Goal: Task Accomplishment & Management: Complete application form

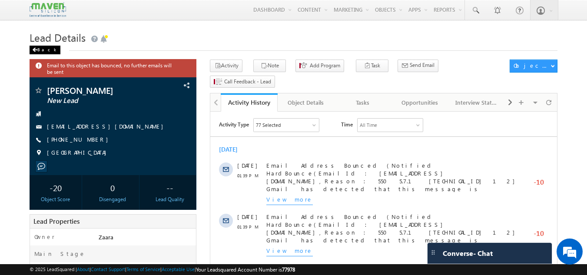
click at [36, 50] on span at bounding box center [34, 50] width 5 height 4
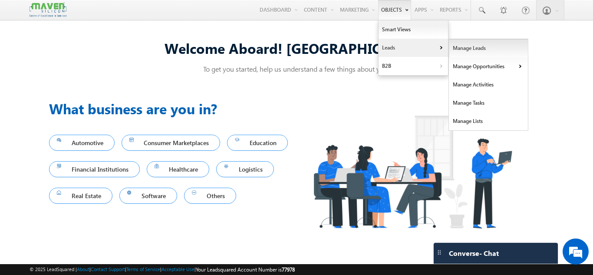
click at [456, 49] on link "Manage Leads" at bounding box center [488, 48] width 79 height 18
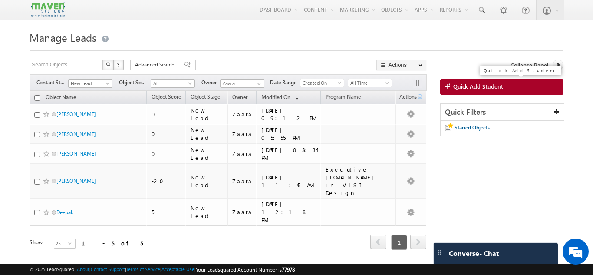
click at [499, 84] on span "Quick Add Student" at bounding box center [478, 87] width 50 height 8
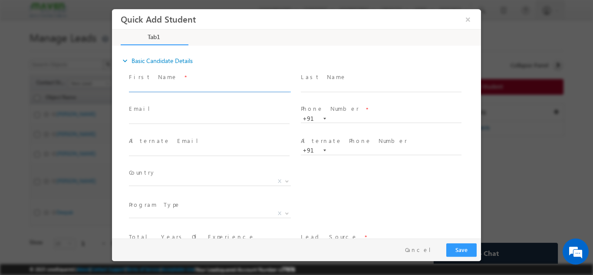
paste input "77 ramdasthorat1405@gamil.com p:+919680366571"
drag, startPoint x: 243, startPoint y: 86, endPoint x: 281, endPoint y: 87, distance: 37.4
click at [281, 87] on input "77 ramdasthorat1405@gamil.com p:+919680366571" at bounding box center [209, 87] width 161 height 9
type input "77 ramdasthorat1405@gamil.com p:+91"
click at [344, 123] on span at bounding box center [381, 127] width 160 height 10
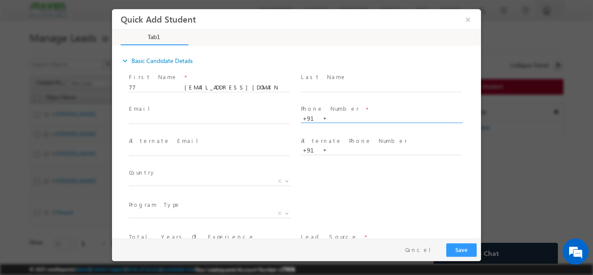
click at [344, 122] on span "+91" at bounding box center [385, 118] width 169 height 9
click at [345, 119] on input "text" at bounding box center [381, 118] width 161 height 9
paste input "9680366571"
type input "9680366571"
drag, startPoint x: 220, startPoint y: 85, endPoint x: 253, endPoint y: 89, distance: 33.6
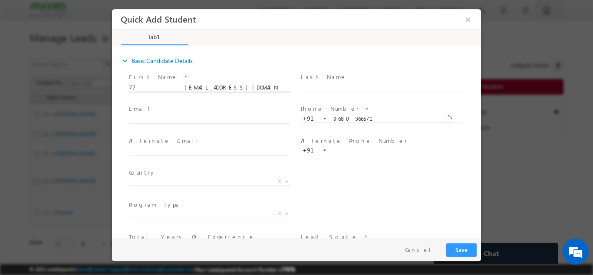
click at [253, 89] on input "77 ramdasthorat1405@gamil.com p:+91" at bounding box center [209, 87] width 161 height 9
drag, startPoint x: 141, startPoint y: 87, endPoint x: 224, endPoint y: 91, distance: 83.0
click at [224, 91] on span "77 ramdasthorat1405@gamil.com" at bounding box center [213, 88] width 169 height 10
type input "77"
click at [194, 116] on input "text" at bounding box center [209, 119] width 161 height 9
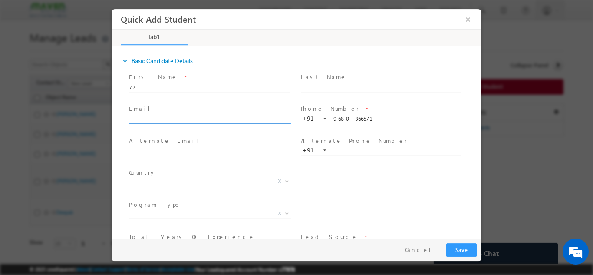
paste input "ramdasthorat1405@gamil.com"
type input "ramdasthorat1405@gamil.com"
click at [196, 109] on span "Email *" at bounding box center [209, 109] width 160 height 10
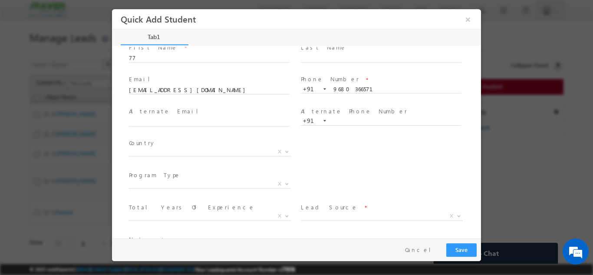
scroll to position [43, 0]
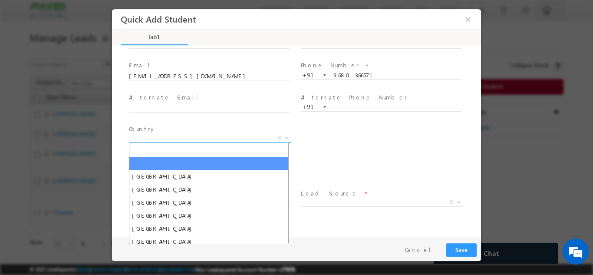
click at [160, 136] on span "X" at bounding box center [210, 137] width 162 height 9
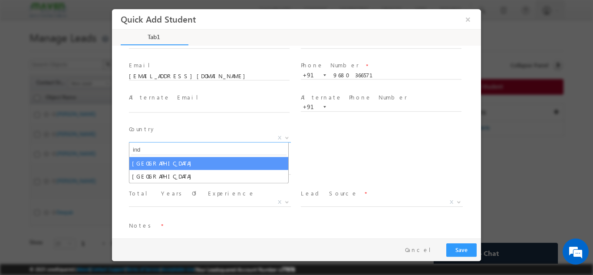
type input "ind"
select select "[GEOGRAPHIC_DATA]"
select select
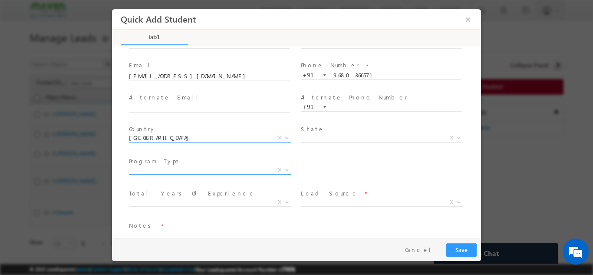
scroll to position [60, 0]
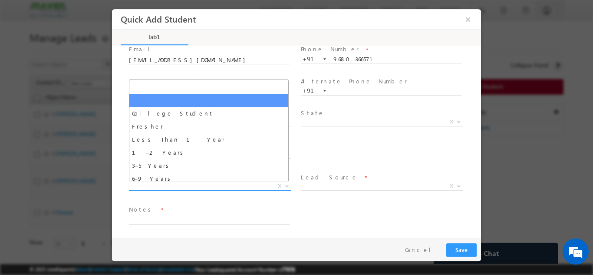
click at [170, 186] on span "X" at bounding box center [210, 186] width 162 height 9
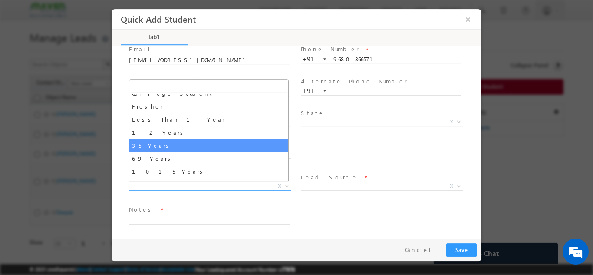
scroll to position [30, 0]
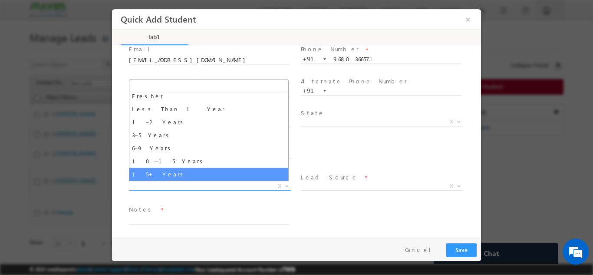
select select "15+ Years"
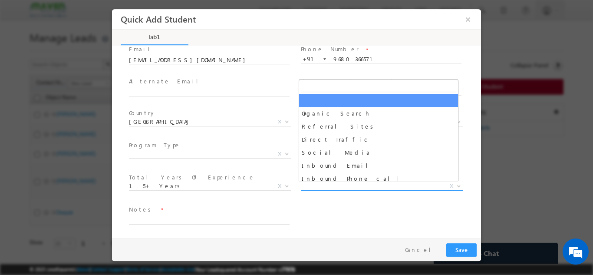
click at [307, 186] on span "X" at bounding box center [382, 186] width 162 height 9
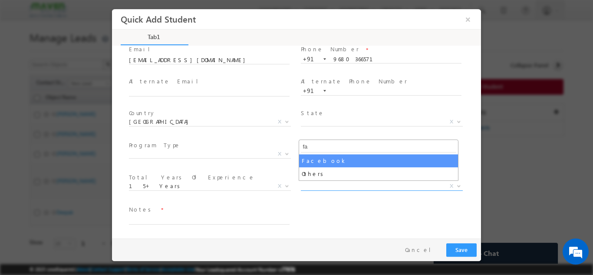
type input "fa"
select select "Facebook"
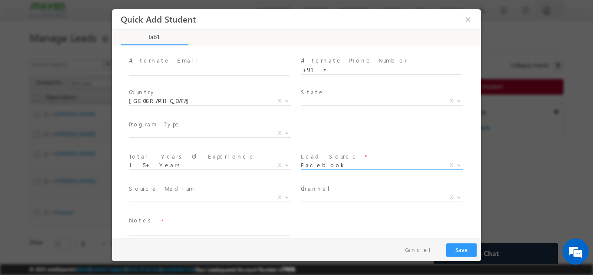
scroll to position [92, 0]
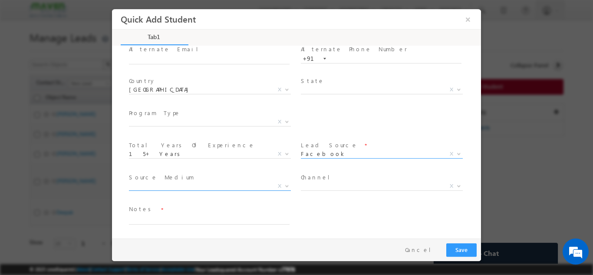
click at [175, 188] on span "X" at bounding box center [210, 186] width 162 height 9
click at [340, 215] on div "Notes *" at bounding box center [304, 219] width 354 height 32
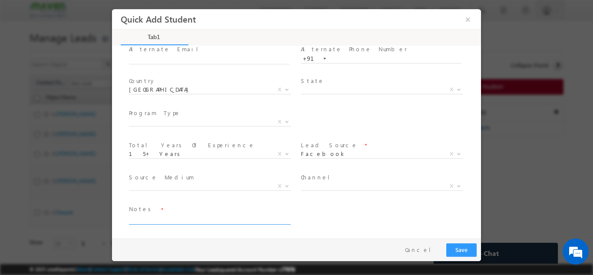
click at [205, 215] on textarea at bounding box center [209, 219] width 161 height 10
type textarea "Lead added from"
click at [220, 183] on span "X" at bounding box center [210, 186] width 162 height 9
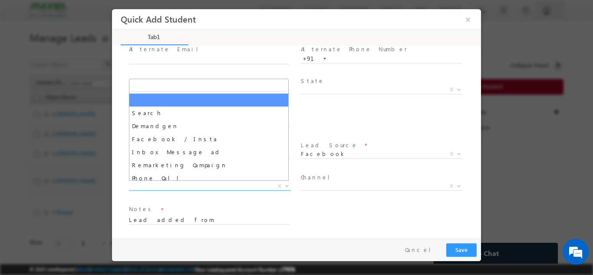
type input "i"
type input "d"
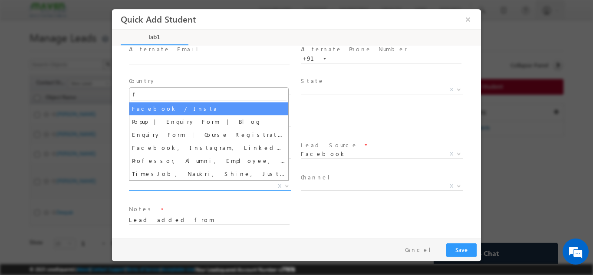
type input "f"
select select "Facebook / Insta"
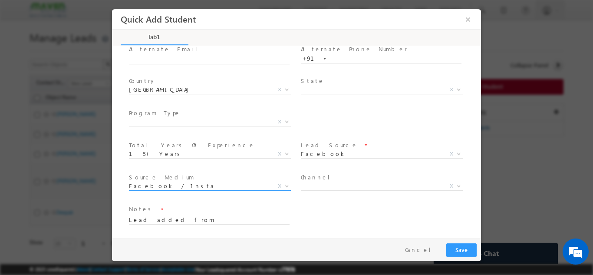
select select
click at [278, 186] on span "X" at bounding box center [279, 186] width 3 height 8
click at [201, 122] on span "X" at bounding box center [210, 121] width 162 height 9
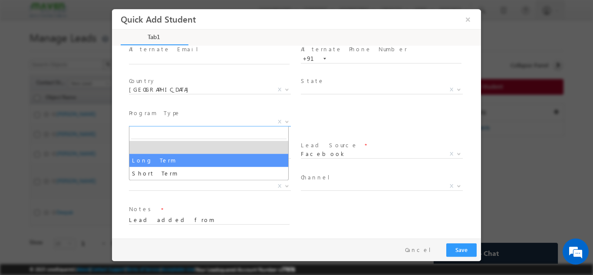
select select "Long Term"
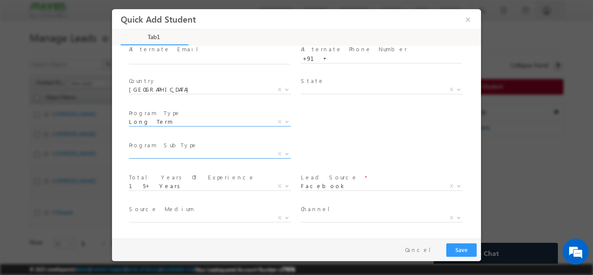
click at [184, 156] on span "X" at bounding box center [210, 153] width 162 height 9
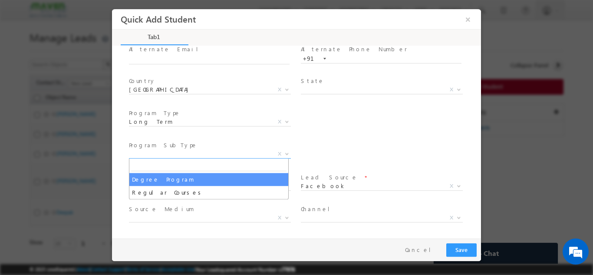
select select "Degree Program"
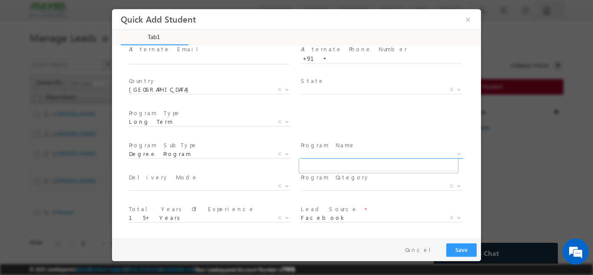
click at [314, 151] on span "X" at bounding box center [382, 153] width 162 height 9
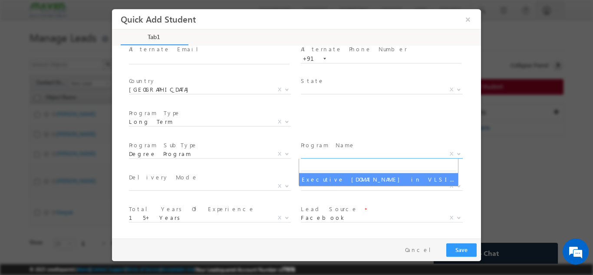
select select "Executive [DOMAIN_NAME] in VLSI Design"
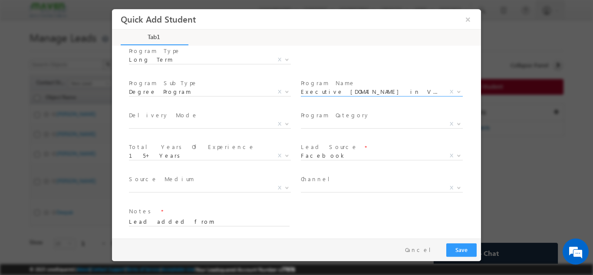
scroll to position [155, 0]
click at [253, 221] on textarea "Lead added from" at bounding box center [209, 219] width 161 height 10
type textarea "Lead added from sheet"
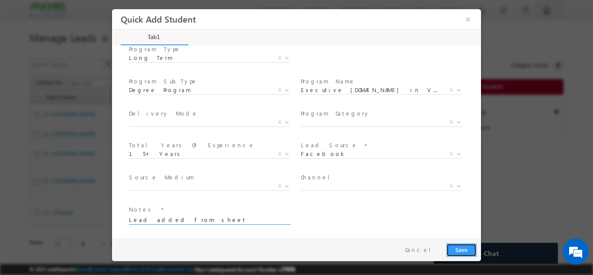
click at [453, 243] on button "Save" at bounding box center [461, 249] width 30 height 13
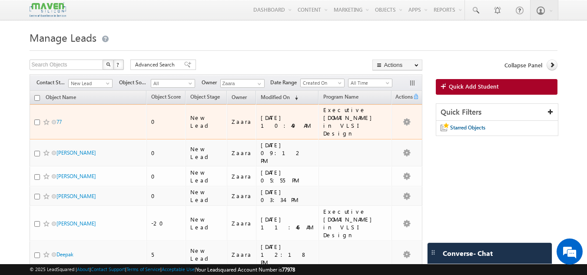
drag, startPoint x: 72, startPoint y: 116, endPoint x: 262, endPoint y: 43, distance: 203.3
click at [262, 43] on h1 "Manage Leads" at bounding box center [294, 36] width 528 height 17
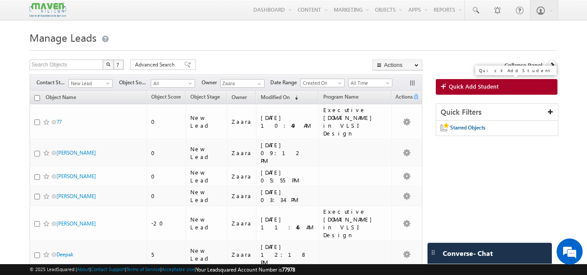
click at [498, 86] on link "Quick Add Student" at bounding box center [497, 87] width 122 height 16
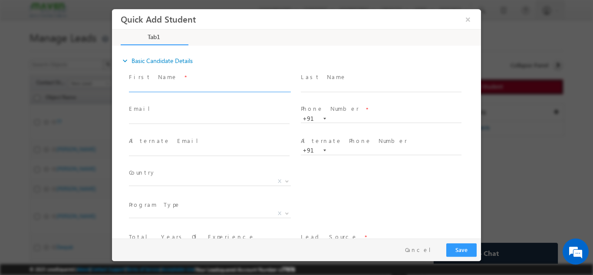
scroll to position [0, 0]
click at [185, 83] on span at bounding box center [213, 88] width 169 height 10
click at [185, 84] on input "text" at bounding box center [209, 87] width 161 height 9
paste input "Sukumara Swamy H S"
type input "Sukumara Swamy H S"
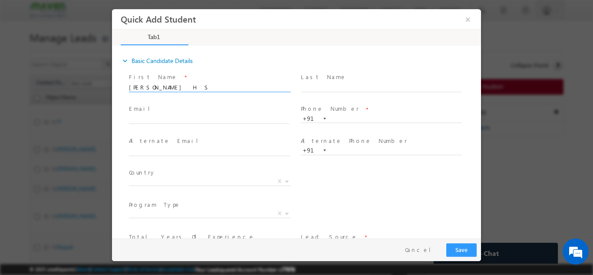
click at [215, 78] on span "First Name *" at bounding box center [209, 77] width 160 height 10
click at [132, 118] on input "text" at bounding box center [209, 119] width 161 height 9
paste input "mail : suhasdravid75@gmail.com mobile no : 8073998558"
click at [260, 121] on input "mail : suhasdravid75@gmail.com mobile no : 8073998558" at bounding box center [209, 119] width 161 height 9
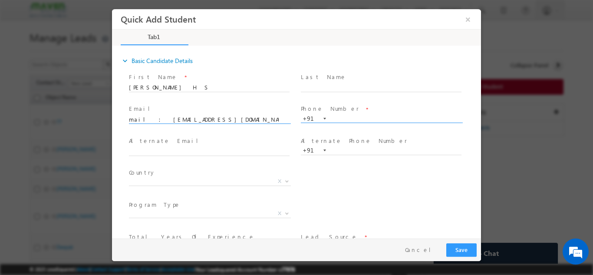
type input "mail : suhasdravid75@gmail.com mobile no :"
click at [341, 117] on input "text" at bounding box center [381, 118] width 161 height 9
paste input "8073998558"
type input "8073998558"
click at [348, 101] on div "Last Name *" at bounding box center [385, 86] width 172 height 32
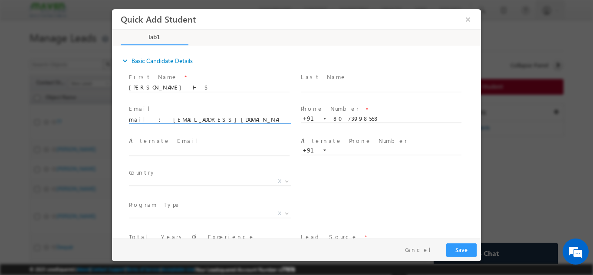
click at [145, 120] on input "mail : suhasdravid75@gmail.com mobile no :" at bounding box center [209, 119] width 161 height 9
drag, startPoint x: 195, startPoint y: 119, endPoint x: 245, endPoint y: 118, distance: 50.8
click at [245, 118] on input "suhasdravid75@gmail.com mobile no :" at bounding box center [209, 119] width 161 height 9
type input "suhasdravid75@gmail.com"
click at [353, 175] on div "Country * Afghanistan Albania Algeria Andorra Angola Antigua and Barbuda Argent…" at bounding box center [304, 182] width 354 height 32
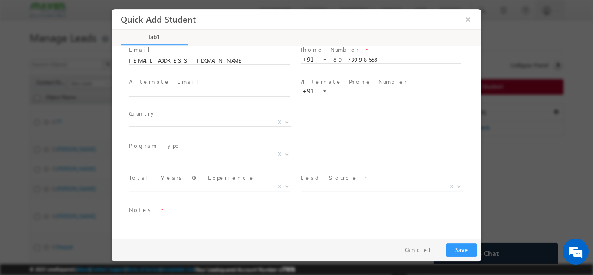
scroll to position [60, 0]
click at [147, 123] on span "X" at bounding box center [210, 121] width 162 height 9
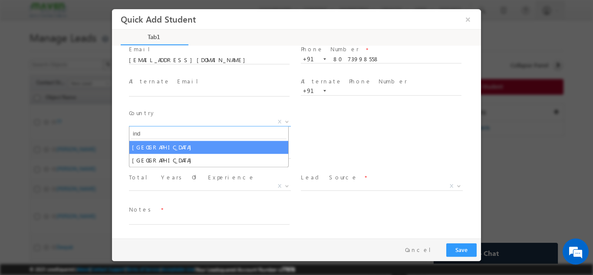
type input "ind"
select select "[GEOGRAPHIC_DATA]"
select select
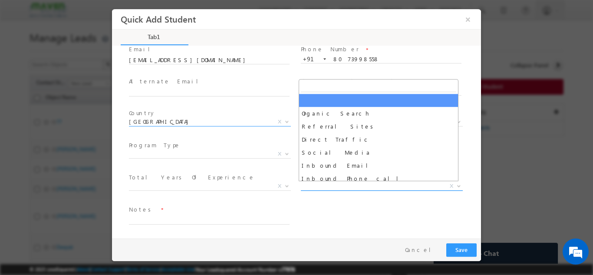
click at [316, 187] on span "X" at bounding box center [382, 186] width 162 height 9
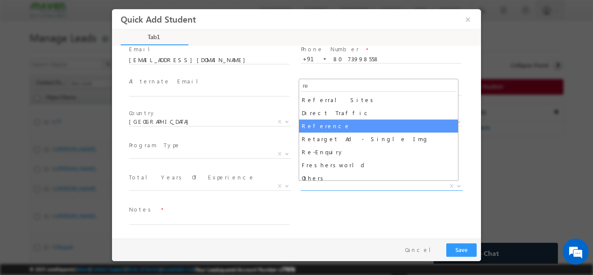
type input "re"
select select "Reference"
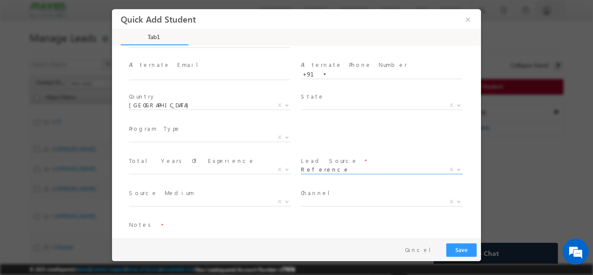
scroll to position [92, 0]
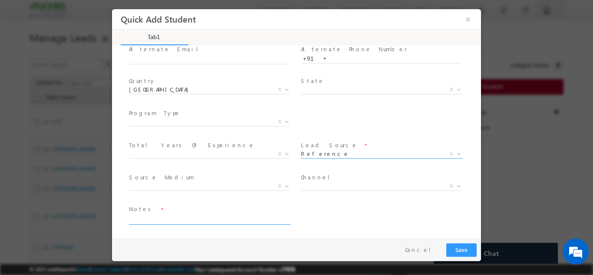
click at [198, 217] on textarea at bounding box center [209, 219] width 161 height 10
type textarea "Reference"
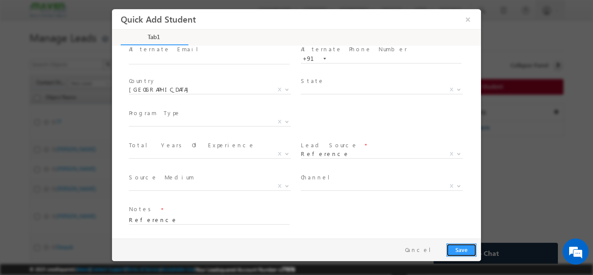
click at [457, 252] on button "Save" at bounding box center [461, 249] width 30 height 13
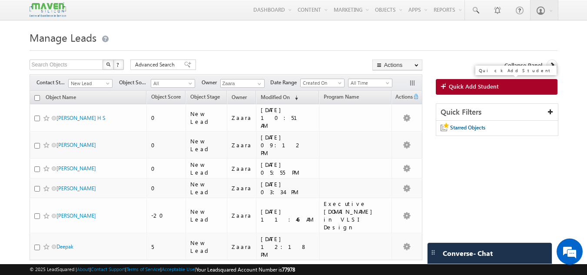
click at [460, 83] on link "Quick Add Student" at bounding box center [497, 87] width 122 height 16
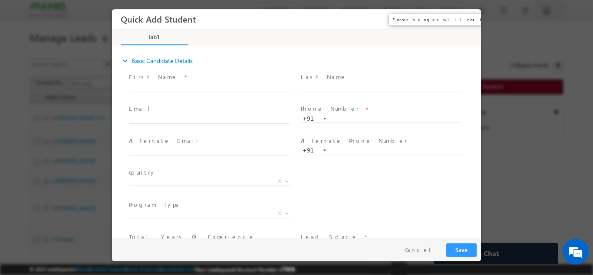
scroll to position [0, 0]
click at [175, 83] on input "text" at bounding box center [209, 87] width 161 height 9
paste input "Imran khan swelsamad0918@gmail.com p:+918822747186"
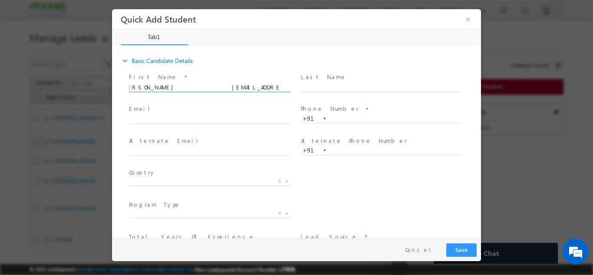
scroll to position [0, 9]
drag, startPoint x: 248, startPoint y: 89, endPoint x: 277, endPoint y: 88, distance: 28.7
click at [277, 88] on input "Imran khan swelsamad0918@gmail.com p:+918822747186" at bounding box center [209, 87] width 161 height 9
type input "Imran khan swelsamad0918@gmail.com p:+91"
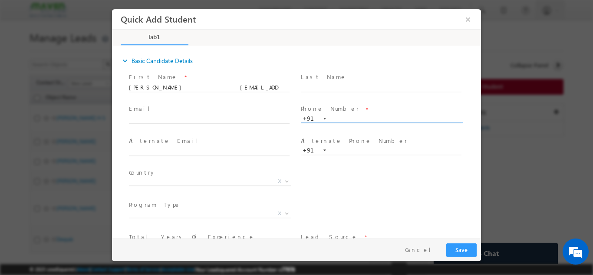
paste input "8822747186"
type input "8822747186"
drag, startPoint x: 237, startPoint y: 88, endPoint x: 269, endPoint y: 89, distance: 32.6
click at [269, 89] on input "Imran khan swelsamad0918@gmail.com p:+91" at bounding box center [209, 87] width 161 height 9
drag, startPoint x: 167, startPoint y: 86, endPoint x: 260, endPoint y: 86, distance: 92.9
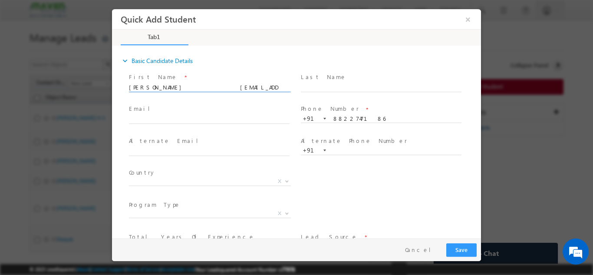
click at [260, 86] on input "Imran khan swelsamad0918@gmail.com" at bounding box center [209, 87] width 161 height 9
type input "Imran khan"
click at [168, 122] on input "text" at bounding box center [209, 119] width 161 height 9
paste input "swelsamad0918@gmail.com"
type input "swelsamad0918@gmail.com"
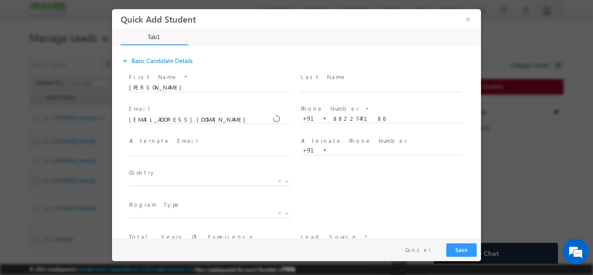
click at [337, 165] on div "Alternate Phone Number * +91" at bounding box center [385, 149] width 172 height 31
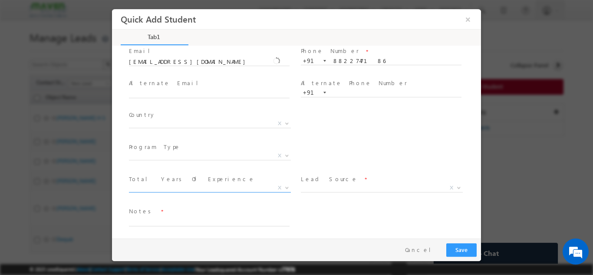
scroll to position [60, 0]
click at [165, 122] on span "X" at bounding box center [210, 121] width 162 height 9
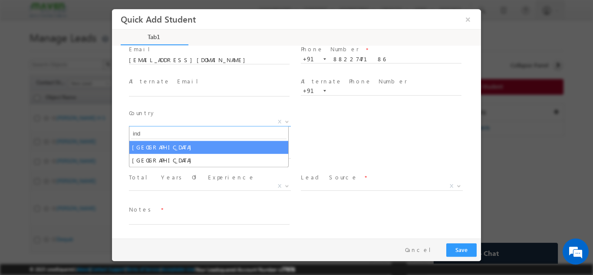
type input "ind"
select select "[GEOGRAPHIC_DATA]"
select select
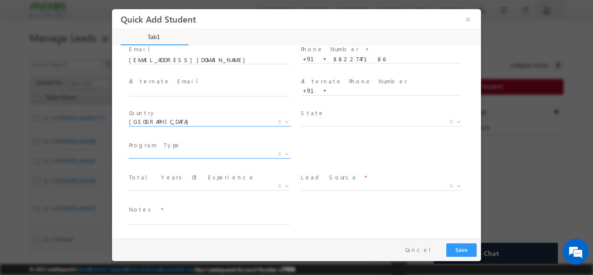
click at [168, 152] on span "X" at bounding box center [210, 153] width 162 height 9
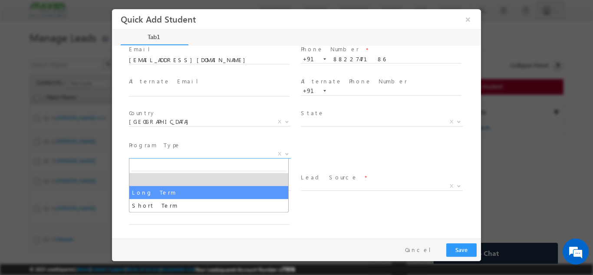
select select "Long Term"
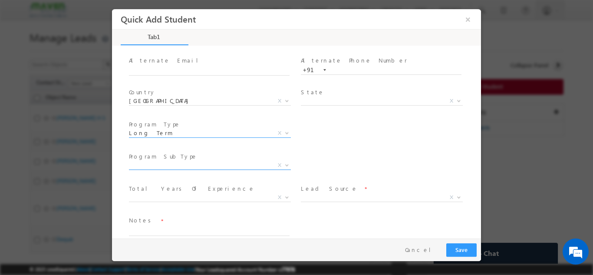
scroll to position [92, 0]
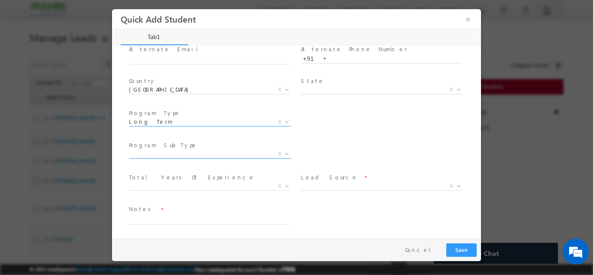
click at [179, 156] on span "X" at bounding box center [210, 153] width 162 height 9
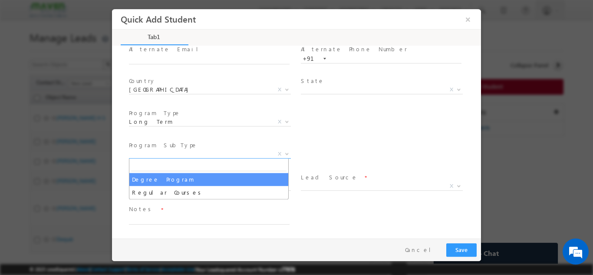
select select "Degree Program"
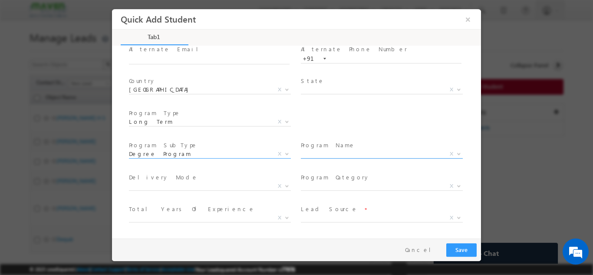
click at [325, 152] on span "X" at bounding box center [382, 153] width 162 height 9
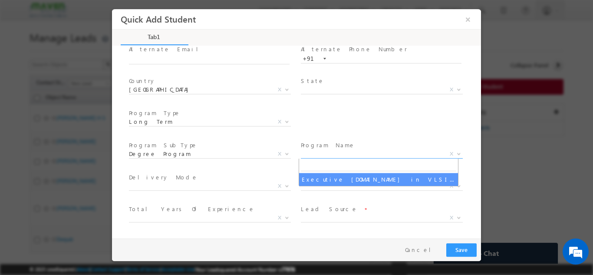
select select "Executive [DOMAIN_NAME] in VLSI Design"
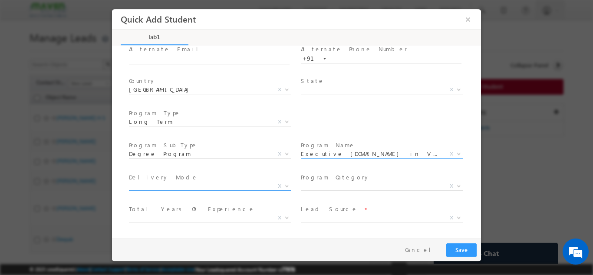
scroll to position [123, 0]
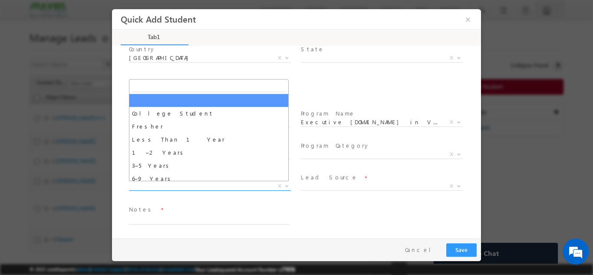
click at [192, 187] on span "X" at bounding box center [210, 186] width 162 height 9
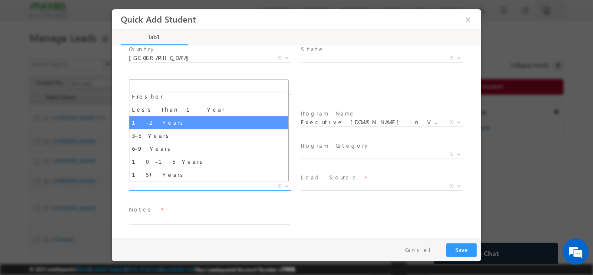
scroll to position [30, 0]
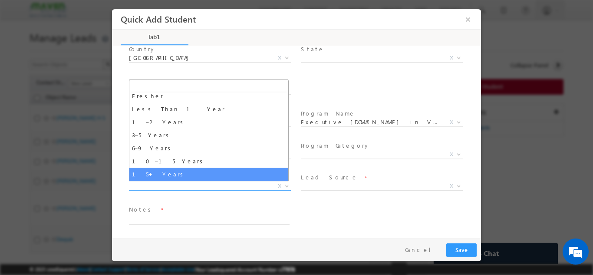
select select "15+ Years"
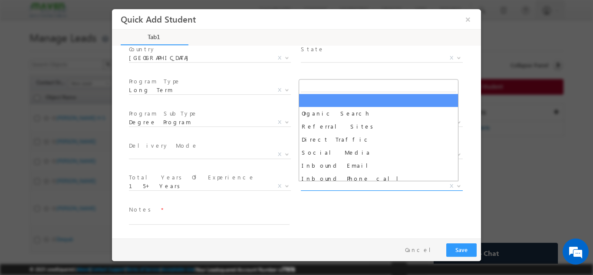
click at [321, 187] on span "X" at bounding box center [382, 186] width 162 height 9
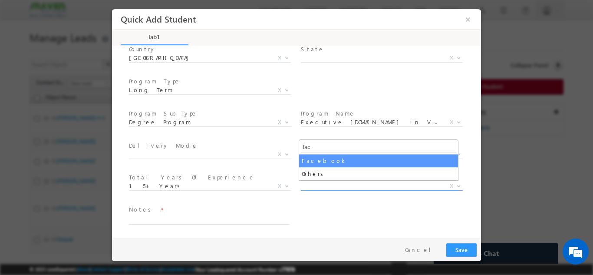
type input "fac"
select select "Facebook"
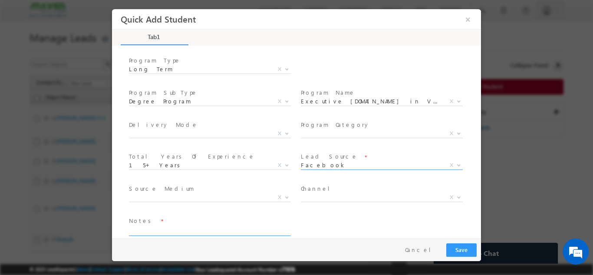
scroll to position [155, 0]
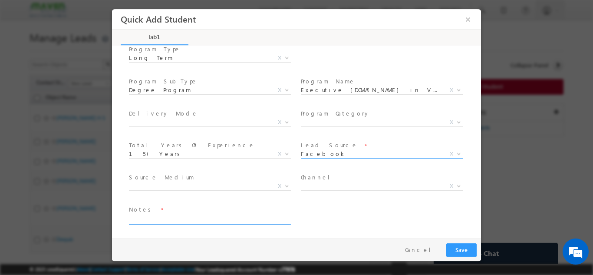
click at [157, 222] on textarea at bounding box center [209, 219] width 161 height 10
type textarea "Z"
type textarea "Lead added from sheet"
click at [465, 251] on button "Save" at bounding box center [461, 249] width 30 height 13
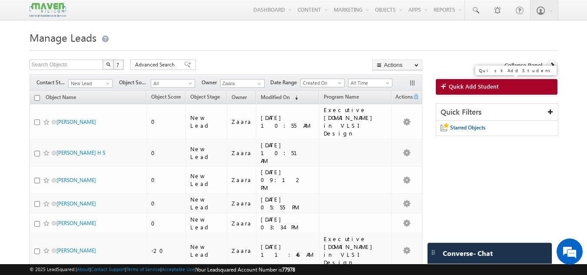
click at [466, 83] on span "Quick Add Student" at bounding box center [474, 87] width 50 height 8
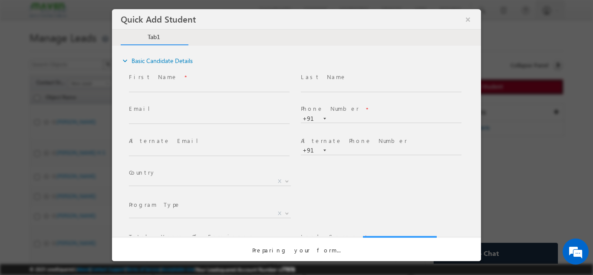
scroll to position [0, 0]
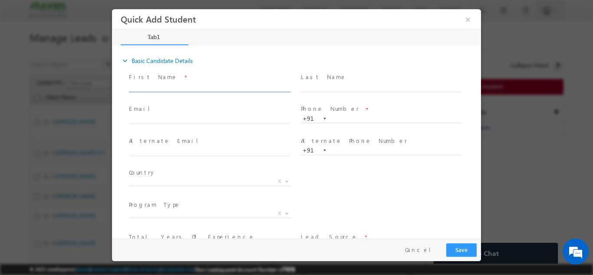
click at [202, 86] on input "text" at bounding box center [209, 87] width 161 height 9
drag, startPoint x: 246, startPoint y: 88, endPoint x: 282, endPoint y: 88, distance: 36.1
click at [282, 88] on input "paritala1972 kavyaparitala8@gmail.com p:+918317685670" at bounding box center [209, 87] width 161 height 9
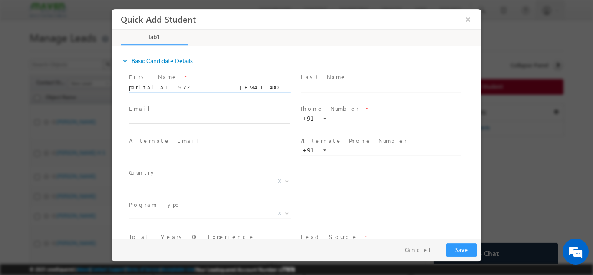
type input "paritala1972 kavyaparitala8@gmail.com p:+91"
click at [354, 120] on input "text" at bounding box center [381, 118] width 161 height 9
paste input "8317685670"
type input "8317685670"
drag, startPoint x: 234, startPoint y: 88, endPoint x: 265, endPoint y: 87, distance: 30.4
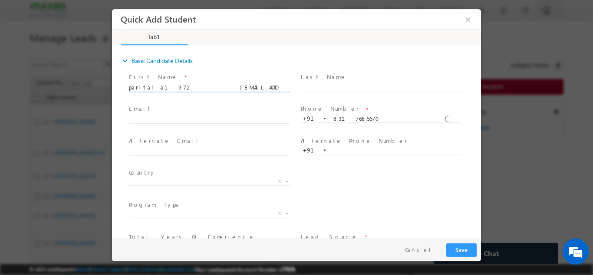
click at [265, 87] on input "paritala1972 kavyaparitala8@gmail.com p:+91" at bounding box center [209, 87] width 161 height 9
click at [130, 89] on input "paritala1972 kavyaparitala8@gmail.com" at bounding box center [209, 87] width 161 height 9
drag, startPoint x: 148, startPoint y: 87, endPoint x: 161, endPoint y: 87, distance: 12.6
click at [161, 87] on input "Paritala1972 kavyaparitala8@gmail.com" at bounding box center [209, 87] width 161 height 9
drag, startPoint x: 153, startPoint y: 86, endPoint x: 218, endPoint y: 93, distance: 65.0
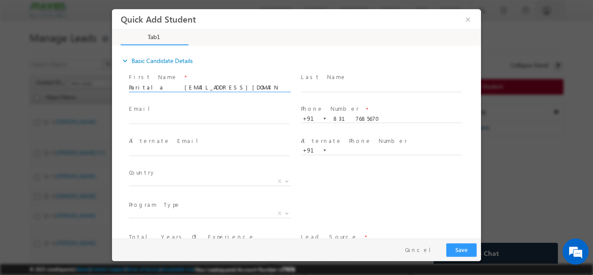
click at [218, 92] on span "Paritala kavyaparitala8@gmail.com" at bounding box center [213, 88] width 169 height 10
type input "Paritala"
click at [144, 116] on input "text" at bounding box center [209, 119] width 161 height 9
paste input "kavyaparitala8@gmail.com"
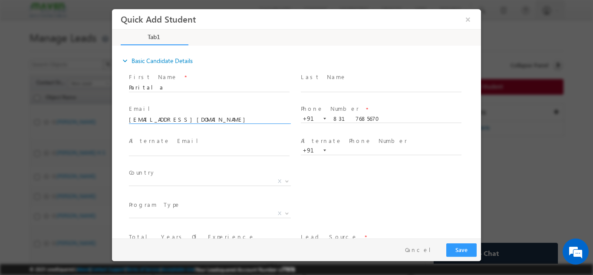
type input "kavyaparitala8@gmail.com"
click at [348, 170] on div "Country * Afghanistan Albania Algeria Andorra Angola Antigua and Barbuda Argent…" at bounding box center [304, 182] width 354 height 32
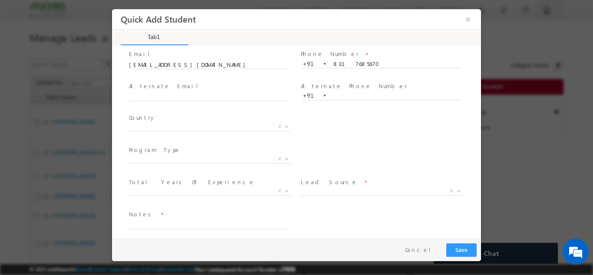
scroll to position [60, 0]
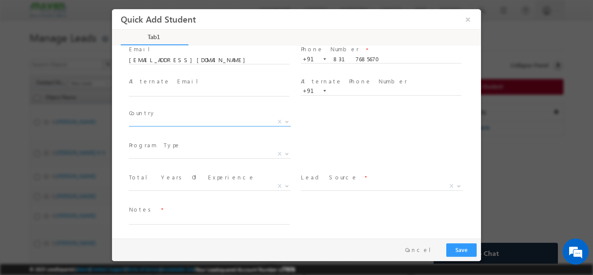
click at [170, 120] on span "X" at bounding box center [210, 121] width 162 height 9
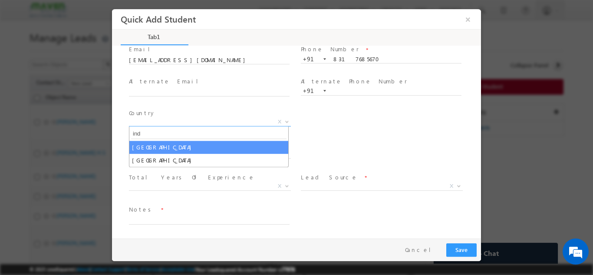
type input "ind"
select select "[GEOGRAPHIC_DATA]"
select select
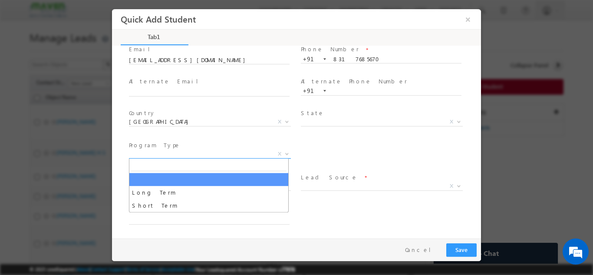
click at [161, 152] on span "X" at bounding box center [210, 153] width 162 height 9
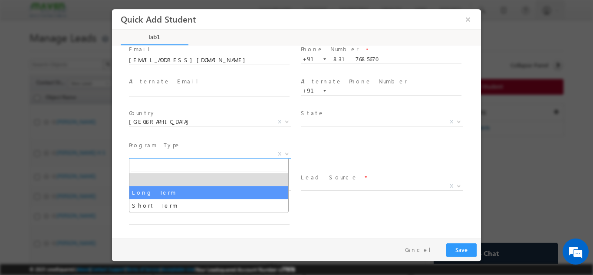
select select "Long Term"
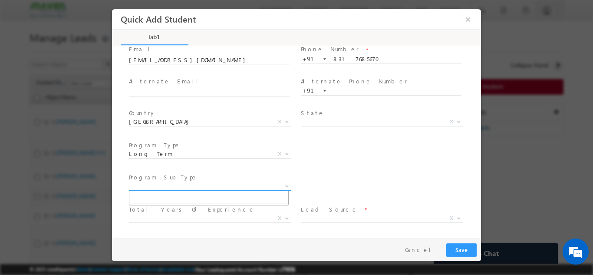
click at [217, 188] on span "X" at bounding box center [210, 186] width 162 height 9
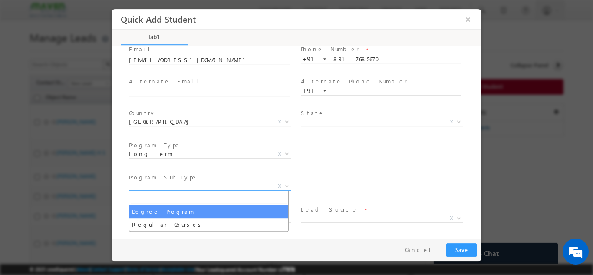
select select "Degree Program"
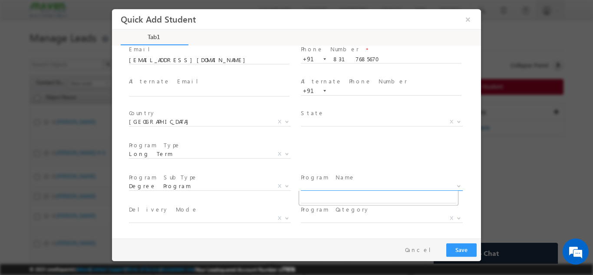
click at [312, 189] on span "X" at bounding box center [382, 186] width 162 height 9
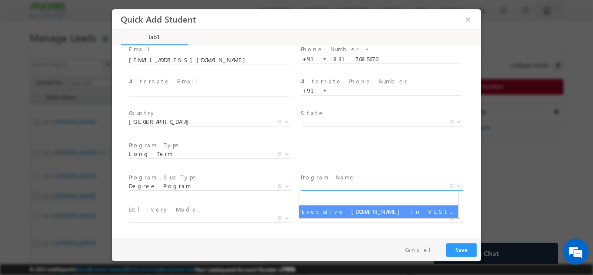
select select "Executive [DOMAIN_NAME] in VLSI Design"
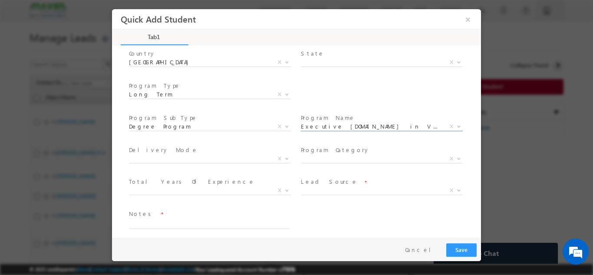
scroll to position [123, 0]
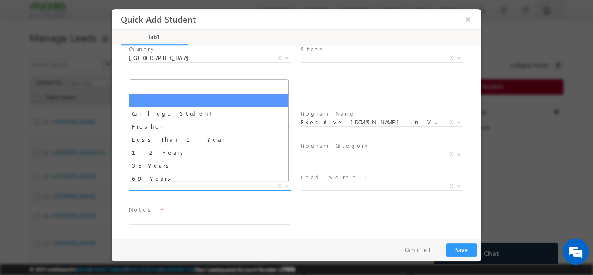
click at [154, 188] on span "X" at bounding box center [210, 186] width 162 height 9
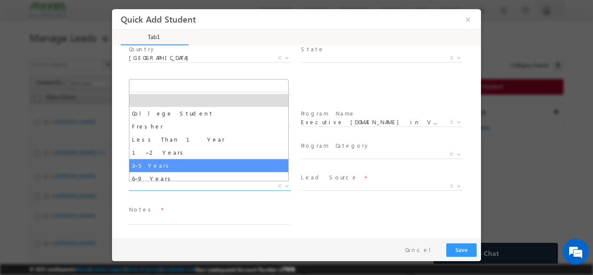
select select "3–5 Years"
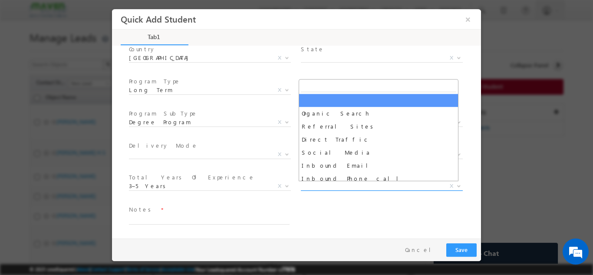
click at [313, 186] on span "X" at bounding box center [382, 186] width 162 height 9
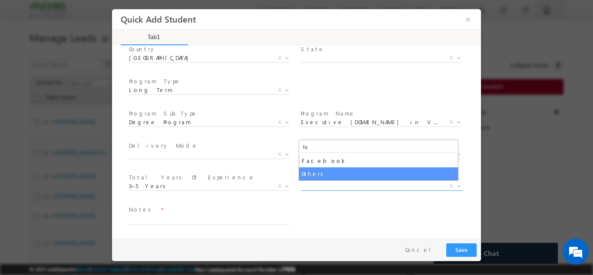
type input "fa"
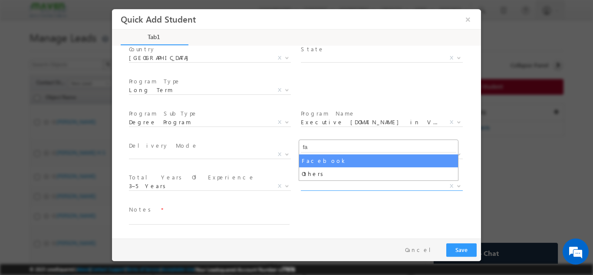
select select "Facebook"
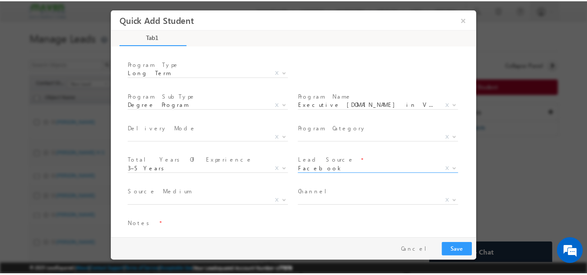
scroll to position [155, 0]
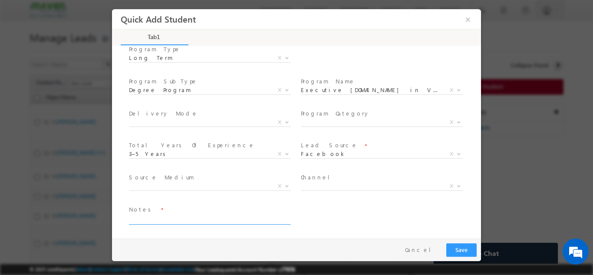
click at [152, 220] on textarea at bounding box center [209, 219] width 161 height 10
type textarea "Lead added from sheet"
click at [467, 253] on button "Save" at bounding box center [461, 249] width 30 height 13
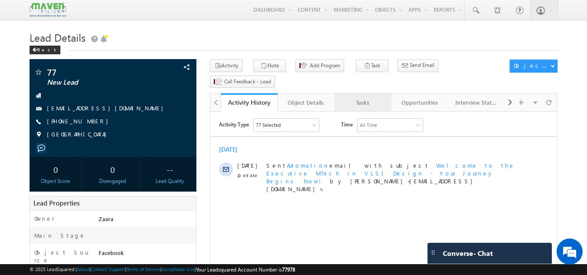
click at [373, 97] on div "Tasks" at bounding box center [362, 102] width 42 height 10
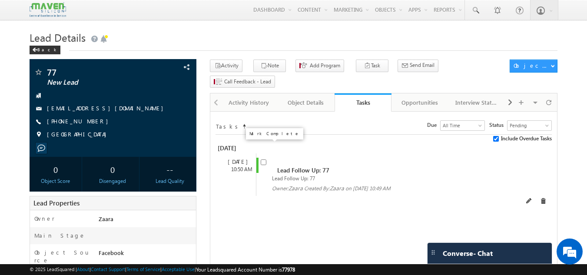
click at [264, 159] on input "checkbox" at bounding box center [264, 162] width 6 height 6
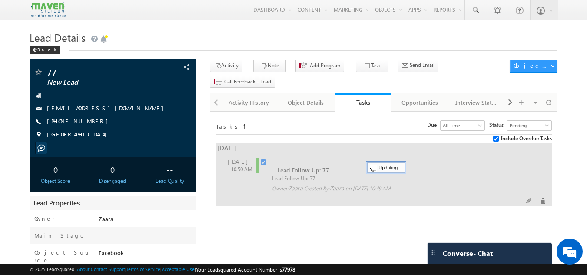
checkbox input "false"
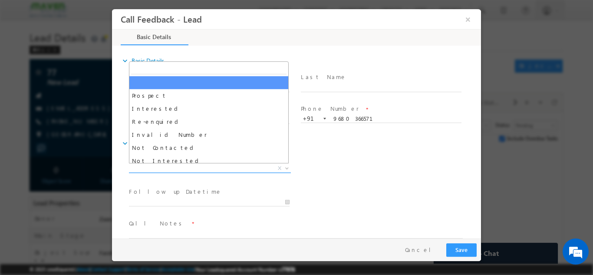
click at [187, 169] on span "X" at bounding box center [210, 168] width 162 height 9
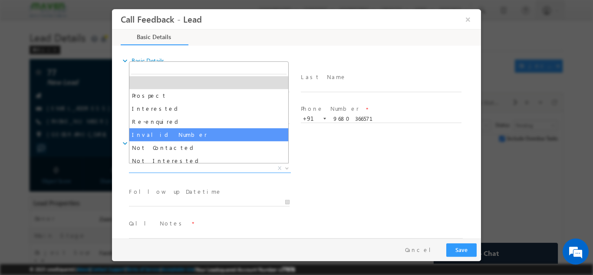
scroll to position [43, 0]
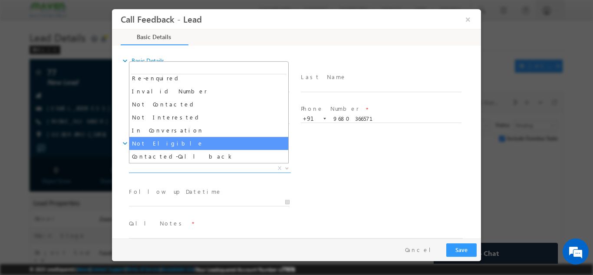
select select "Not Eligible"
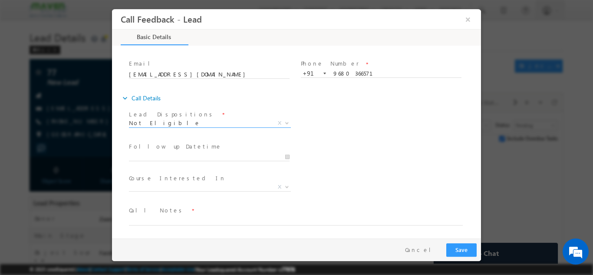
scroll to position [46, 0]
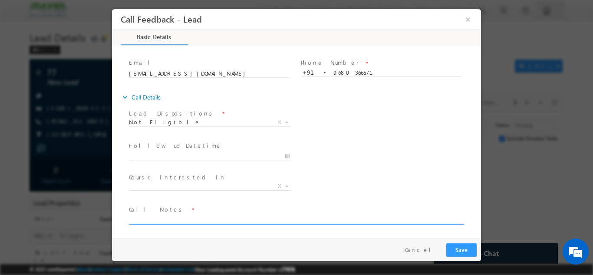
click at [166, 216] on textarea at bounding box center [296, 219] width 334 height 10
paste textarea "Lead not eligible as he is not educated"
type textarea "Lead not eligible as he is not educated"
click at [463, 254] on button "Save" at bounding box center [461, 249] width 30 height 13
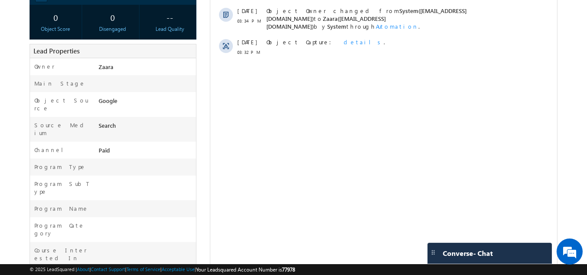
scroll to position [40, 0]
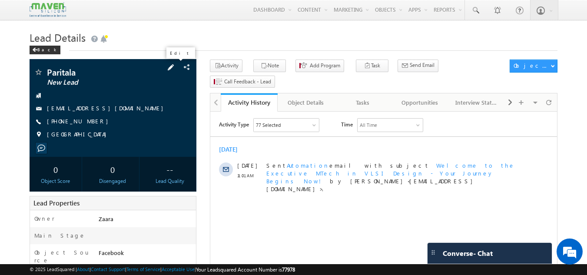
click at [175, 69] on span at bounding box center [171, 68] width 10 height 10
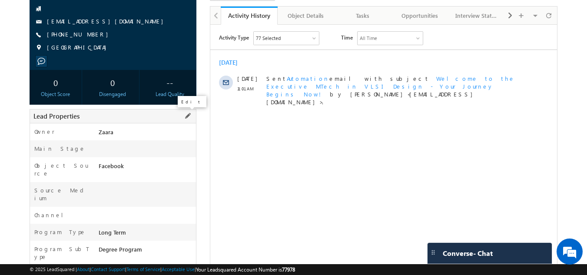
click at [188, 115] on span at bounding box center [188, 116] width 10 height 10
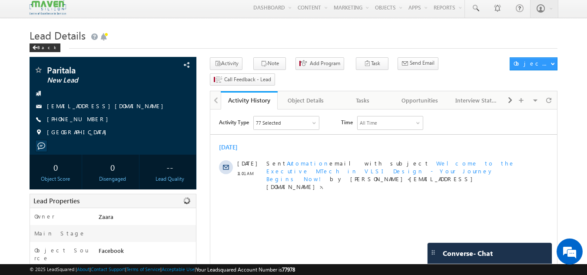
scroll to position [0, 0]
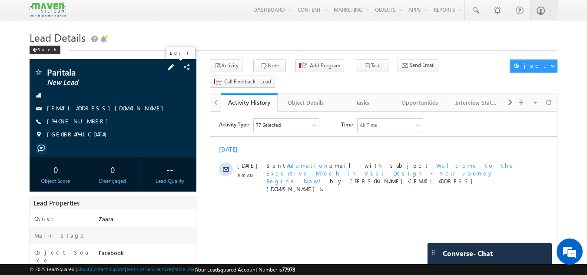
click at [174, 72] on span at bounding box center [171, 68] width 10 height 10
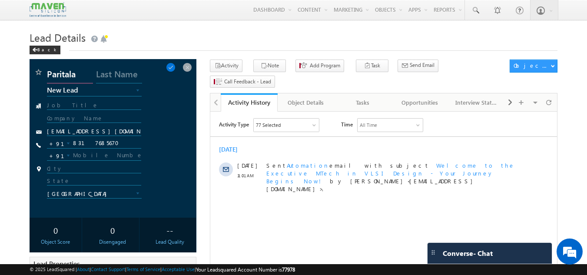
click at [48, 76] on input "Paritala" at bounding box center [70, 76] width 46 height 16
type input "[PERSON_NAME]"
click at [175, 65] on span at bounding box center [171, 68] width 10 height 10
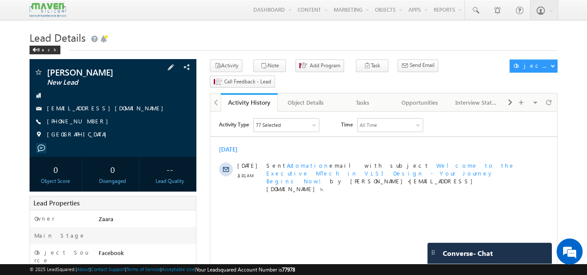
click at [102, 107] on link "[EMAIL_ADDRESS][DOMAIN_NAME]" at bounding box center [107, 107] width 121 height 7
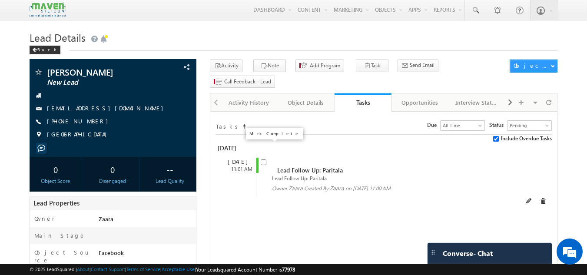
click at [264, 159] on input "checkbox" at bounding box center [264, 162] width 6 height 6
checkbox input "false"
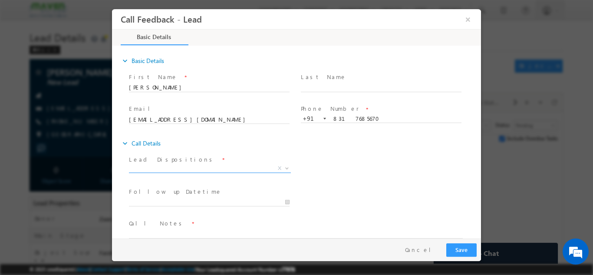
click at [180, 170] on span "X" at bounding box center [210, 168] width 162 height 9
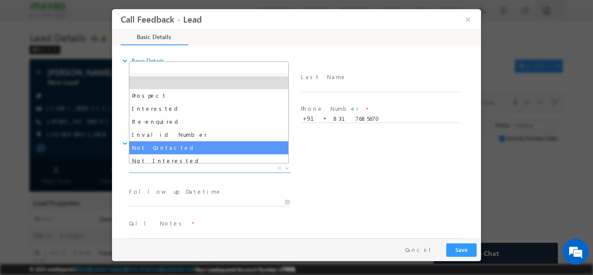
select select "Not Contacted"
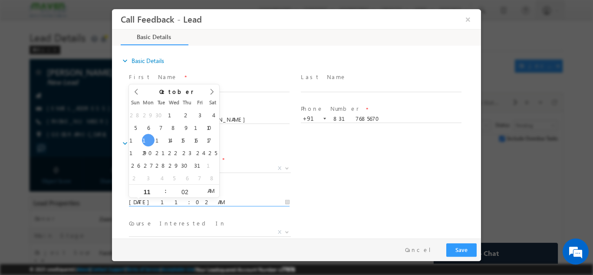
click at [153, 200] on input "13/10/2025 11:02 AM" at bounding box center [209, 202] width 161 height 9
type input "14/10/2025 11:02 AM"
click at [314, 179] on div "Lead Dispositions * Prospect Interested Re-enquired Invalid Number Not Contacte…" at bounding box center [304, 169] width 354 height 32
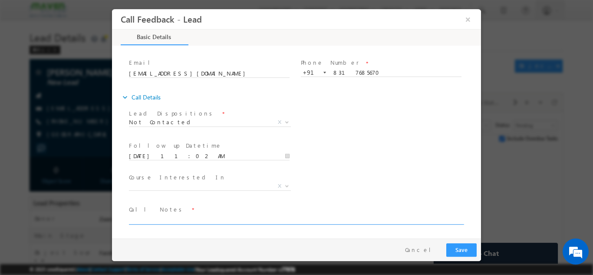
click at [147, 220] on textarea at bounding box center [296, 219] width 334 height 10
type textarea "NPU"
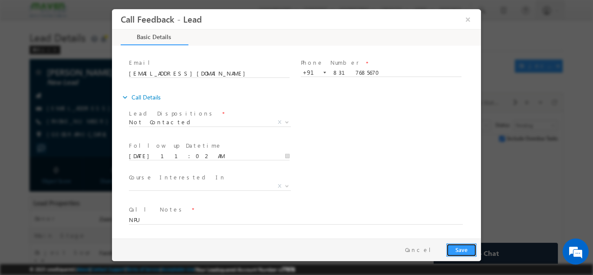
click at [468, 253] on button "Save" at bounding box center [461, 249] width 30 height 13
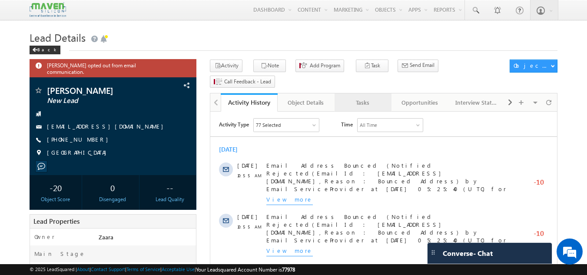
click at [374, 94] on link "Tasks" at bounding box center [362, 102] width 57 height 18
click at [364, 93] on link "Tasks" at bounding box center [362, 102] width 57 height 18
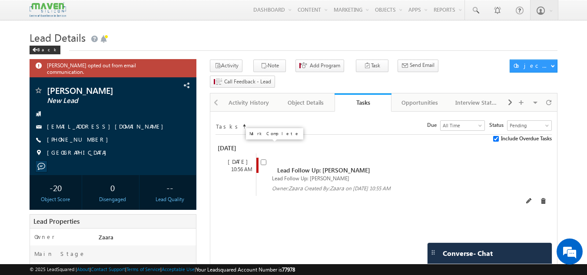
click at [261, 159] on input "checkbox" at bounding box center [264, 162] width 6 height 6
checkbox input "false"
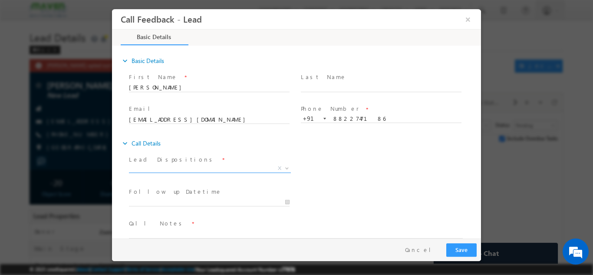
click at [147, 165] on span "X" at bounding box center [210, 168] width 162 height 9
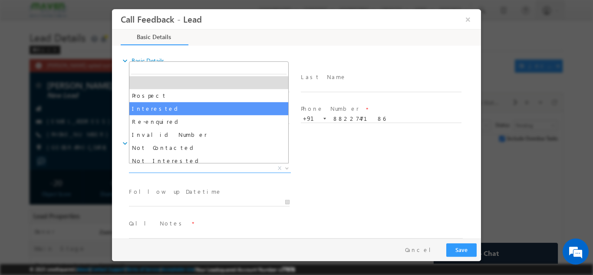
scroll to position [43, 0]
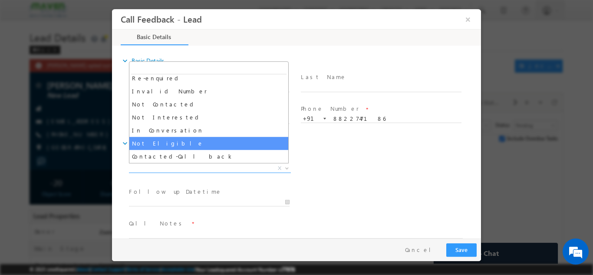
select select "Not Eligible"
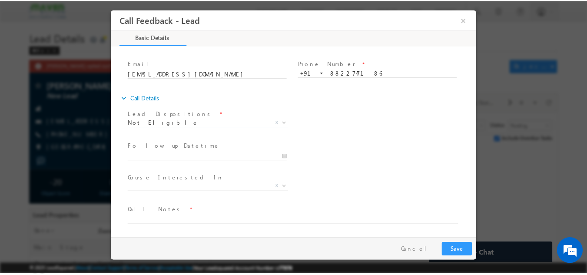
scroll to position [46, 0]
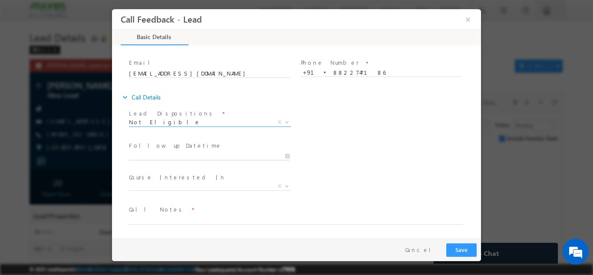
type input "13/10/2025 11:31 AM"
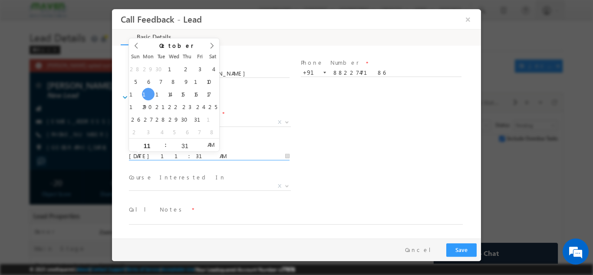
click at [148, 152] on input "13/10/2025 11:31 AM" at bounding box center [209, 156] width 161 height 9
click at [403, 171] on div "Course Interested In * Executive M.Tech in VLSI Design Advanced VLSI Design & V…" at bounding box center [304, 187] width 354 height 32
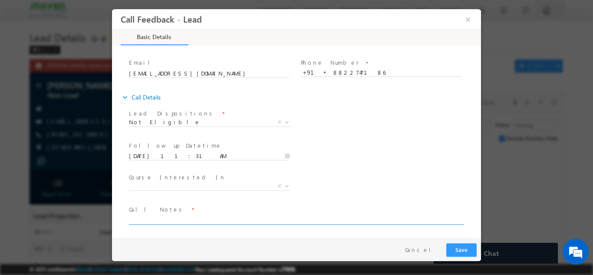
click at [191, 218] on textarea at bounding box center [296, 219] width 334 height 10
paste textarea "Lead not eligible as he is not educated"
type textarea "Lead not eligible as he is not educated"
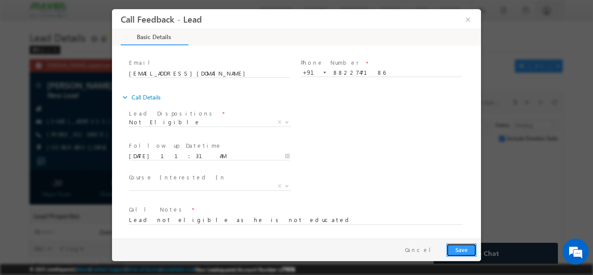
click at [468, 251] on button "Save" at bounding box center [461, 249] width 30 height 13
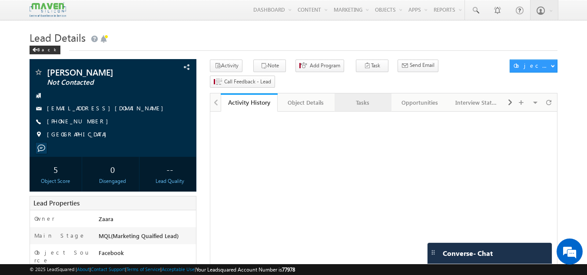
click at [361, 97] on div "Tasks" at bounding box center [362, 102] width 42 height 10
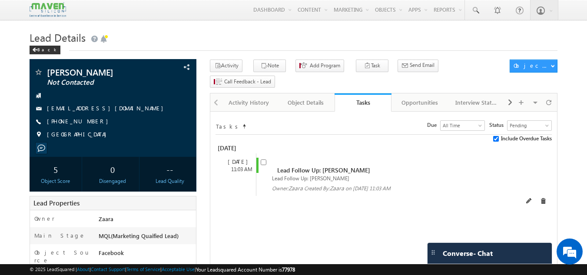
click at [263, 159] on input "checkbox" at bounding box center [264, 162] width 6 height 6
checkbox input "false"
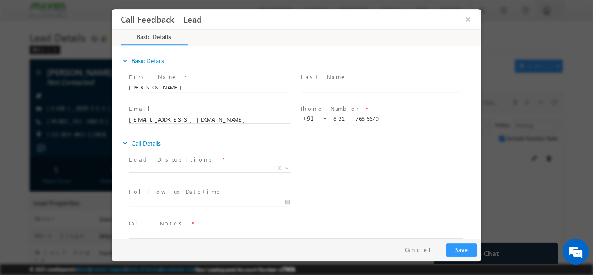
scroll to position [14, 0]
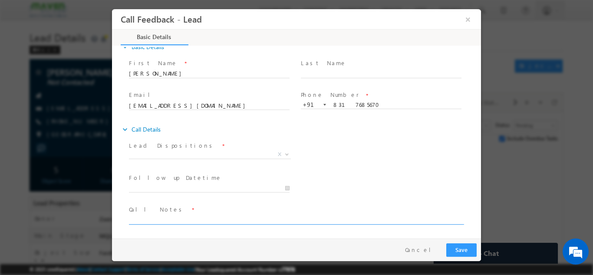
click at [175, 221] on textarea at bounding box center [296, 219] width 334 height 10
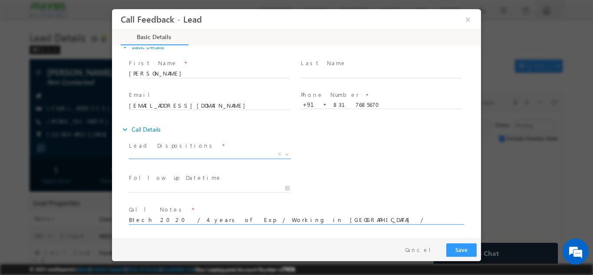
type textarea "Btech 2020 / 4 years of Exp / Working in [GEOGRAPHIC_DATA] /"
click at [174, 153] on span "X" at bounding box center [210, 154] width 162 height 9
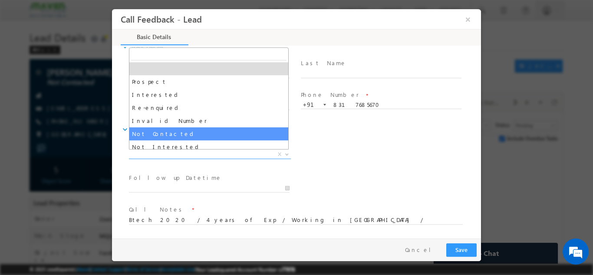
scroll to position [43, 0]
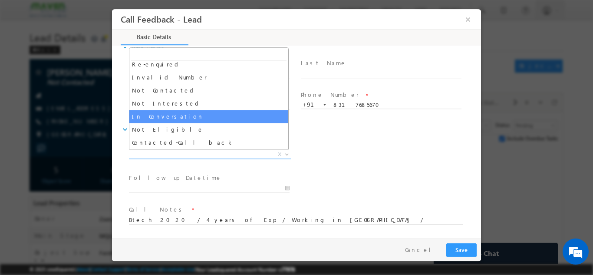
select select "In Conversation"
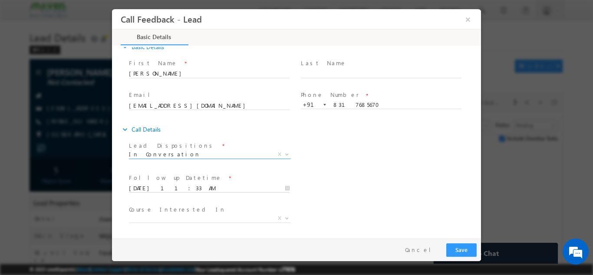
click at [181, 191] on input "13/10/2025 11:33 AM" at bounding box center [209, 188] width 161 height 9
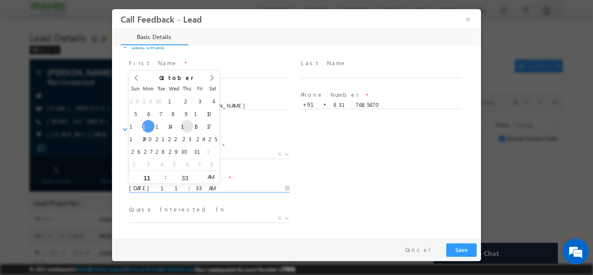
type input "16/10/2025 11:33 AM"
click at [385, 168] on div "Lead Dispositions * Prospect Interested Re-enquired Invalid Number Not Contacte…" at bounding box center [304, 155] width 354 height 32
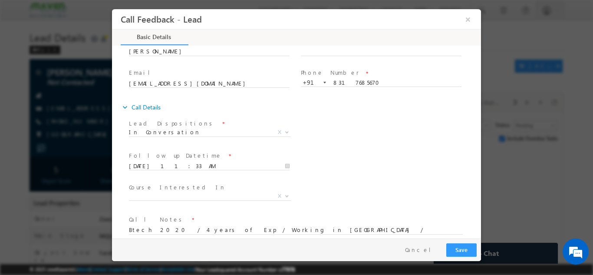
scroll to position [46, 0]
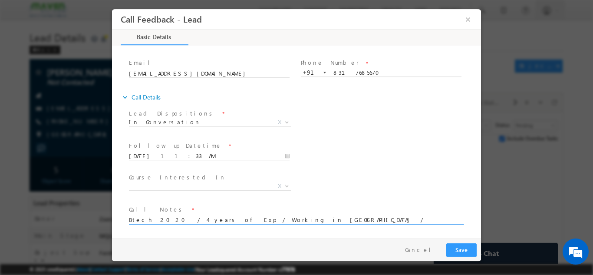
click at [278, 216] on textarea "Btech 2020 / 4 years of Exp / Working in Digicam /" at bounding box center [296, 219] width 334 height 10
click at [343, 72] on input "8317685670" at bounding box center [381, 72] width 161 height 9
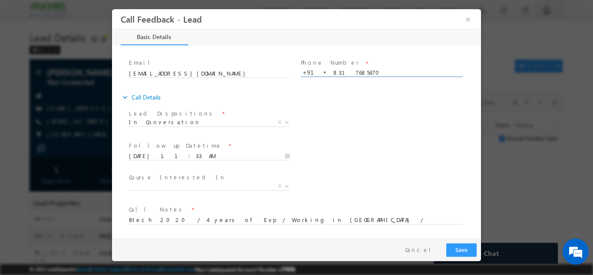
click at [343, 72] on input "8317685670" at bounding box center [381, 72] width 161 height 9
click at [365, 122] on div "Lead Dispositions * Prospect Interested Re-enquired Invalid Number Not Contacte…" at bounding box center [304, 123] width 354 height 32
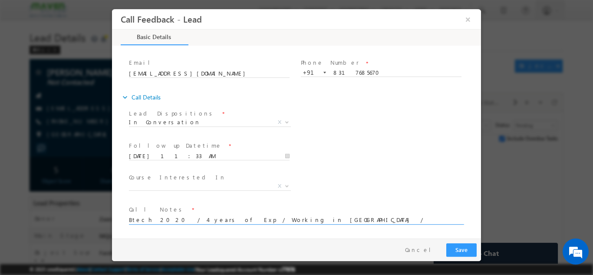
click at [271, 221] on textarea "Btech 2020 / 4 years of Exp / Working in Digicam /" at bounding box center [296, 219] width 334 height 10
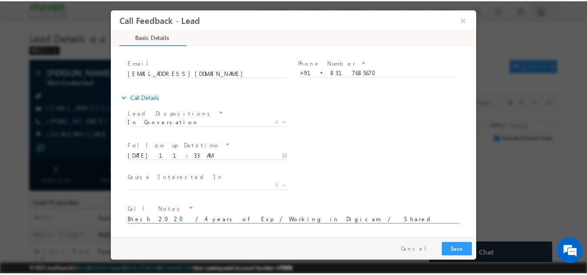
scroll to position [2, 0]
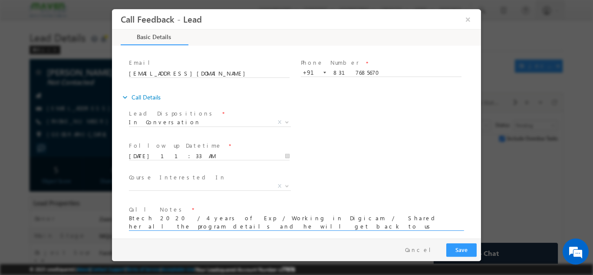
type textarea "Btech 2020 / 4 years of Exp / Working in Digicam / Shared her all the program d…"
click at [456, 248] on button "Save" at bounding box center [461, 249] width 30 height 13
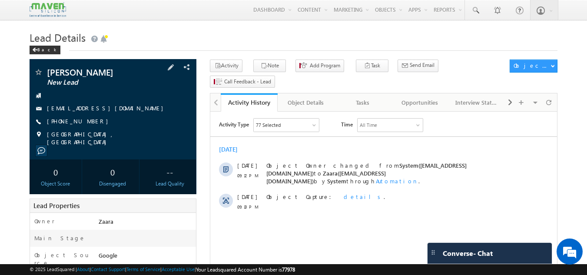
click at [96, 113] on div "Vallinayagam New Lead rakabala14@gmail.com +91-9790219410" at bounding box center [113, 107] width 159 height 78
click at [99, 109] on link "rakabala14@gmail.com" at bounding box center [107, 107] width 121 height 7
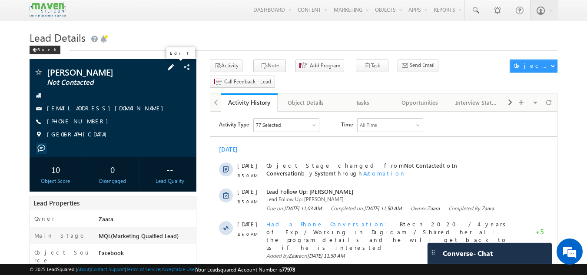
click at [175, 69] on span at bounding box center [171, 68] width 10 height 10
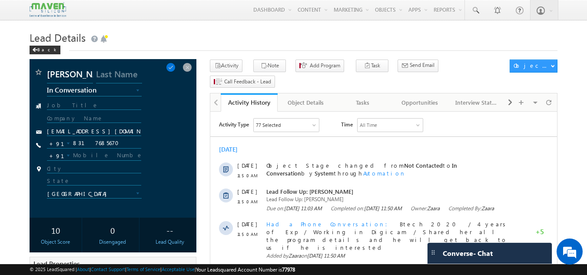
click at [92, 90] on span "In Conversation" at bounding box center [87, 90] width 81 height 8
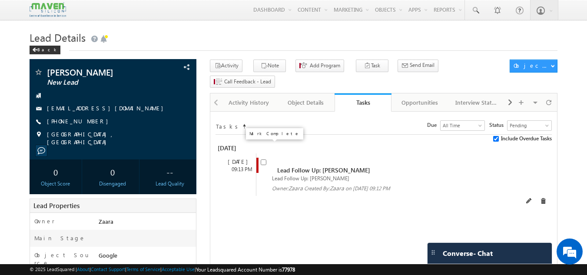
click at [265, 159] on input "checkbox" at bounding box center [264, 162] width 6 height 6
checkbox input "false"
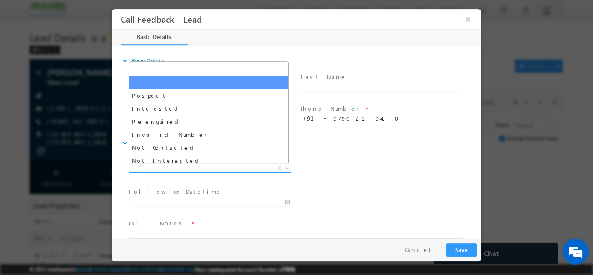
click at [198, 167] on span "X" at bounding box center [210, 168] width 162 height 9
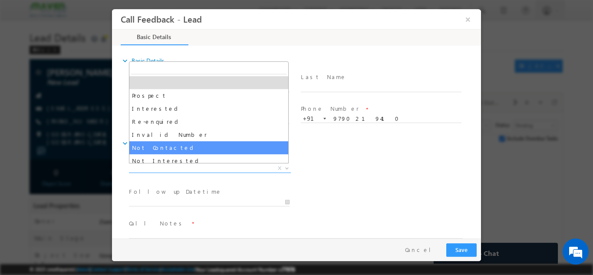
select select "Not Contacted"
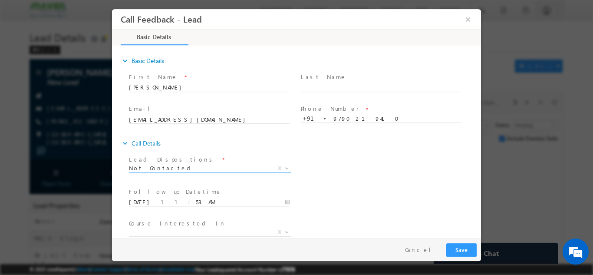
click at [183, 200] on input "13/10/2025 11:53 AM" at bounding box center [209, 202] width 161 height 9
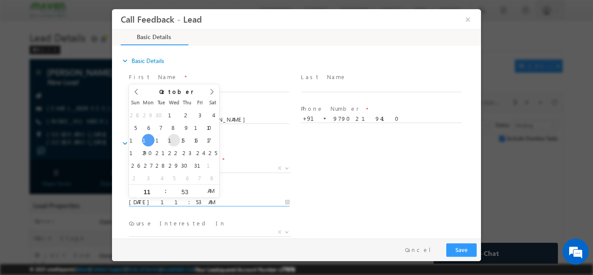
type input "15/10/2025 11:53 AM"
click at [360, 170] on div "Lead Dispositions * Prospect Interested Re-enquired Invalid Number Not Contacte…" at bounding box center [304, 169] width 354 height 32
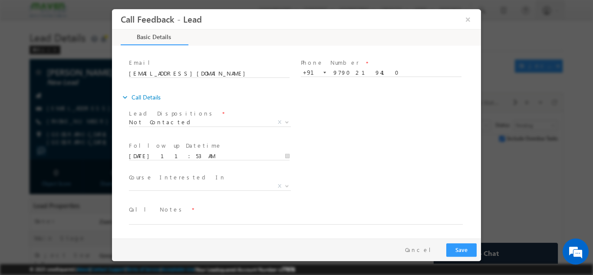
click at [218, 213] on span "Call Notes *" at bounding box center [291, 210] width 324 height 10
click at [221, 216] on textarea at bounding box center [296, 219] width 334 height 10
type textarea "NPU"
click at [466, 245] on button "Save" at bounding box center [461, 249] width 30 height 13
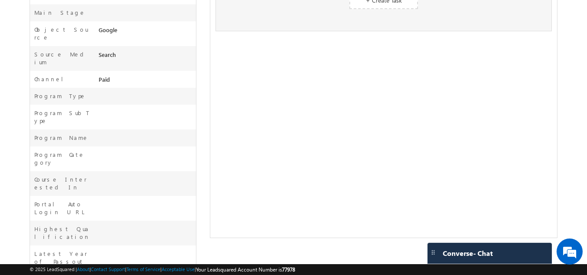
scroll to position [324, 0]
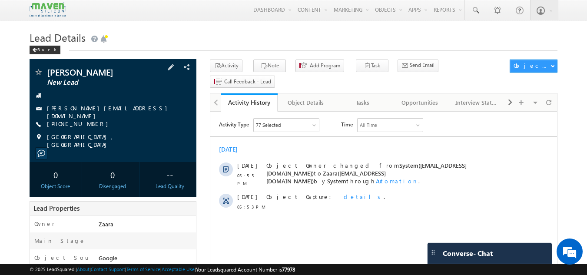
click at [98, 106] on link "[PERSON_NAME][EMAIL_ADDRESS][DOMAIN_NAME]" at bounding box center [109, 111] width 125 height 15
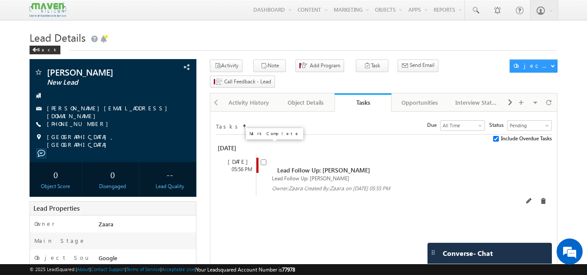
click at [261, 159] on input "checkbox" at bounding box center [264, 162] width 6 height 6
checkbox input "false"
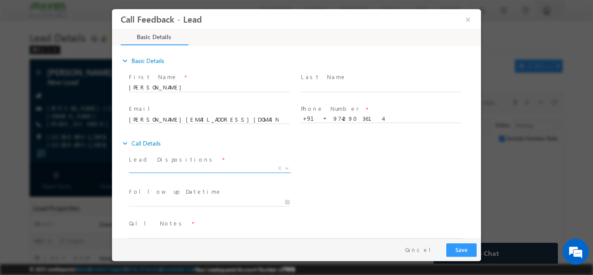
click at [170, 170] on span "X" at bounding box center [210, 168] width 162 height 9
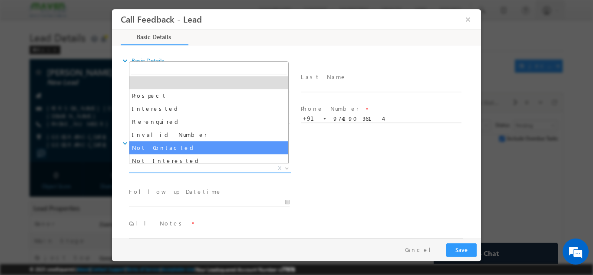
select select "Not Contacted"
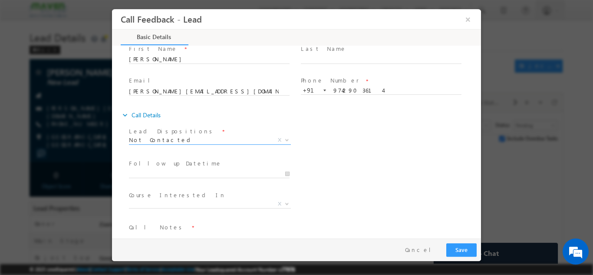
scroll to position [43, 0]
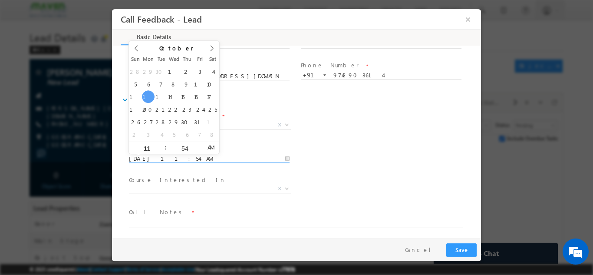
click at [180, 159] on input "[DATE] 11:54 AM" at bounding box center [209, 158] width 161 height 9
type input "[DATE] 11:54 AM"
click at [338, 140] on div "Lead Dispositions * Prospect Interested Re-enquired Invalid Number Not Contacte…" at bounding box center [304, 125] width 354 height 32
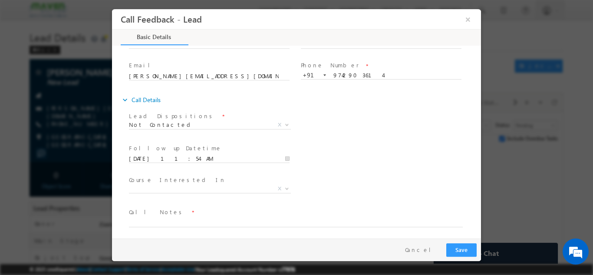
scroll to position [46, 0]
click at [151, 224] on span at bounding box center [291, 229] width 324 height 10
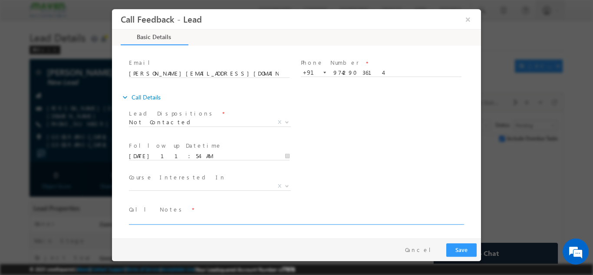
click at [152, 222] on textarea at bounding box center [296, 219] width 334 height 10
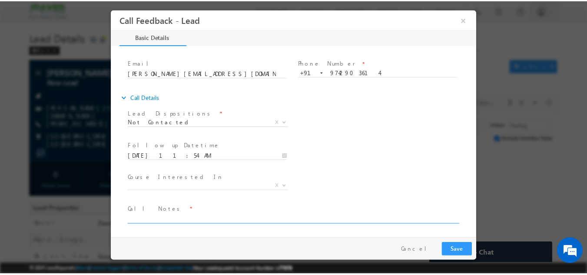
scroll to position [0, 0]
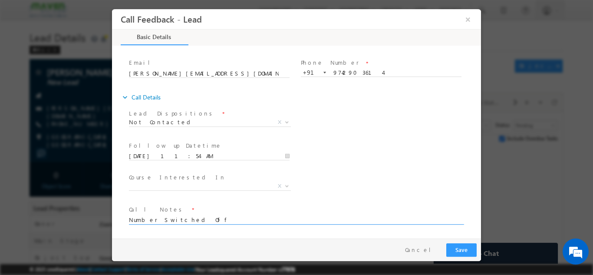
type textarea "Number Switched Off"
click at [467, 251] on button "Save" at bounding box center [461, 249] width 30 height 13
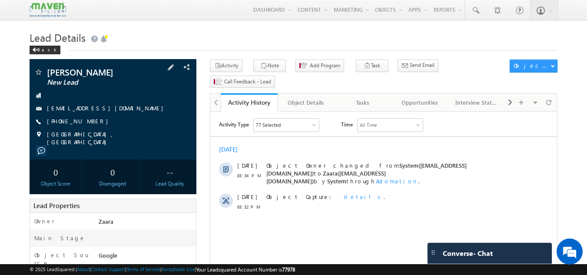
drag, startPoint x: 181, startPoint y: 42, endPoint x: 182, endPoint y: 82, distance: 40.4
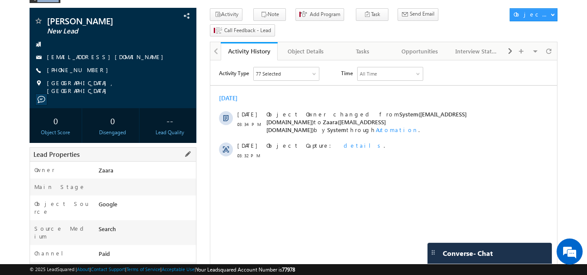
scroll to position [40, 0]
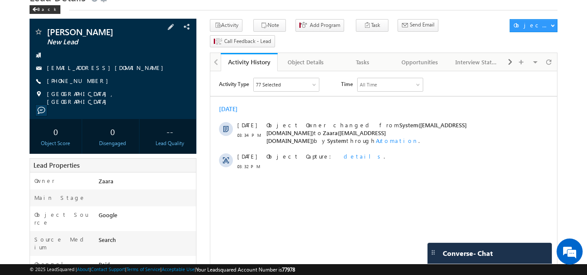
click at [56, 68] on link "[EMAIL_ADDRESS][DOMAIN_NAME]" at bounding box center [107, 67] width 121 height 7
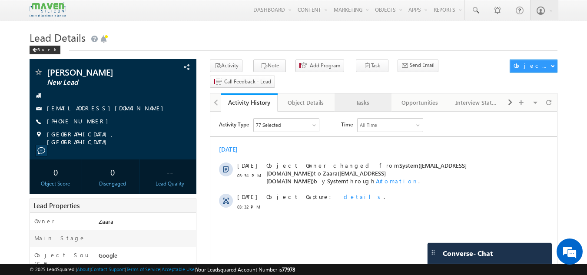
click at [367, 93] on link "Tasks" at bounding box center [362, 102] width 57 height 18
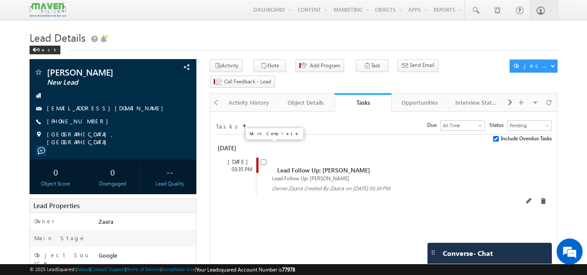
click at [266, 159] on input "checkbox" at bounding box center [264, 162] width 6 height 6
checkbox input "false"
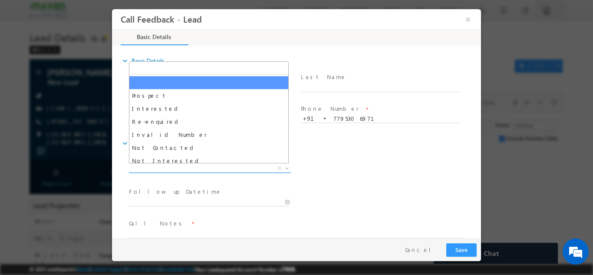
click at [205, 169] on span "X" at bounding box center [210, 168] width 162 height 9
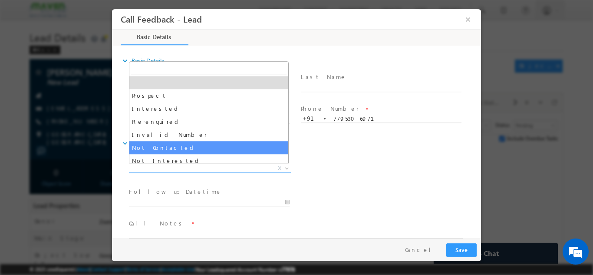
select select "Not Contacted"
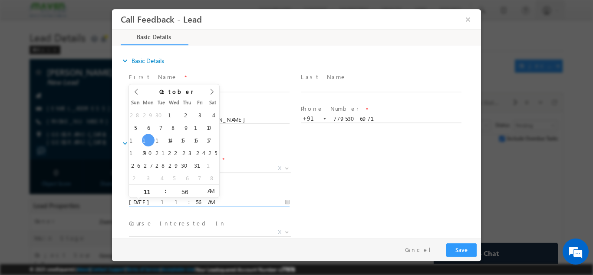
click at [182, 200] on input "13/10/2025 11:56 AM" at bounding box center [209, 202] width 161 height 9
type input "16/10/2025 11:56 AM"
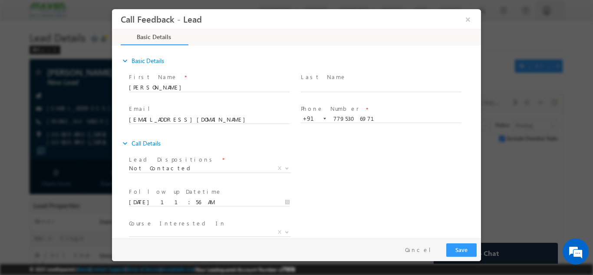
click at [334, 178] on div "Lead Dispositions * Prospect Interested Re-enquired Invalid Number Not Contacte…" at bounding box center [304, 169] width 354 height 32
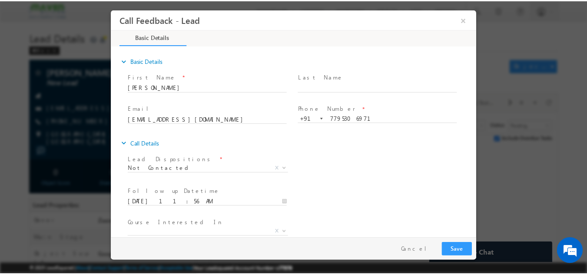
scroll to position [46, 0]
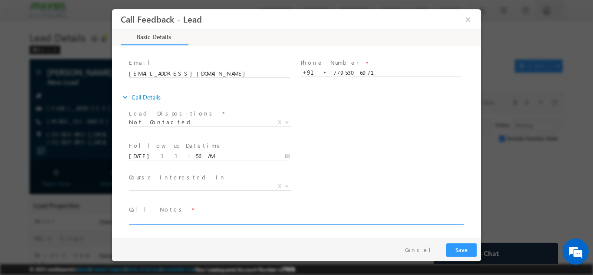
click at [266, 217] on textarea at bounding box center [296, 219] width 334 height 10
type textarea "NPU"
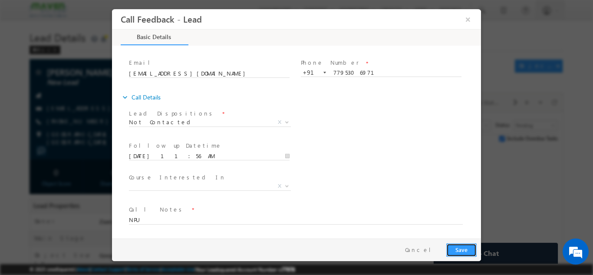
click at [462, 246] on button "Save" at bounding box center [461, 249] width 30 height 13
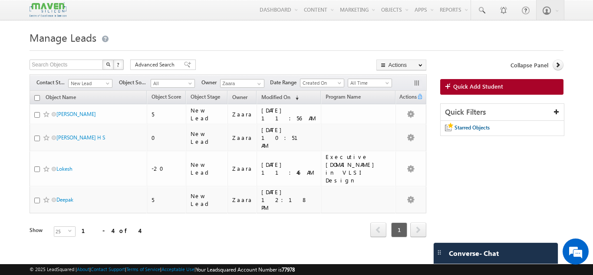
drag, startPoint x: 443, startPoint y: 111, endPoint x: 453, endPoint y: -17, distance: 128.5
click at [453, 0] on html "Menu Zaara lsq2@ maven -sili con.c om" at bounding box center [296, 141] width 593 height 283
click at [532, 43] on h1 "Manage Leads" at bounding box center [297, 36] width 534 height 17
drag, startPoint x: 480, startPoint y: 77, endPoint x: 488, endPoint y: 104, distance: 27.6
click at [488, 104] on div "Collapse Panel Quick Add Student Quick Filters Starred Objects" at bounding box center [501, 102] width 123 height 85
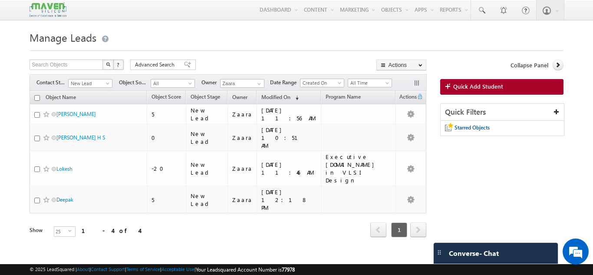
click at [480, 34] on h1 "Manage Leads" at bounding box center [297, 36] width 534 height 17
click at [500, 88] on span "Quick Add Student" at bounding box center [478, 87] width 50 height 8
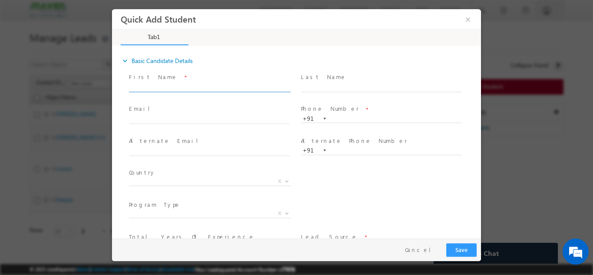
click at [185, 87] on input "text" at bounding box center [209, 87] width 161 height 9
click at [246, 83] on input "VENKATESH venkateshps296@gmail.com 6303371528" at bounding box center [209, 87] width 161 height 9
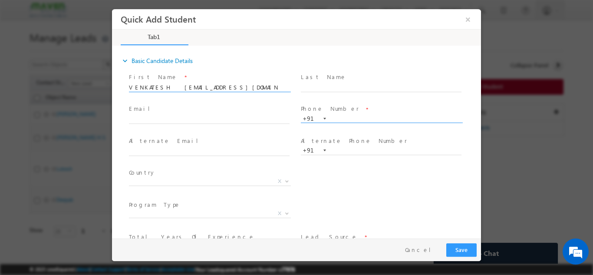
type input "VENKATESH venkateshps296@gmail.com"
click at [350, 116] on input "text" at bounding box center [381, 118] width 161 height 9
paste input "6303371528"
type input "6303371528"
drag, startPoint x: 167, startPoint y: 86, endPoint x: 238, endPoint y: 88, distance: 70.8
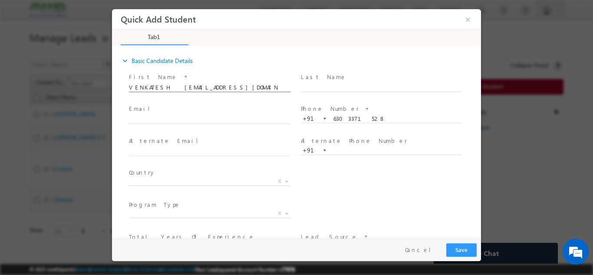
click at [238, 88] on input "VENKATESH venkateshps296@gmail.com" at bounding box center [209, 87] width 161 height 9
type input "VENKATESH"
click at [147, 122] on input "text" at bounding box center [209, 119] width 161 height 9
paste input "venkateshps296@gmail.com"
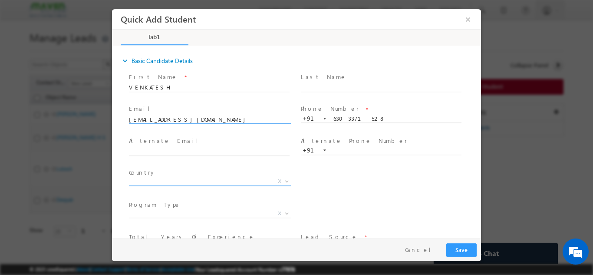
type input "venkateshps296@gmail.com"
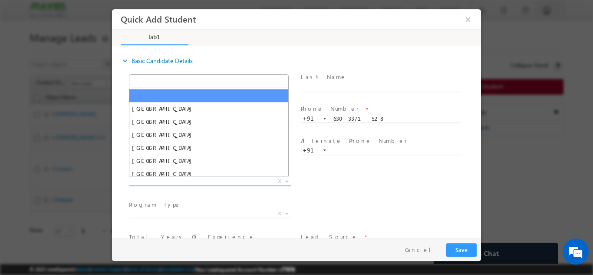
click at [168, 182] on span "X" at bounding box center [210, 181] width 162 height 9
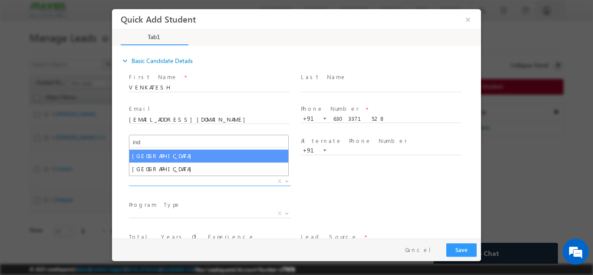
type input "ind"
select select "[GEOGRAPHIC_DATA]"
select select
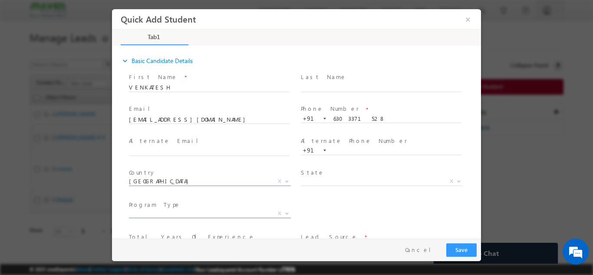
scroll to position [60, 0]
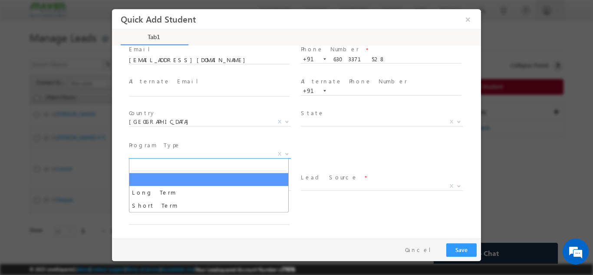
click at [172, 152] on span "X" at bounding box center [210, 153] width 162 height 9
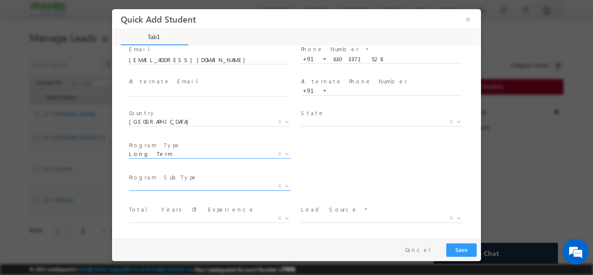
select select "Long Term"
click at [154, 188] on span "X" at bounding box center [210, 186] width 162 height 9
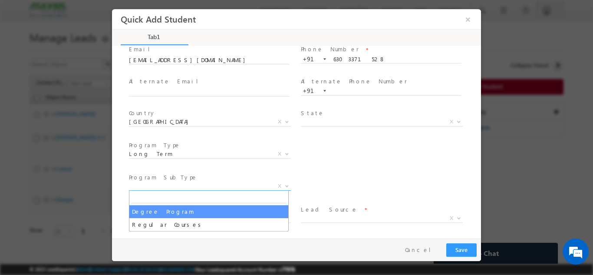
select select "Degree Program"
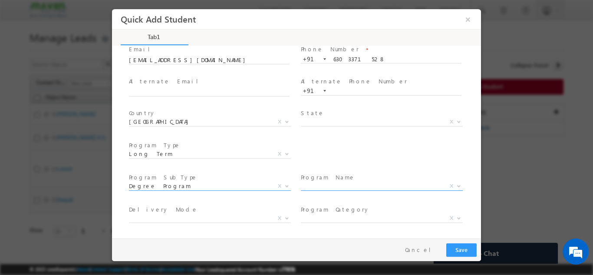
click at [319, 185] on span "X" at bounding box center [382, 186] width 162 height 9
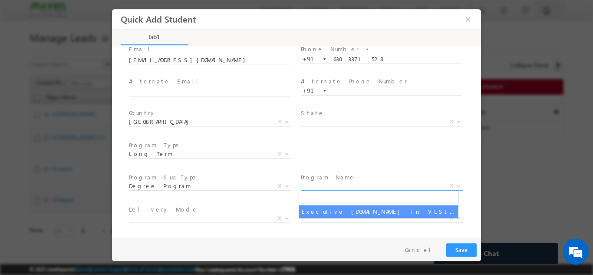
select select "Executive [DOMAIN_NAME] in VLSI Design"
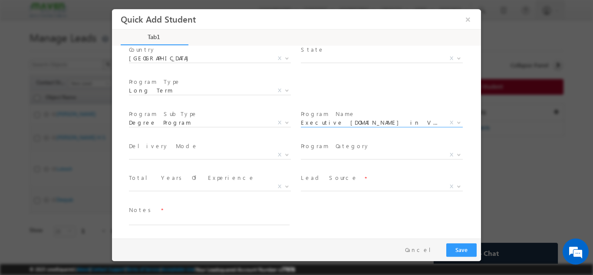
scroll to position [123, 0]
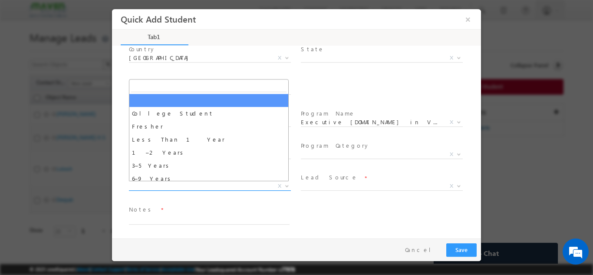
click at [144, 189] on span "College Student Fresher Less Than 1 Year 1–2 Years 3–5 Years 6–9 Years 10–15 Ye…" at bounding box center [213, 187] width 169 height 10
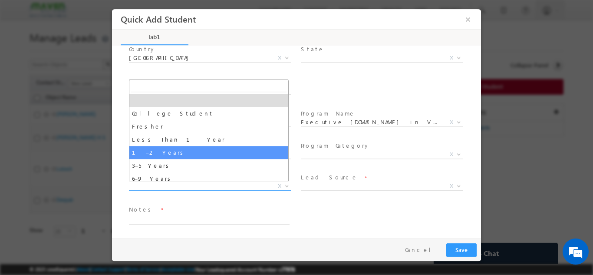
select select "1–2 Years"
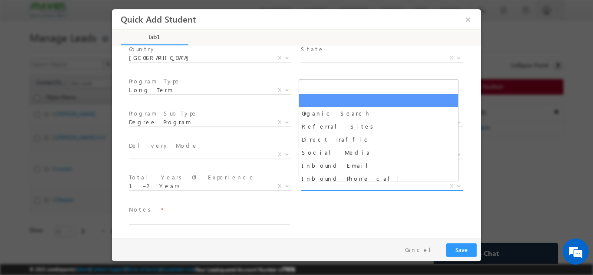
click at [343, 188] on span "X" at bounding box center [382, 186] width 162 height 9
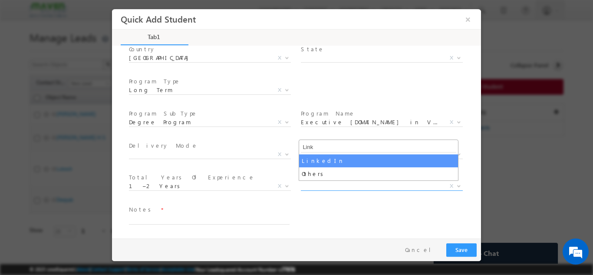
type input "Link"
select select "LinkedIn"
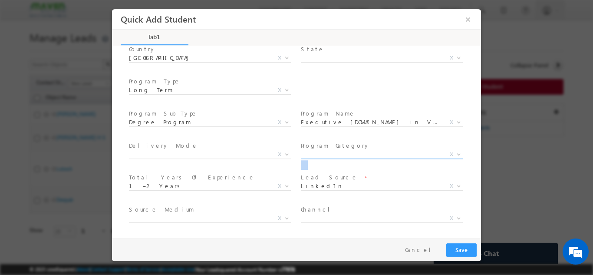
click at [322, 160] on span "X" at bounding box center [382, 156] width 162 height 9
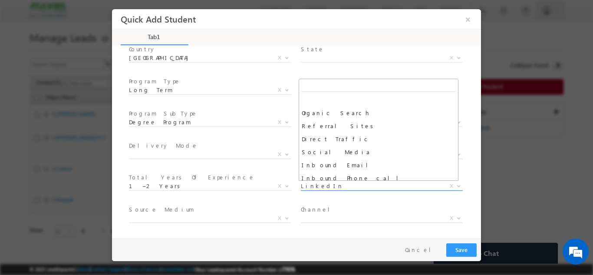
click at [348, 183] on span "LinkedIn" at bounding box center [371, 186] width 141 height 8
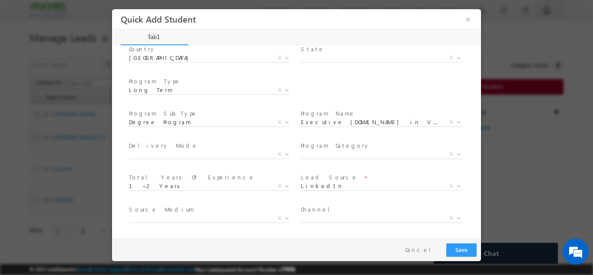
click at [330, 226] on span at bounding box center [381, 229] width 160 height 10
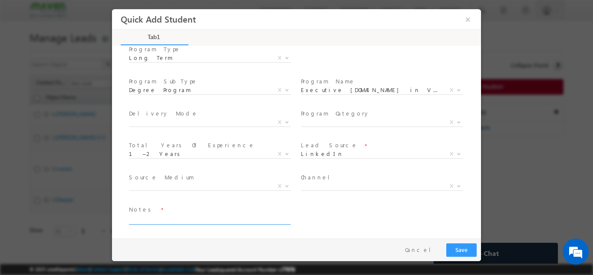
click at [270, 220] on textarea at bounding box center [209, 219] width 161 height 10
type textarea "Lead added from Shaeet"
click at [456, 251] on button "Save" at bounding box center [461, 249] width 30 height 13
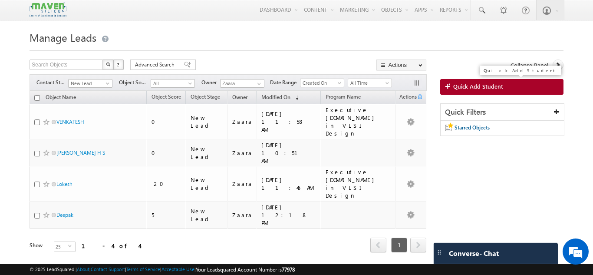
click at [462, 87] on span "Quick Add Student" at bounding box center [478, 87] width 50 height 8
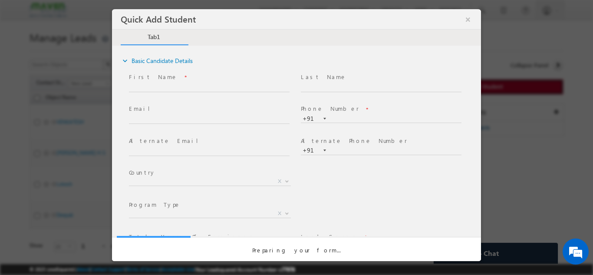
scroll to position [0, 0]
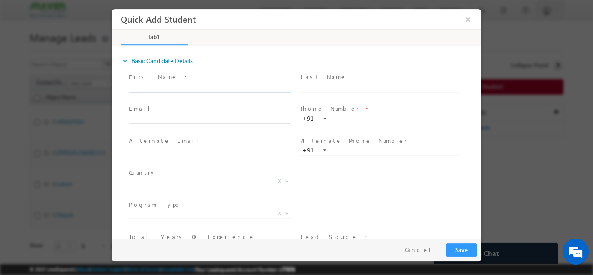
click at [149, 87] on input "text" at bounding box center [209, 87] width 161 height 9
drag, startPoint x: 228, startPoint y: 86, endPoint x: 271, endPoint y: 92, distance: 43.0
click at [271, 92] on span "Rupesh rupesh.mishra82@gmail.com 96209 60070" at bounding box center [213, 88] width 169 height 10
type input "Rupesh rupesh.mishra82@gmail.com"
click at [346, 120] on input "text" at bounding box center [381, 118] width 161 height 9
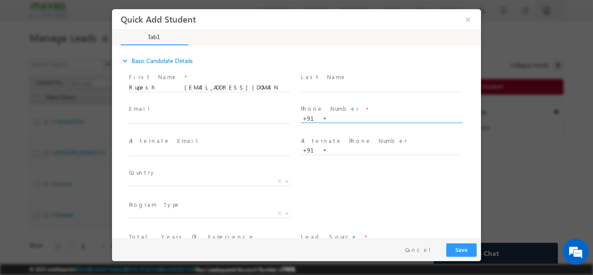
paste input "96209 60070"
type input "9620960070"
click at [347, 100] on span at bounding box center [381, 96] width 160 height 10
drag, startPoint x: 154, startPoint y: 85, endPoint x: 228, endPoint y: 89, distance: 74.0
click at [228, 89] on input "Rupesh rupesh.mishra82@gmail.com" at bounding box center [209, 87] width 161 height 9
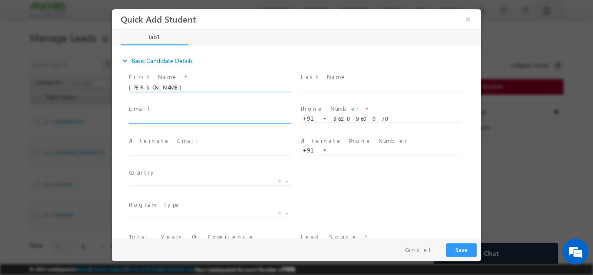
type input "Rupesh"
click at [190, 123] on span at bounding box center [210, 123] width 162 height 0
click at [191, 119] on input "text" at bounding box center [209, 119] width 161 height 9
paste input "rupesh.mishra82@gmail.com"
type input "rupesh.mishra82@gmail.com"
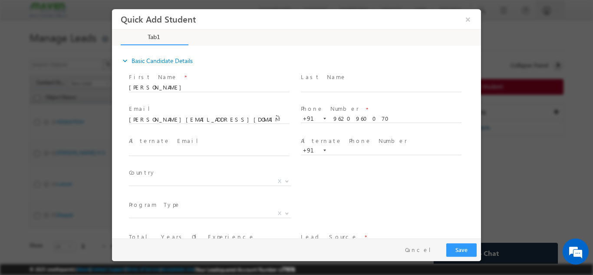
click at [197, 106] on span "Email *" at bounding box center [209, 109] width 160 height 10
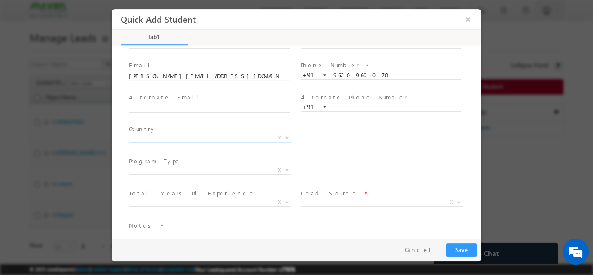
click at [164, 141] on span "Afghanistan Albania Algeria Andorra Angola Antigua and Barbuda Argentina Armeni…" at bounding box center [213, 139] width 169 height 10
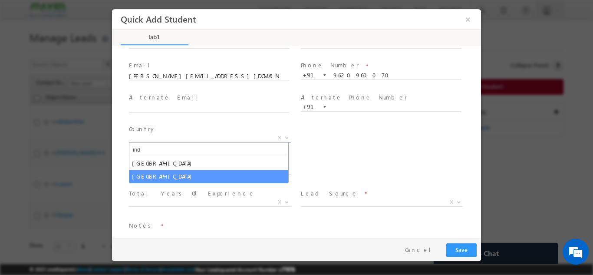
type input "ind"
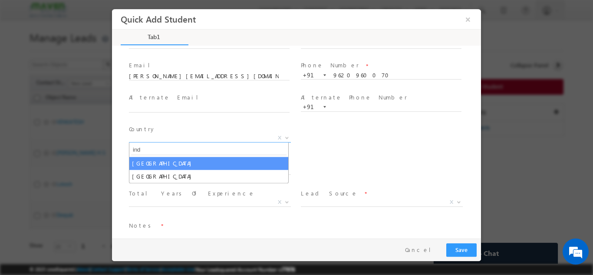
select select "[GEOGRAPHIC_DATA]"
select select
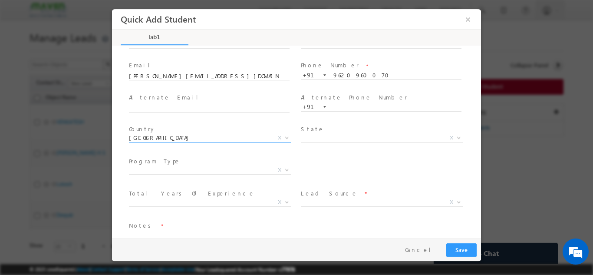
scroll to position [60, 0]
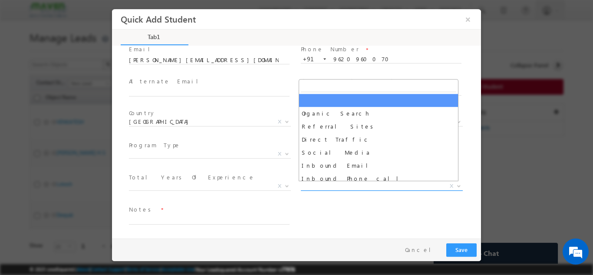
click at [314, 183] on span "X" at bounding box center [382, 186] width 162 height 9
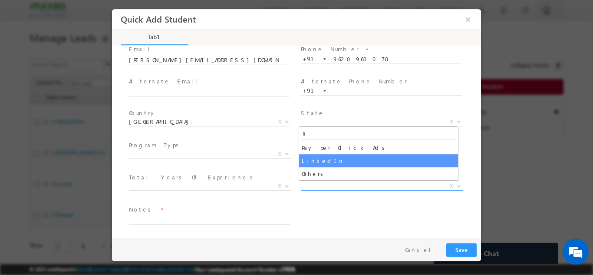
type input "li"
select select "LinkedIn"
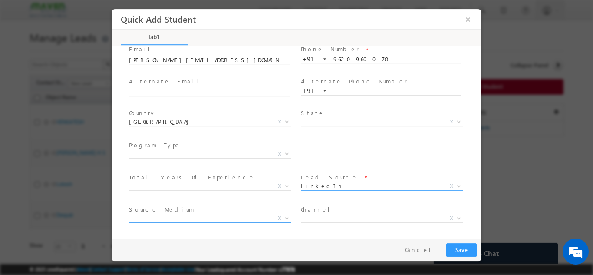
scroll to position [92, 0]
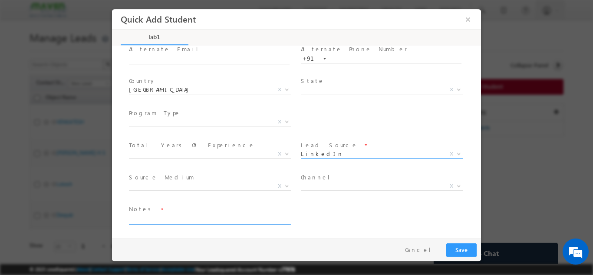
click at [188, 214] on textarea at bounding box center [209, 219] width 161 height 10
type textarea "Lead from Sheet"
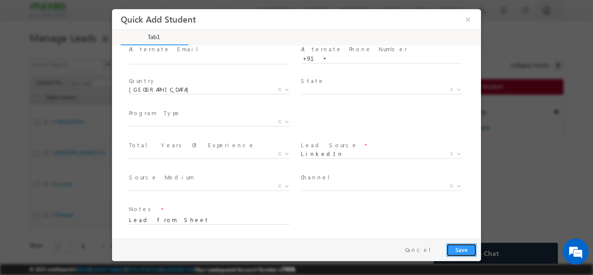
click at [454, 251] on button "Save" at bounding box center [461, 249] width 30 height 13
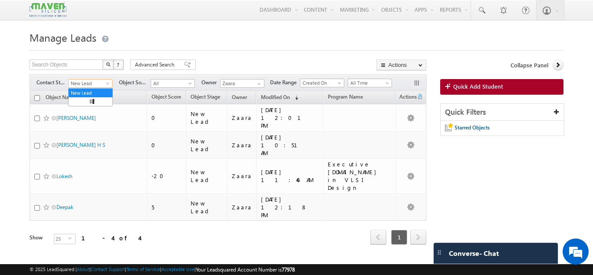
click at [82, 85] on span "New Lead" at bounding box center [89, 83] width 41 height 8
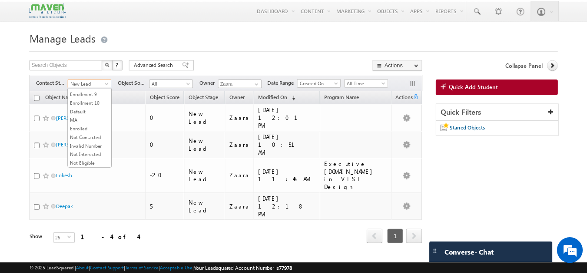
scroll to position [197, 0]
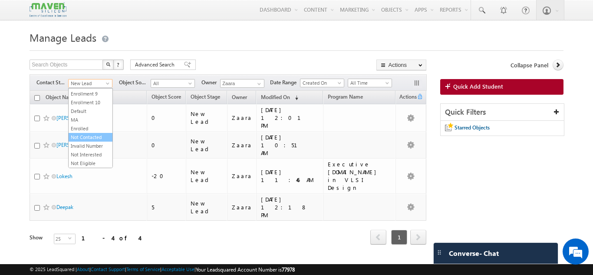
click at [99, 135] on link "Not Contacted" at bounding box center [91, 137] width 44 height 8
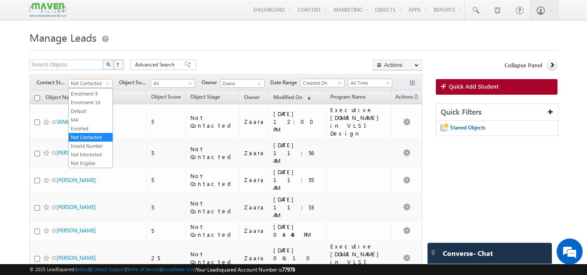
click at [80, 87] on span "Not Contacted" at bounding box center [89, 83] width 41 height 8
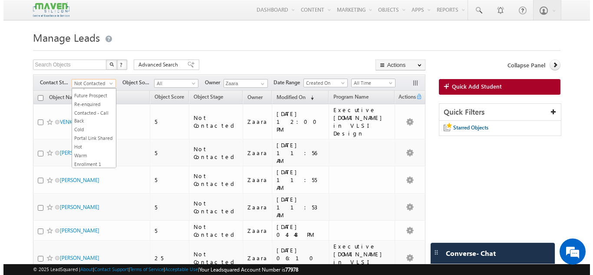
scroll to position [0, 0]
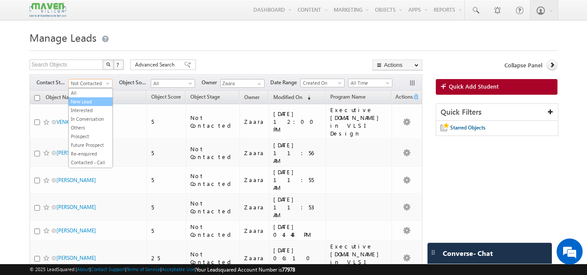
click at [87, 105] on link "New Lead" at bounding box center [91, 102] width 44 height 8
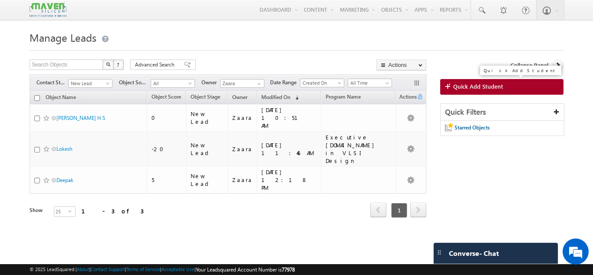
click at [537, 93] on link "Quick Add Student" at bounding box center [501, 87] width 123 height 16
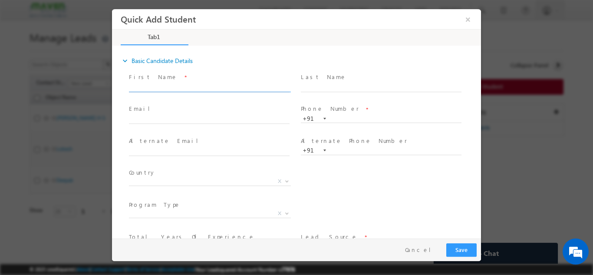
drag, startPoint x: 285, startPoint y: 97, endPoint x: 172, endPoint y: 86, distance: 114.4
click at [172, 86] on input "text" at bounding box center [209, 87] width 161 height 9
type input "Namratha Umesh nammu22042000@gmail.com 9035587238"
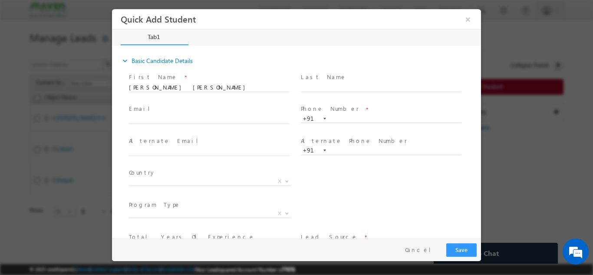
click at [261, 83] on span "Namratha Umesh nammu22042000@gmail.com 9035587238" at bounding box center [213, 88] width 169 height 10
click at [259, 90] on input "Namratha Umesh nammu22042000@gmail.com 9035587238" at bounding box center [209, 87] width 161 height 9
paste input "Namratha Umesh nammu22042000@gmail.com 9035587238"
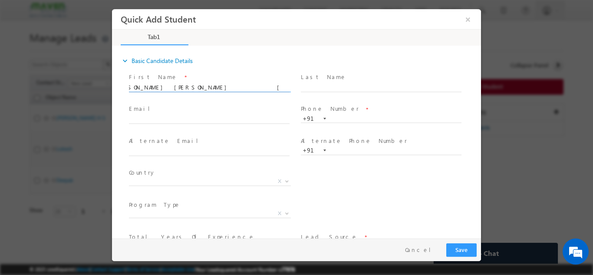
click at [268, 88] on input "Namratha Umesh nammu22042000@gmail.com 9035587238" at bounding box center [209, 87] width 161 height 9
type input "Namratha Umesh nammu22042000@gmail.com"
click at [337, 116] on input "text" at bounding box center [381, 118] width 161 height 9
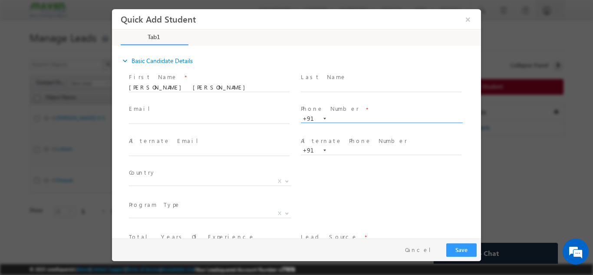
paste input "9035587238"
type input "9035587238"
click at [181, 91] on span "Namratha Umesh nammu22042000@gmail.com" at bounding box center [213, 88] width 169 height 10
drag, startPoint x: 179, startPoint y: 88, endPoint x: 253, endPoint y: 93, distance: 74.4
click at [253, 92] on span "Namratha Umesh nammu22042000@gmail.com" at bounding box center [213, 88] width 169 height 10
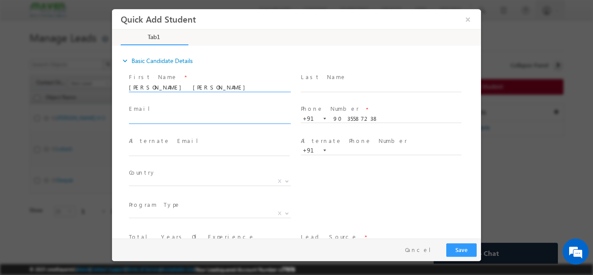
type input "Namratha Umesh"
click at [267, 119] on input "text" at bounding box center [209, 119] width 161 height 9
paste input "nammu22042000@gmail.com"
type input "nammu22042000@gmail.com"
click at [153, 175] on span "Country *" at bounding box center [209, 173] width 160 height 10
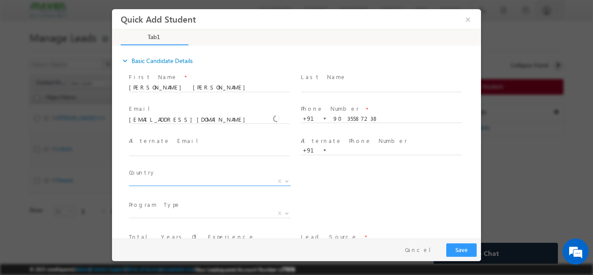
click at [155, 182] on span "X" at bounding box center [210, 181] width 162 height 9
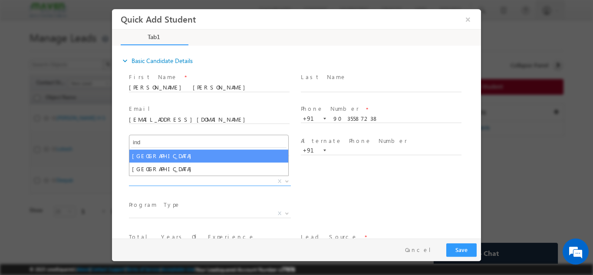
type input "ind"
select select "[GEOGRAPHIC_DATA]"
select select
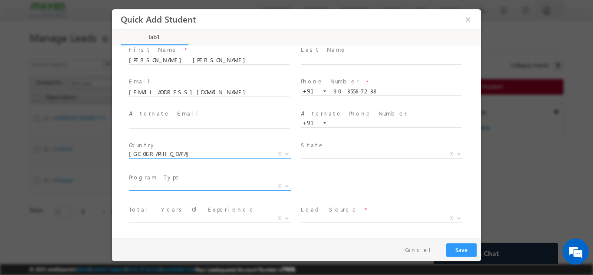
scroll to position [60, 0]
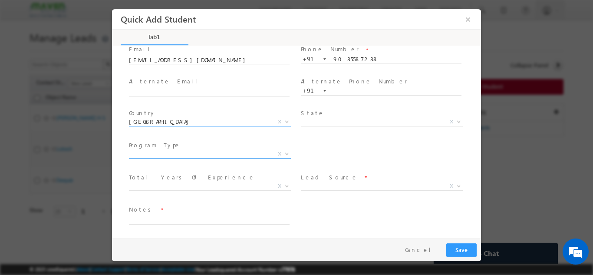
click at [191, 151] on span "X" at bounding box center [210, 153] width 162 height 9
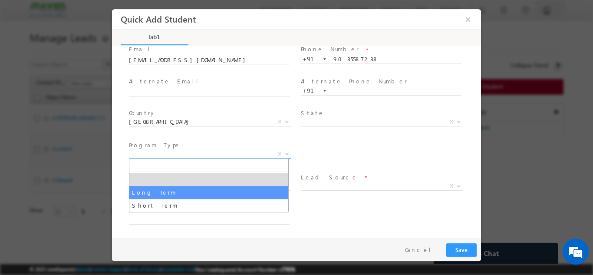
select select "Long Term"
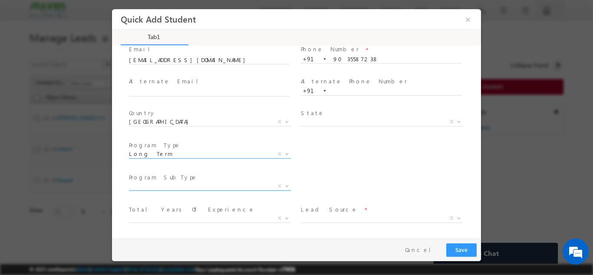
click at [223, 188] on span "X" at bounding box center [210, 186] width 162 height 9
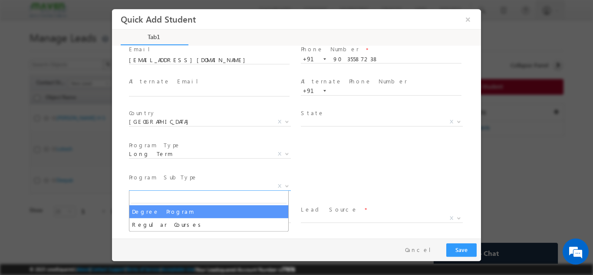
select select "Degree Program"
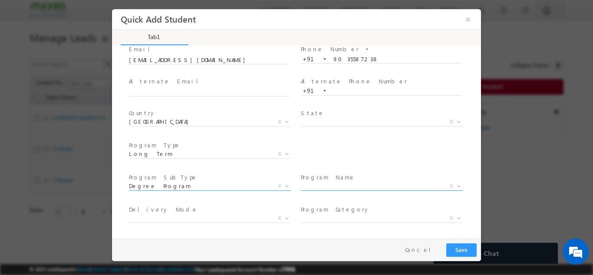
click at [324, 184] on span "X" at bounding box center [382, 186] width 162 height 9
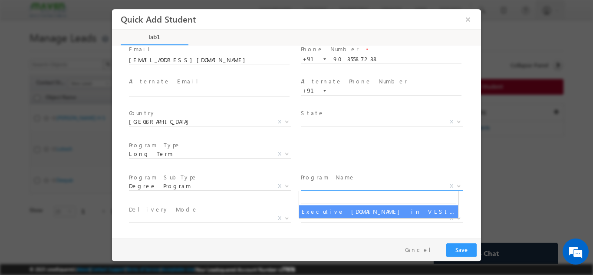
select select "Executive [DOMAIN_NAME] in VLSI Design"
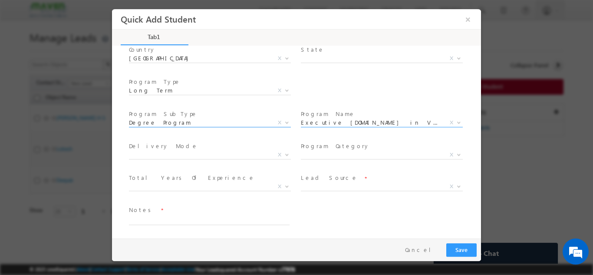
scroll to position [123, 0]
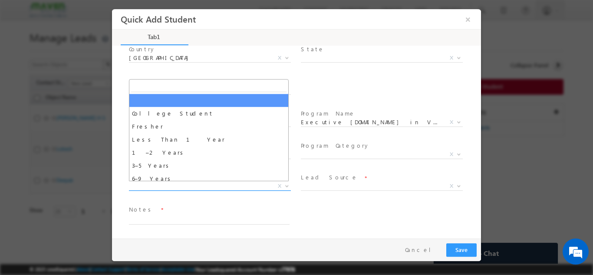
click at [193, 185] on span "X" at bounding box center [210, 186] width 162 height 9
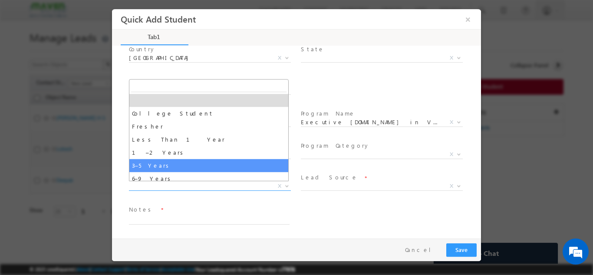
select select "3–5 Years"
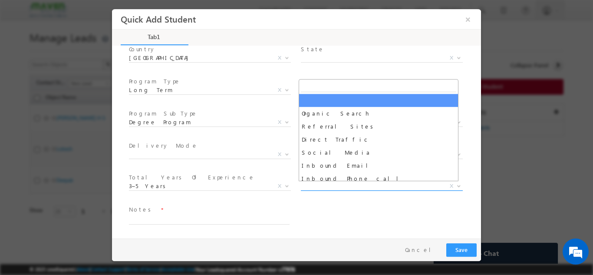
click at [309, 189] on span "X" at bounding box center [382, 186] width 162 height 9
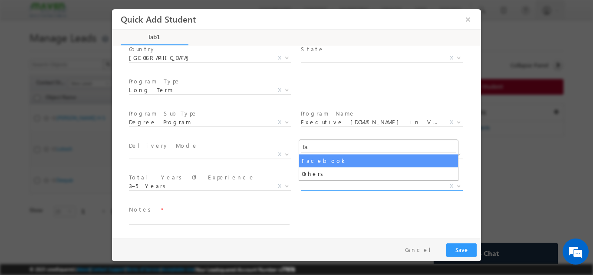
type input "fa"
select select "Facebook"
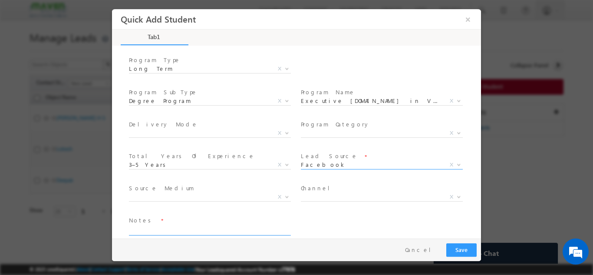
scroll to position [155, 0]
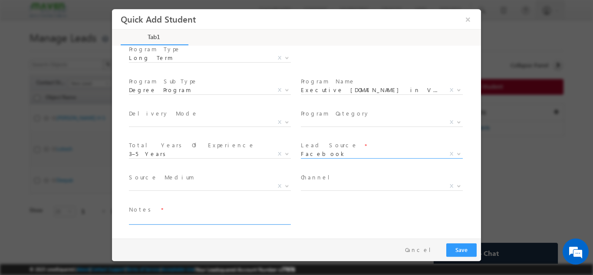
click at [166, 215] on textarea at bounding box center [209, 219] width 161 height 10
type textarea "Lead from sheet"
click at [466, 244] on button "Save" at bounding box center [461, 249] width 30 height 13
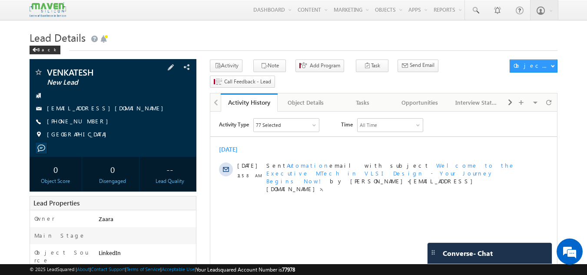
click at [105, 110] on link "[EMAIL_ADDRESS][DOMAIN_NAME]" at bounding box center [107, 107] width 121 height 7
click at [370, 97] on div "Tasks" at bounding box center [362, 102] width 42 height 10
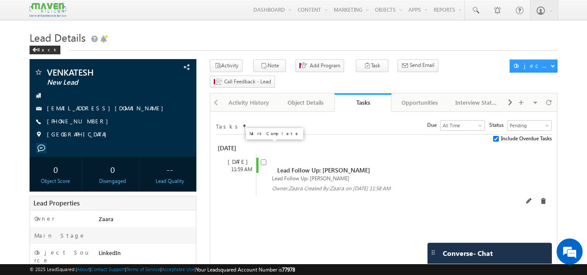
click at [262, 159] on input "checkbox" at bounding box center [264, 162] width 6 height 6
checkbox input "false"
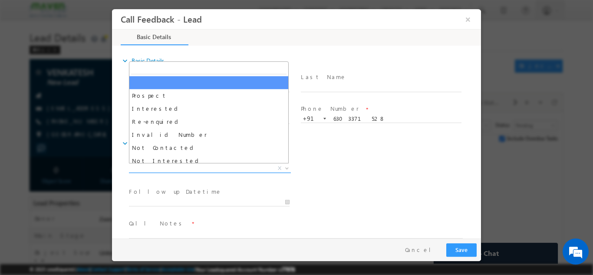
click at [165, 168] on span "X" at bounding box center [210, 168] width 162 height 9
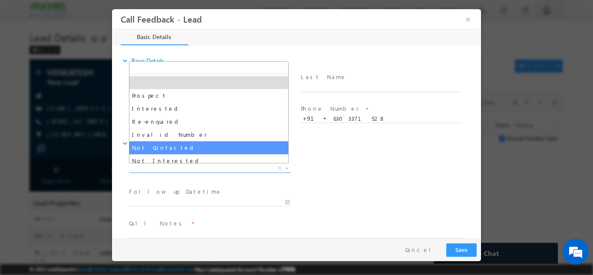
select select "Not Contacted"
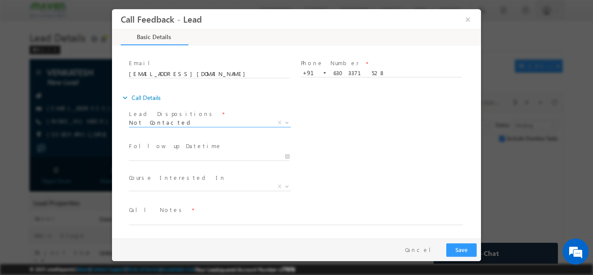
scroll to position [46, 0]
click at [163, 152] on input "13/10/2025 11:59 AM" at bounding box center [209, 156] width 161 height 9
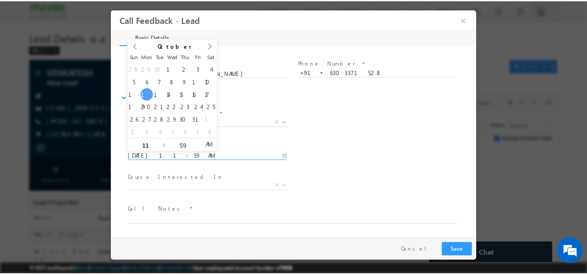
scroll to position [0, 0]
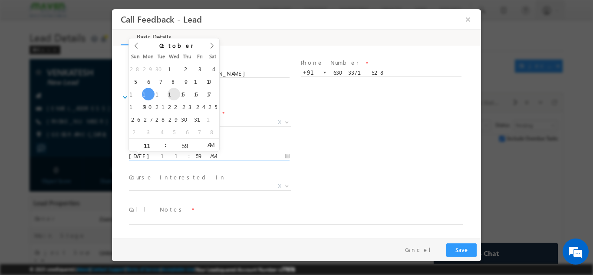
type input "15/10/2025 11:59 AM"
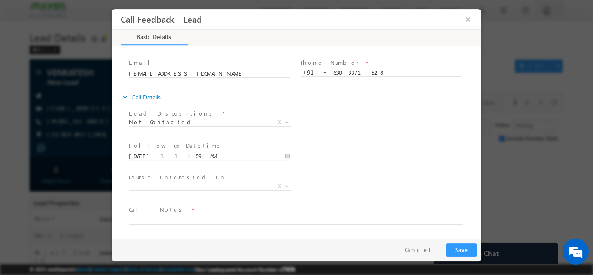
click at [324, 143] on div "Follow up Datetime * 15/10/2025 11:59 AM Program Type * Long Term Short Term X" at bounding box center [304, 155] width 354 height 32
click at [268, 221] on textarea at bounding box center [296, 219] width 334 height 10
type textarea "Number Switched Off"
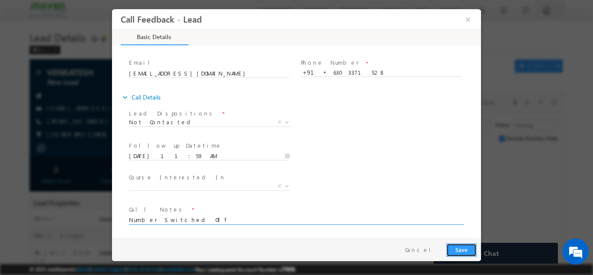
click at [457, 254] on button "Save" at bounding box center [461, 249] width 30 height 13
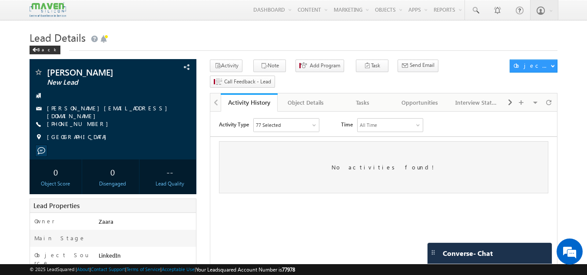
click at [369, 97] on div "Tasks" at bounding box center [362, 102] width 42 height 10
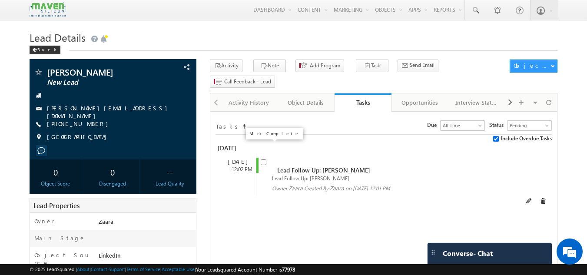
click at [265, 159] on input "checkbox" at bounding box center [264, 162] width 6 height 6
checkbox input "false"
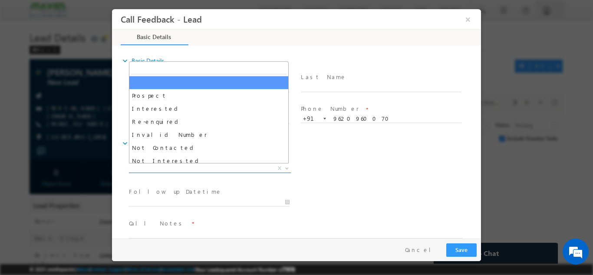
click at [192, 165] on span "X" at bounding box center [210, 168] width 162 height 9
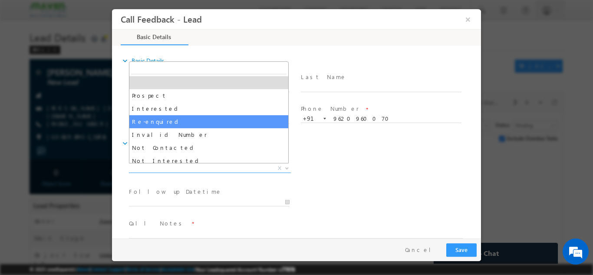
scroll to position [43, 0]
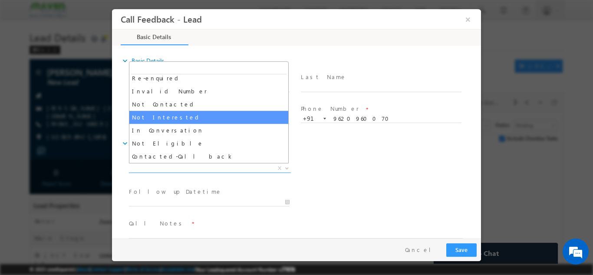
select select "Not Interested"
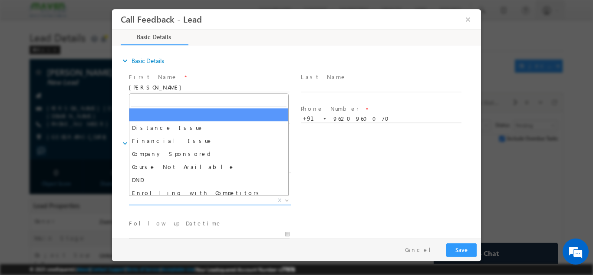
click at [208, 199] on span "X" at bounding box center [210, 200] width 162 height 9
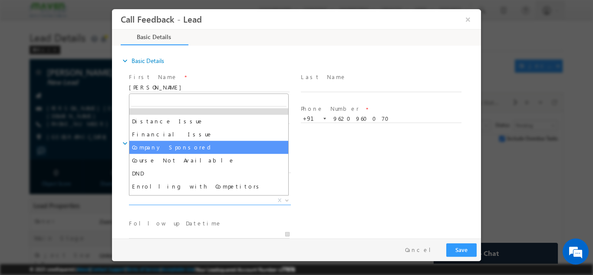
scroll to position [17, 0]
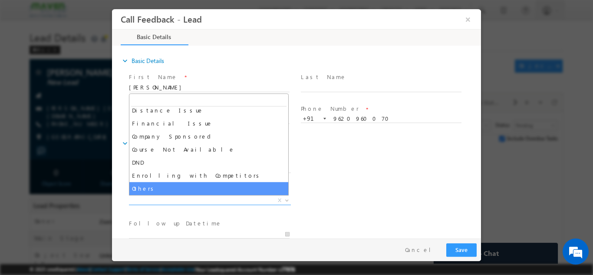
select select "Others"
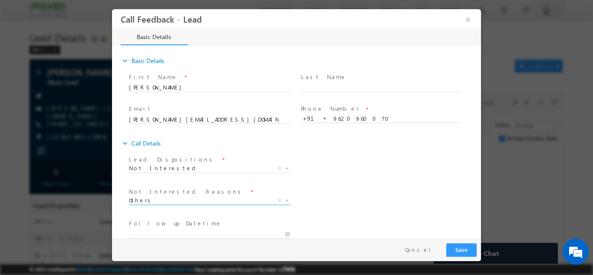
scroll to position [78, 0]
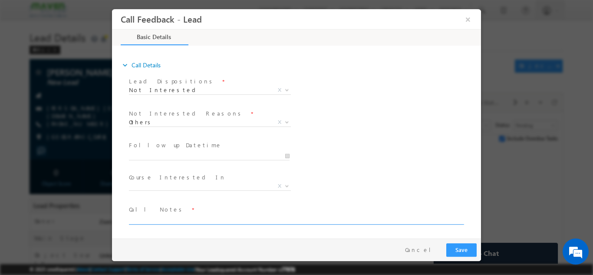
click at [195, 218] on textarea at bounding box center [296, 219] width 334 height 10
paste textarea "By mistake he is clicked not looking for any program"
type textarea "By mistake he is clicked not looking for any program"
click at [454, 252] on button "Save" at bounding box center [461, 249] width 30 height 13
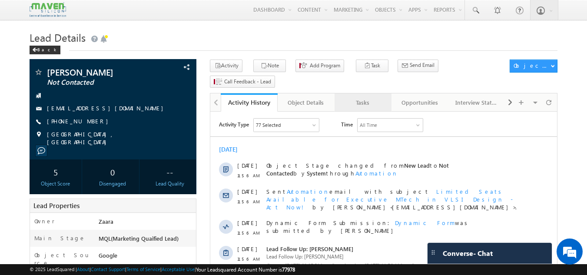
click at [371, 97] on div "Tasks" at bounding box center [362, 102] width 42 height 10
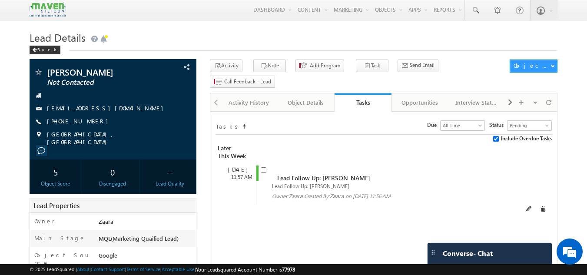
click at [262, 165] on span at bounding box center [266, 173] width 10 height 16
click at [262, 167] on input "checkbox" at bounding box center [264, 170] width 6 height 6
checkbox input "false"
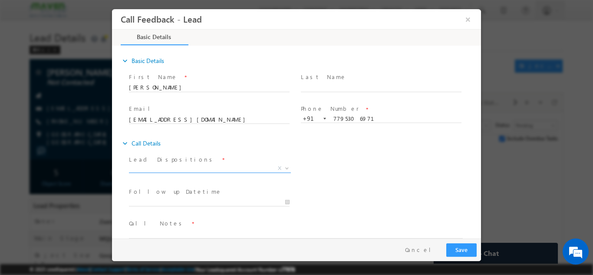
click at [228, 166] on span "X" at bounding box center [210, 168] width 162 height 9
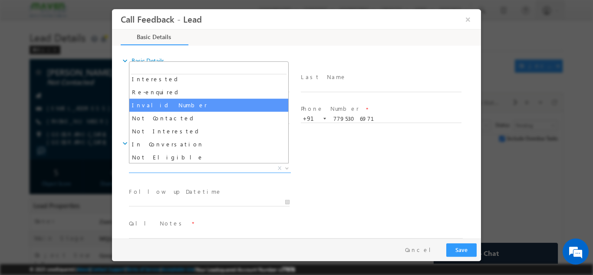
scroll to position [43, 0]
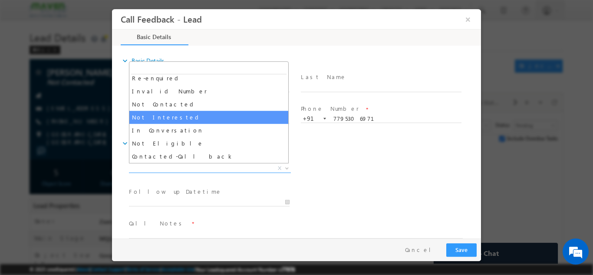
select select "Not Interested"
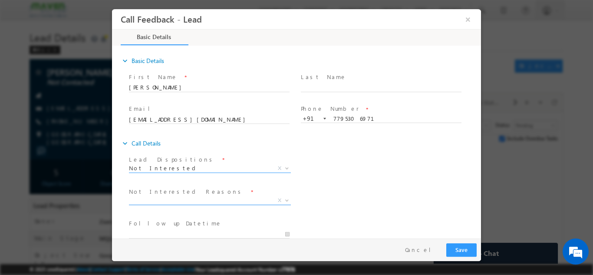
click at [170, 200] on span "X" at bounding box center [210, 200] width 162 height 9
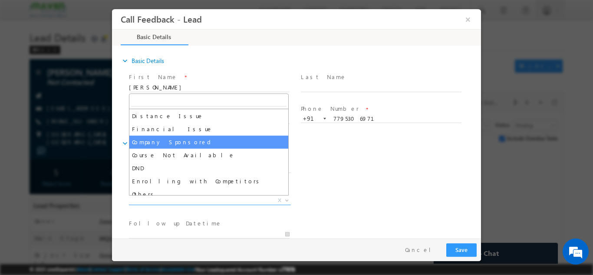
scroll to position [17, 0]
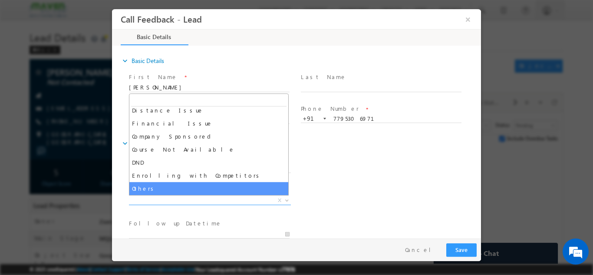
select select "Others"
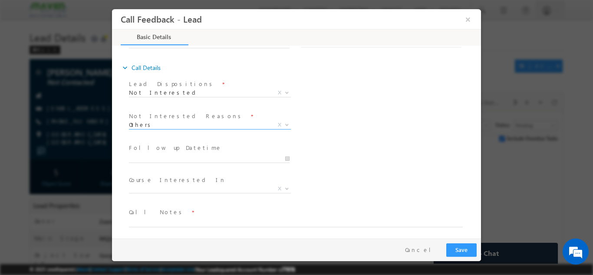
scroll to position [78, 0]
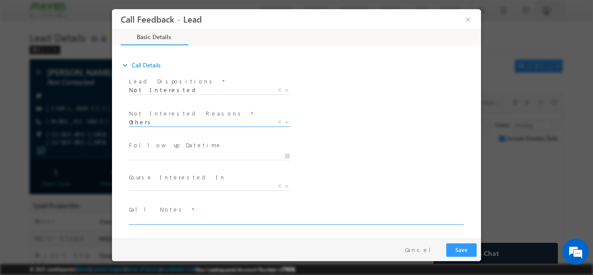
click at [212, 221] on textarea at bounding box center [296, 219] width 334 height 10
type textarea "L"
click at [281, 220] on textarea "2025 pass out and she is looking for regular Mtech suggeste dher for" at bounding box center [296, 219] width 334 height 10
click at [313, 216] on textarea "2025 pass out and she is looking for regular Mtech suggested her for" at bounding box center [296, 219] width 334 height 10
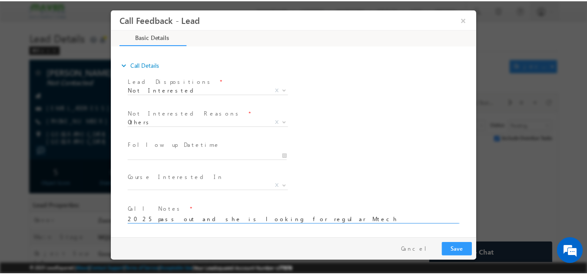
scroll to position [2, 0]
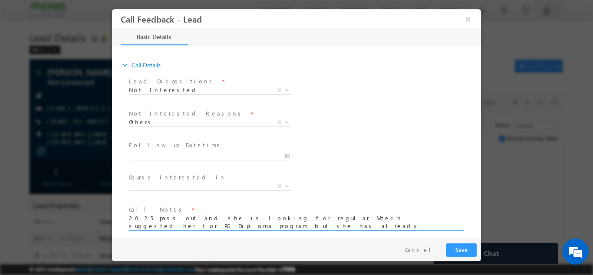
type textarea "2025 pass out and she is looking for regular Mtech suggested her for PG Diploma…"
click at [465, 247] on button "Save" at bounding box center [461, 249] width 30 height 13
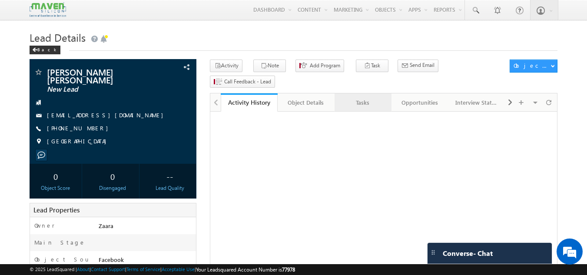
click at [351, 97] on div "Tasks" at bounding box center [362, 102] width 42 height 10
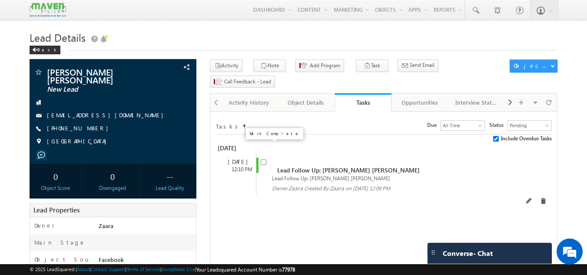
click at [263, 159] on input "checkbox" at bounding box center [264, 162] width 6 height 6
checkbox input "false"
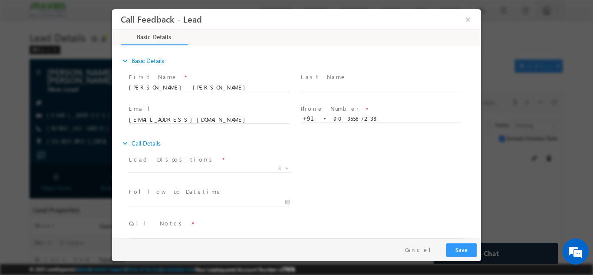
scroll to position [14, 0]
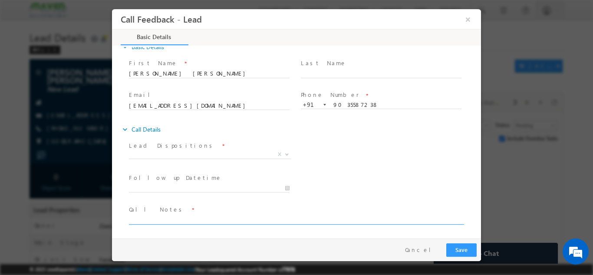
click at [157, 221] on textarea at bounding box center [296, 219] width 334 height 10
click at [287, 219] on textarea "Btech 2022 / Over all 3 years / Working in [PERSON_NAME]" at bounding box center [296, 219] width 334 height 10
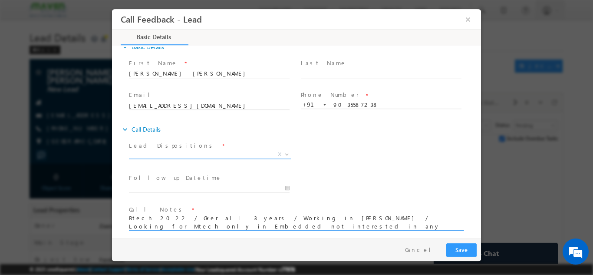
type textarea "Btech 2022 / Over all 3 years / Working in [PERSON_NAME] / Looking for Mtech on…"
click at [198, 155] on span "X" at bounding box center [210, 154] width 162 height 9
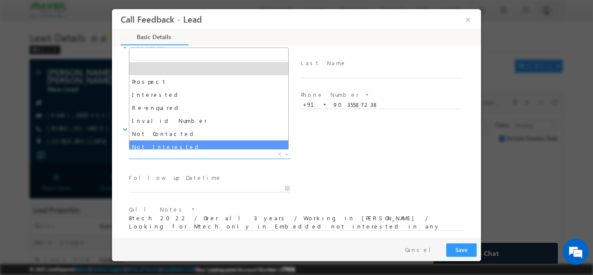
select select "Not Interested"
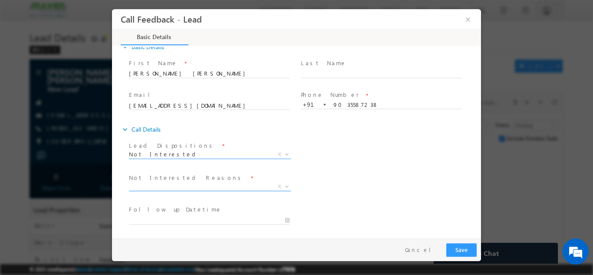
click at [183, 187] on span "X" at bounding box center [210, 186] width 162 height 9
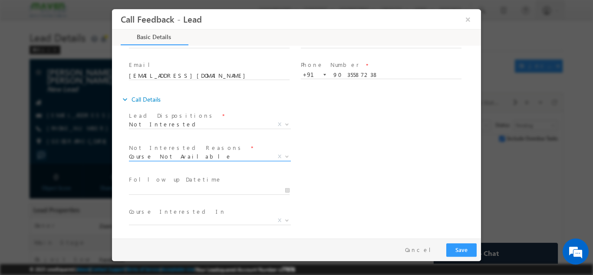
scroll to position [84, 0]
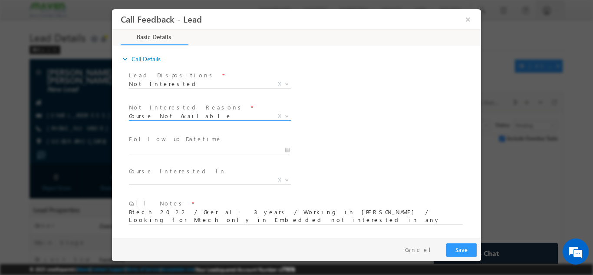
click at [199, 117] on span "Course Not Available" at bounding box center [199, 116] width 141 height 8
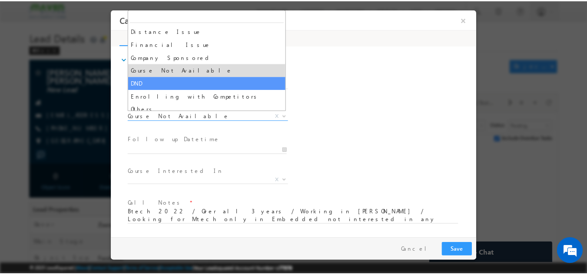
scroll to position [17, 0]
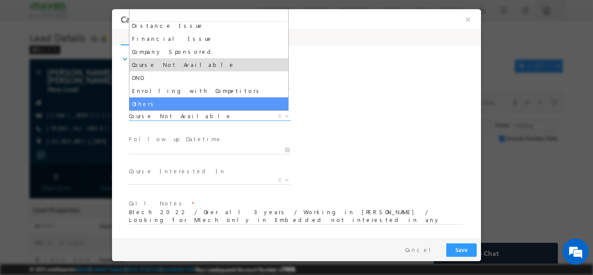
select select "Others"
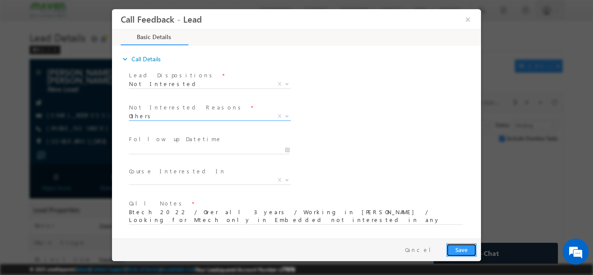
click at [463, 250] on button "Save" at bounding box center [461, 249] width 30 height 13
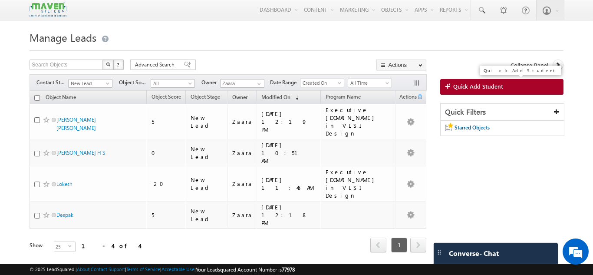
click at [513, 92] on link "Quick Add Student" at bounding box center [501, 87] width 123 height 16
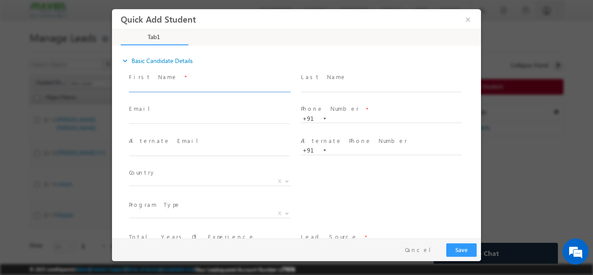
click at [154, 86] on input "text" at bounding box center [209, 87] width 161 height 9
paste input "Aashrithest H G [EMAIL_ADDRESS][DOMAIN_NAME] 9380663977"
click at [266, 89] on input "Aashrithest H G [EMAIL_ADDRESS][DOMAIN_NAME] 9380663977" at bounding box center [209, 87] width 161 height 9
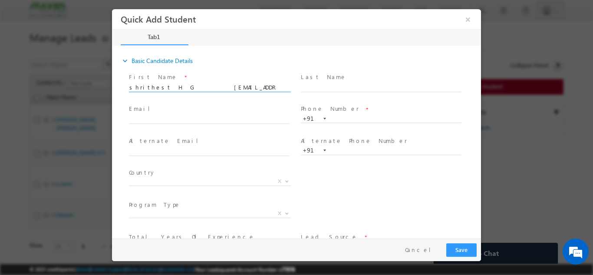
scroll to position [0, 0]
type input "Aashrithest H G [EMAIL_ADDRESS][DOMAIN_NAME]"
click at [347, 117] on input "text" at bounding box center [381, 118] width 161 height 9
paste input "9380663977"
type input "9380663977"
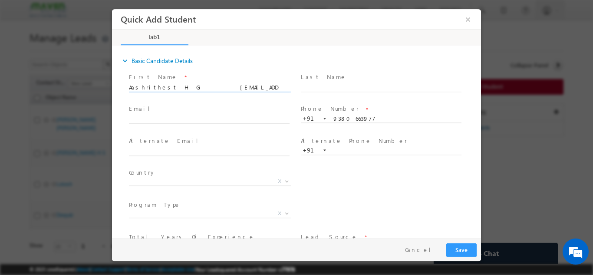
drag, startPoint x: 178, startPoint y: 85, endPoint x: 242, endPoint y: 91, distance: 65.0
click at [242, 91] on span "Aashrithest H G [EMAIL_ADDRESS][DOMAIN_NAME]" at bounding box center [213, 88] width 169 height 10
type input "Aashrithest H G"
click at [187, 124] on span at bounding box center [209, 128] width 160 height 10
click at [191, 120] on input "text" at bounding box center [209, 119] width 161 height 9
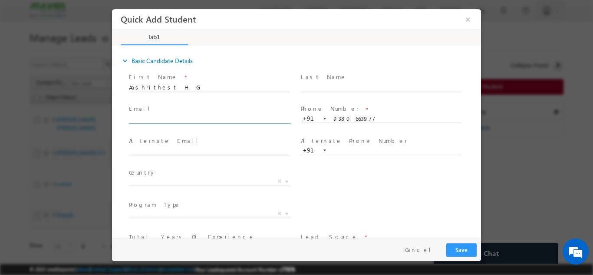
paste input "[EMAIL_ADDRESS][DOMAIN_NAME]"
type input "[EMAIL_ADDRESS][DOMAIN_NAME]"
click at [209, 179] on span "X" at bounding box center [210, 181] width 162 height 9
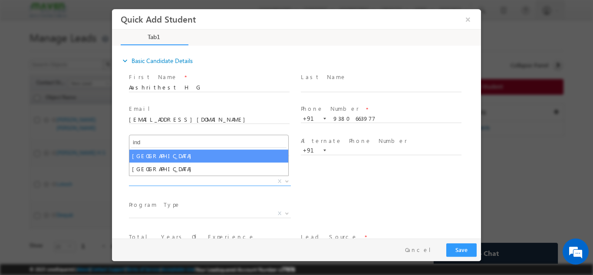
type input "ind"
select select "[GEOGRAPHIC_DATA]"
select select
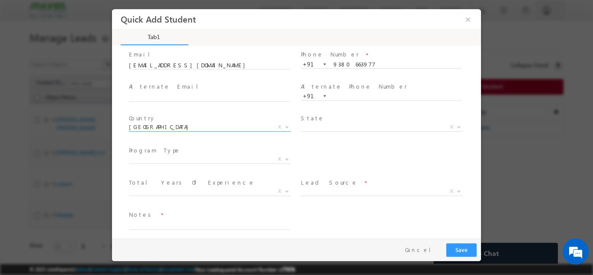
scroll to position [60, 0]
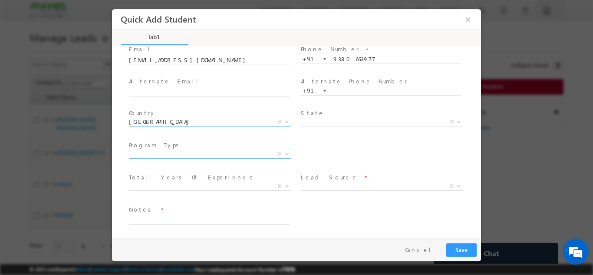
click at [170, 150] on span "X" at bounding box center [210, 153] width 162 height 9
click at [176, 154] on span "X" at bounding box center [210, 153] width 162 height 9
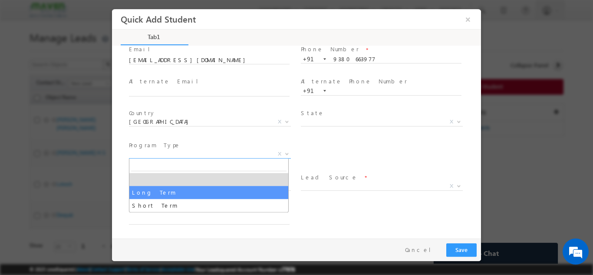
select select "Long Term"
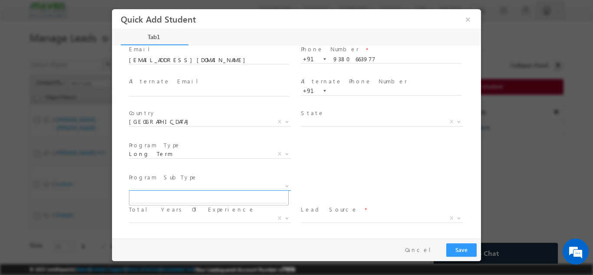
click at [178, 189] on span "X" at bounding box center [210, 186] width 162 height 9
click at [312, 168] on div "City * X Others x Program Type * Long Term Short Term Long Term X" at bounding box center [304, 155] width 354 height 32
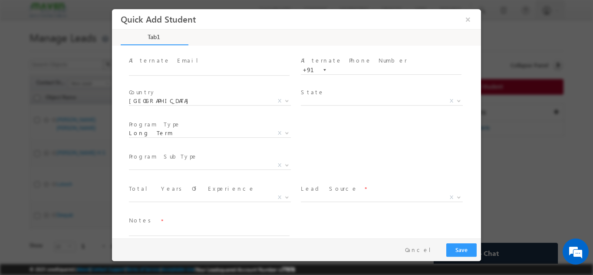
scroll to position [92, 0]
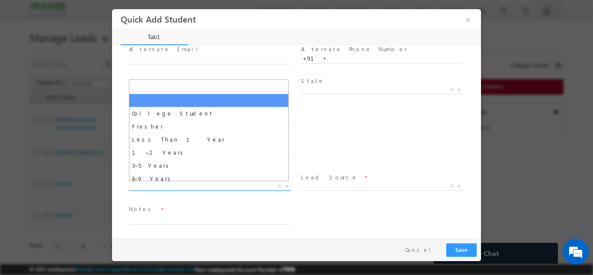
click at [199, 187] on span "X" at bounding box center [210, 186] width 162 height 9
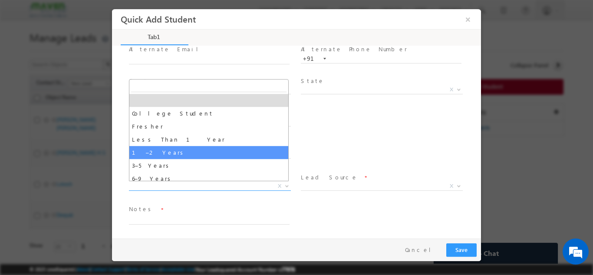
select select "1–2 Years"
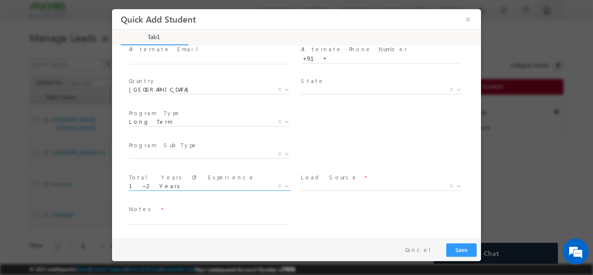
click at [225, 147] on span "Program SubType *" at bounding box center [209, 145] width 160 height 10
click at [231, 160] on span at bounding box center [209, 164] width 160 height 10
click at [231, 158] on span "X" at bounding box center [213, 155] width 169 height 10
click at [176, 154] on span "X" at bounding box center [210, 153] width 162 height 9
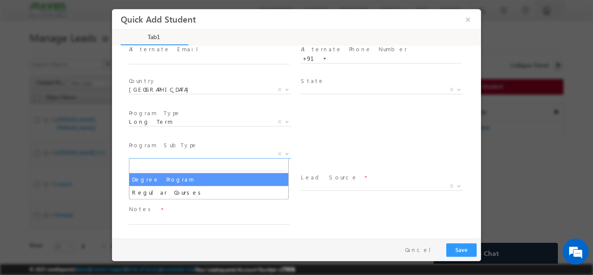
select select "Degree Program"
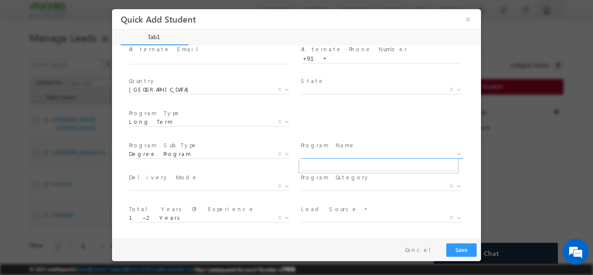
click at [319, 152] on span "X" at bounding box center [382, 153] width 162 height 9
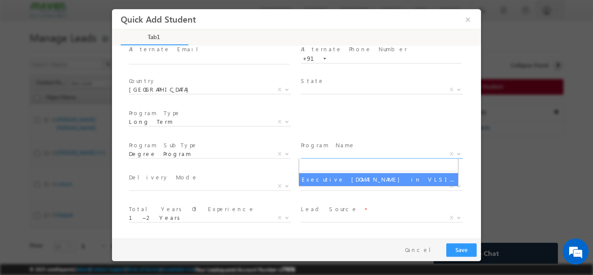
select select "Executive [DOMAIN_NAME] in VLSI Design"
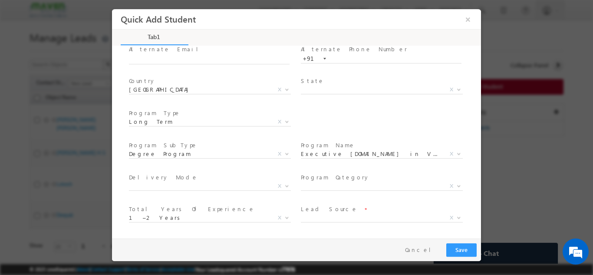
click at [327, 189] on span "X" at bounding box center [385, 187] width 169 height 10
click at [328, 186] on span "X" at bounding box center [382, 186] width 162 height 9
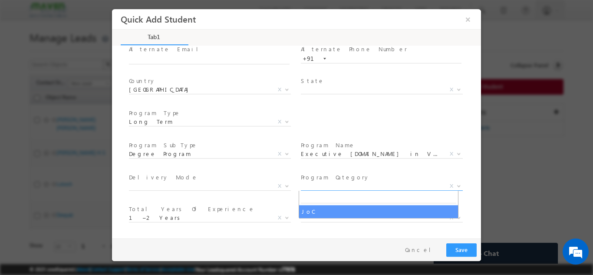
click at [250, 203] on div "Total Years Of Experience * College Student Fresher Less Than 1 Year 1–2 Years …" at bounding box center [213, 219] width 172 height 32
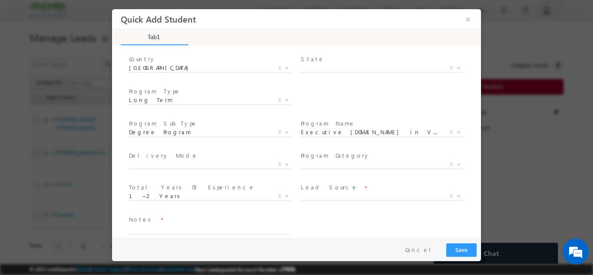
scroll to position [123, 0]
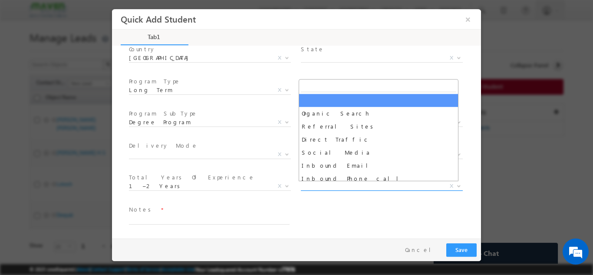
click at [313, 187] on span "X" at bounding box center [382, 186] width 162 height 9
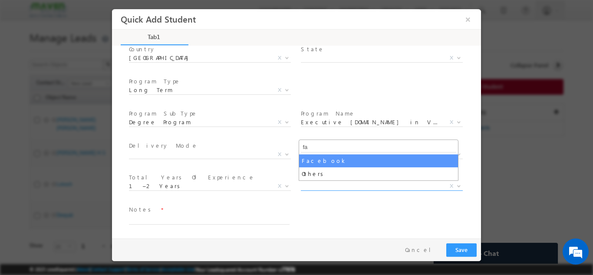
type input "fa"
select select "Facebook"
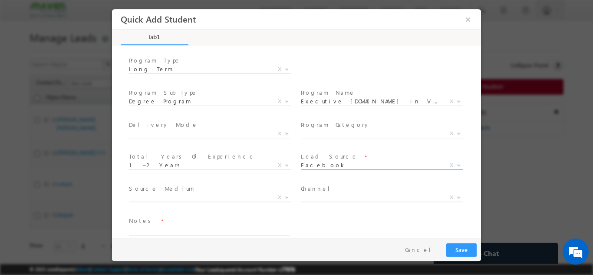
scroll to position [155, 0]
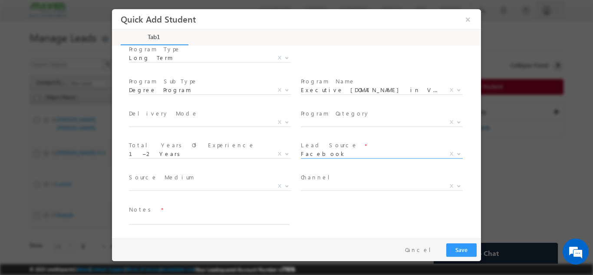
click at [232, 224] on span at bounding box center [209, 229] width 160 height 10
click at [233, 222] on textarea at bounding box center [209, 219] width 161 height 10
type textarea "Lead from Sheet"
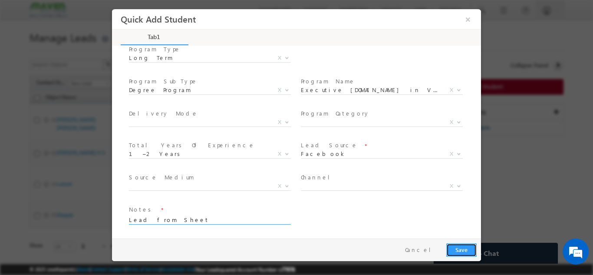
click at [461, 253] on button "Save" at bounding box center [461, 249] width 30 height 13
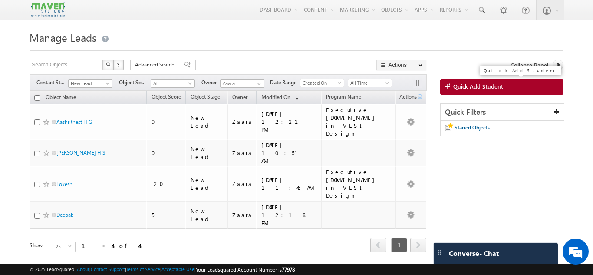
click at [499, 90] on span "Quick Add Student" at bounding box center [478, 87] width 50 height 8
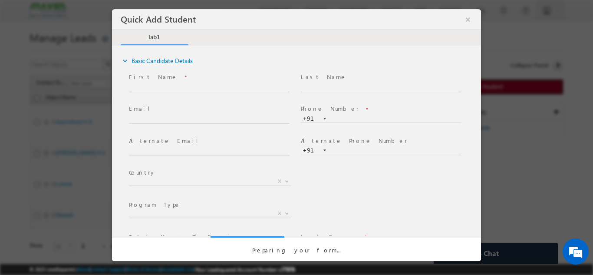
scroll to position [0, 0]
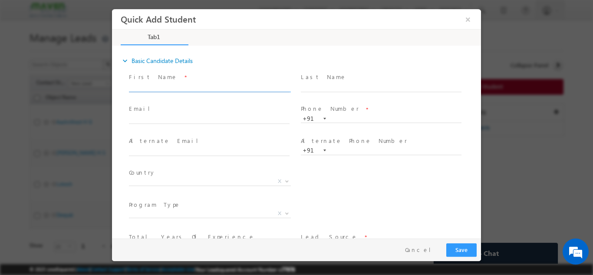
click at [171, 85] on input "text" at bounding box center [209, 87] width 161 height 9
paste input "Rahul xyff@gmail.com 9469808880"
click at [221, 92] on span at bounding box center [209, 96] width 160 height 10
click at [221, 85] on input "Rahul xyff@gmail.com 9469808880" at bounding box center [209, 87] width 161 height 9
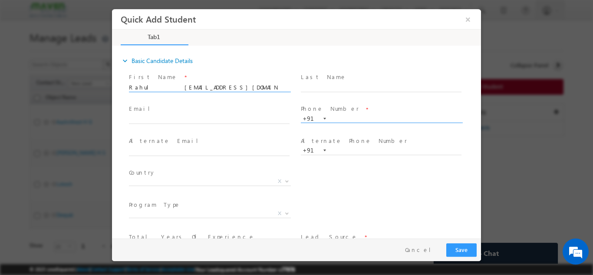
type input "Rahul xyff@gmail.com"
click at [327, 121] on input "text" at bounding box center [381, 118] width 161 height 9
paste input "9469808880"
type input "9469808880"
drag, startPoint x: 152, startPoint y: 89, endPoint x: 229, endPoint y: 85, distance: 77.0
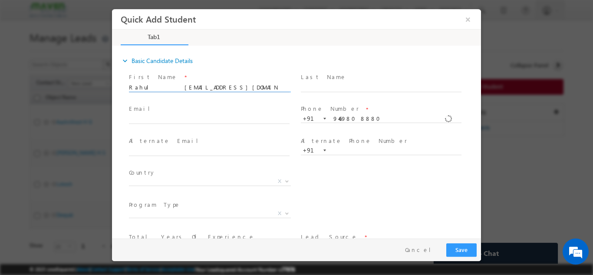
click at [229, 85] on input "Rahul xyff@gmail.com" at bounding box center [209, 87] width 161 height 9
type input "Rahul"
click at [185, 120] on input "text" at bounding box center [209, 119] width 161 height 9
paste input "[EMAIL_ADDRESS][DOMAIN_NAME]"
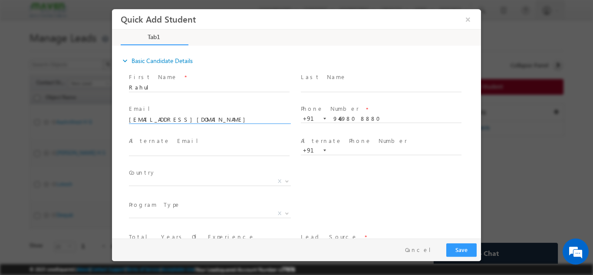
type input "xyff@gmail.com"
click at [192, 104] on span "Email *" at bounding box center [209, 109] width 160 height 10
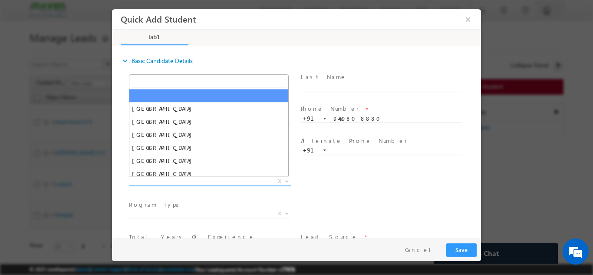
click at [142, 178] on span "X" at bounding box center [210, 181] width 162 height 9
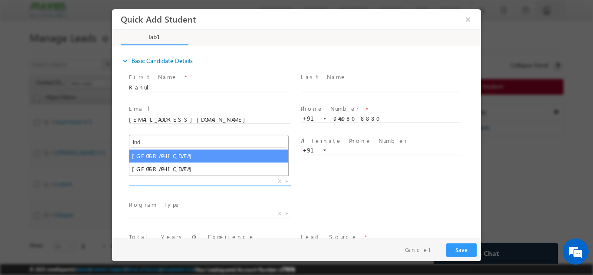
type input "ind"
select select "[GEOGRAPHIC_DATA]"
select select
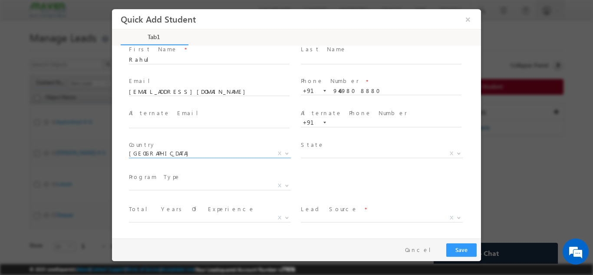
scroll to position [60, 0]
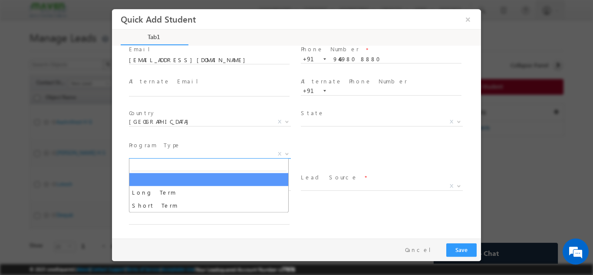
click at [146, 156] on span "X" at bounding box center [210, 153] width 162 height 9
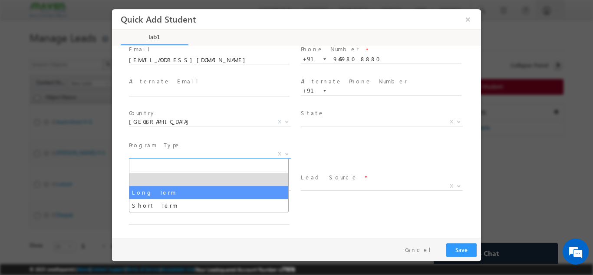
select select "Long Term"
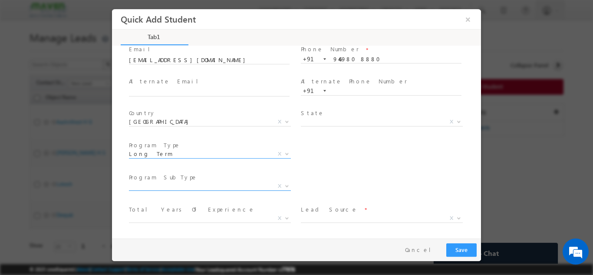
click at [208, 192] on span at bounding box center [209, 197] width 160 height 10
click at [207, 184] on span "X" at bounding box center [210, 186] width 162 height 9
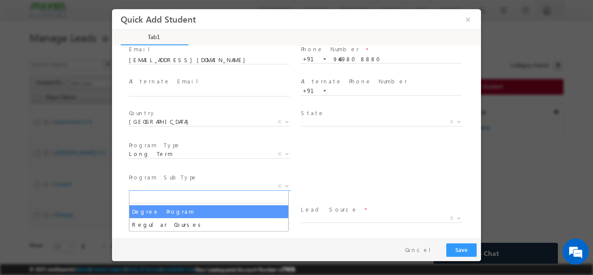
select select "Degree Program"
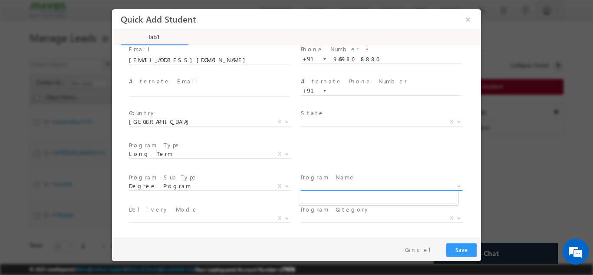
click at [331, 182] on span "X" at bounding box center [382, 186] width 162 height 9
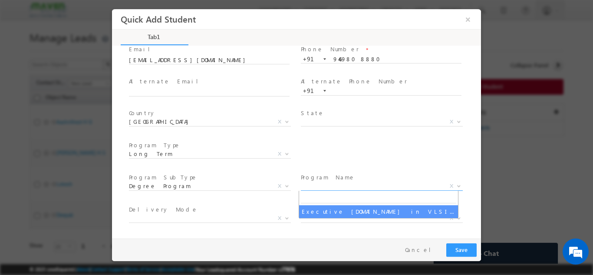
select select "Executive [DOMAIN_NAME] in VLSI Design"
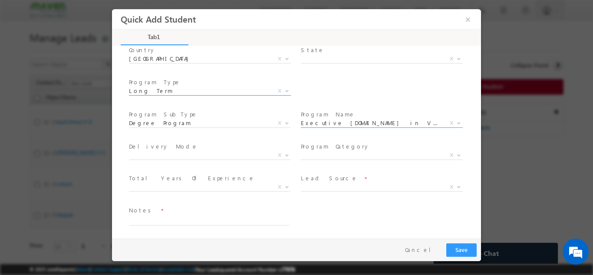
scroll to position [123, 0]
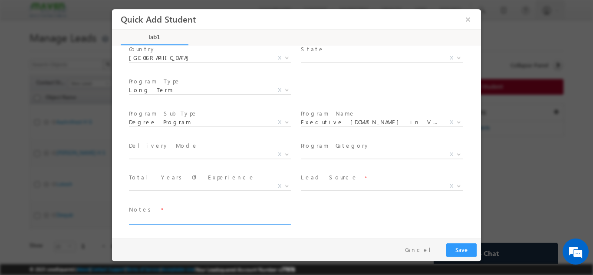
click at [186, 214] on textarea at bounding box center [209, 219] width 161 height 10
type textarea "Lead added from sheet"
click at [460, 251] on button "Save" at bounding box center [461, 249] width 30 height 13
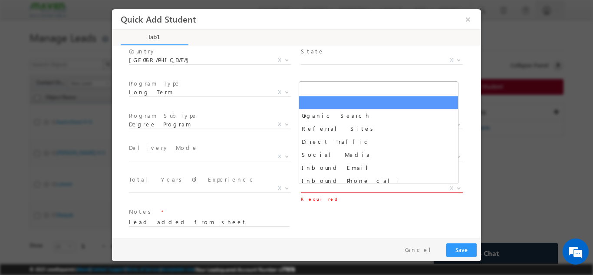
click at [318, 191] on span "X" at bounding box center [382, 188] width 162 height 9
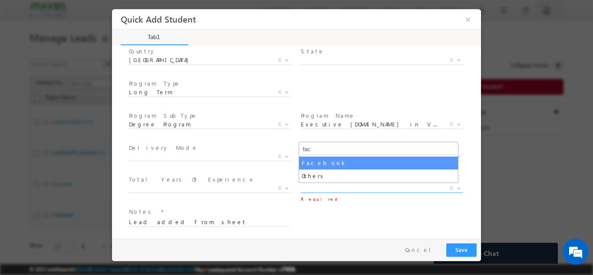
type input "fac"
select select "Facebook"
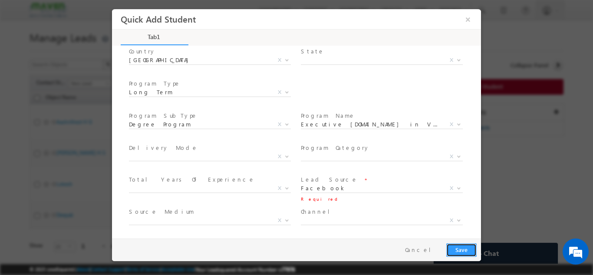
click at [458, 246] on button "Save" at bounding box center [461, 249] width 30 height 13
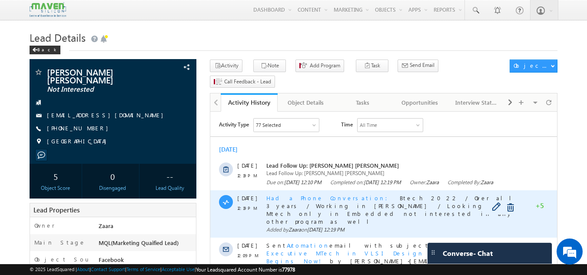
scroll to position [87, 0]
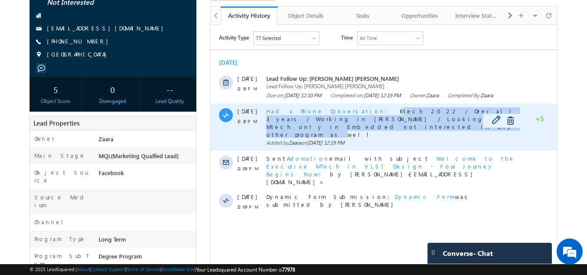
drag, startPoint x: 340, startPoint y: 117, endPoint x: 421, endPoint y: 123, distance: 81.9
click at [421, 123] on div "Had a Phone Conversation Btech 2022 / Over all 3 years / Working in [PERSON_NAM…" at bounding box center [393, 122] width 254 height 30
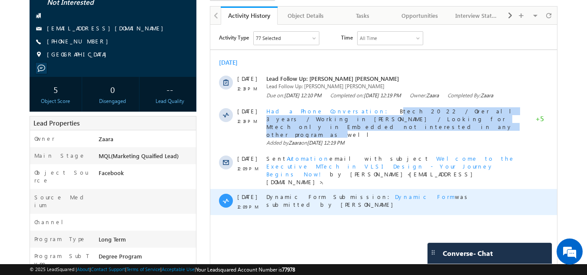
copy span "tech 2022 / Over all 3 years / Working in [PERSON_NAME] / Looking for Mtech onl…"
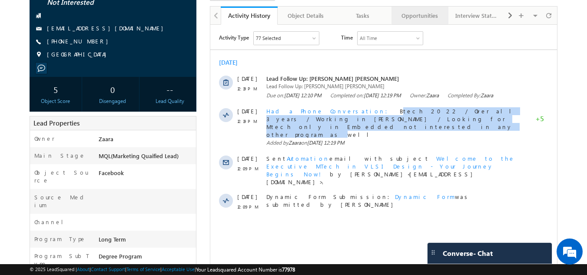
scroll to position [0, 0]
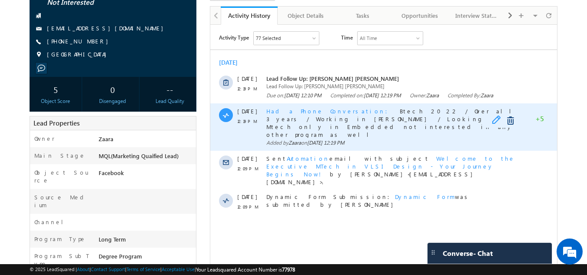
click at [495, 126] on span at bounding box center [498, 121] width 13 height 10
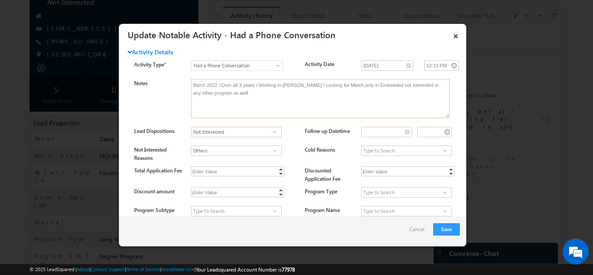
click at [258, 99] on textarea "Btech 2022 / Over all 3 years / Working in [PERSON_NAME] / Looking for Mtech on…" at bounding box center [320, 98] width 259 height 39
paste textarea "tech 2022 / Over all 3 years / Working in [PERSON_NAME] / Looking for Mtech onl…"
type textarea "tech 2022 / Over all 3 years / Working in [PERSON_NAME] / Looking for Mtech onl…"
click at [444, 229] on button "Save" at bounding box center [446, 229] width 26 height 12
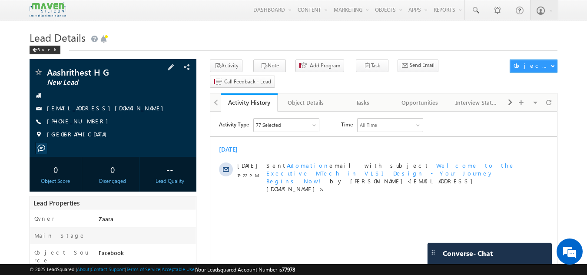
click at [95, 111] on link "[EMAIL_ADDRESS][DOMAIN_NAME]" at bounding box center [107, 107] width 121 height 7
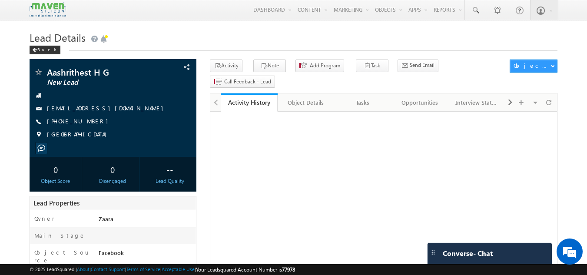
click at [372, 97] on div "Tasks" at bounding box center [362, 102] width 42 height 10
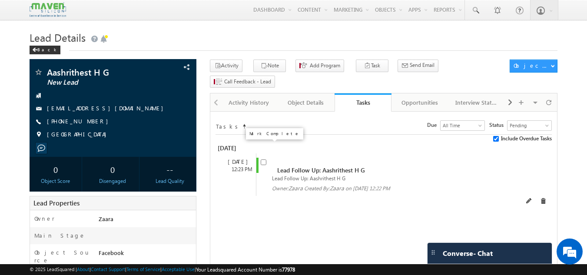
click at [265, 159] on input "checkbox" at bounding box center [264, 162] width 6 height 6
checkbox input "false"
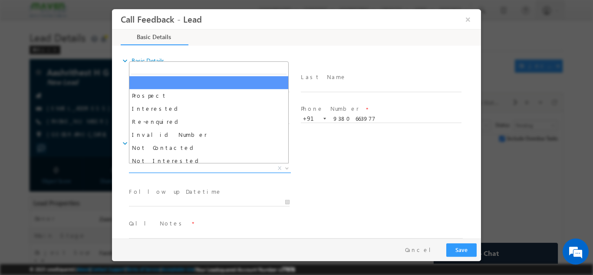
click at [175, 171] on span "X" at bounding box center [210, 168] width 162 height 9
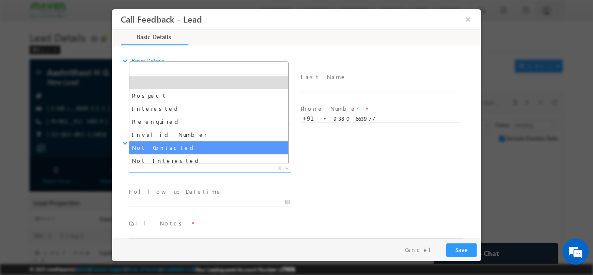
select select "Not Contacted"
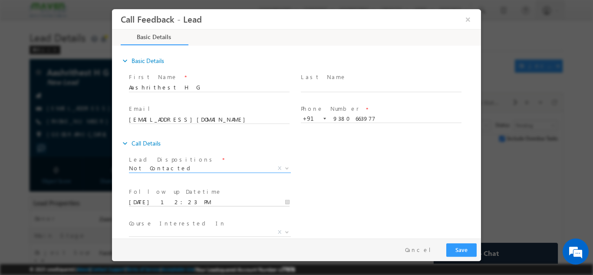
click at [182, 199] on input "[DATE] 12:23 PM" at bounding box center [209, 202] width 161 height 9
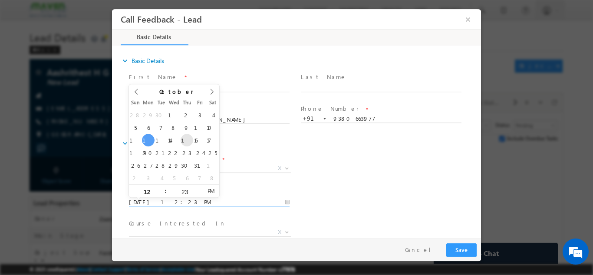
type input "[DATE] 12:23 PM"
click at [324, 171] on div "Lead Dispositions * Prospect Interested Re-enquired Invalid Number Not Contacte…" at bounding box center [304, 169] width 354 height 32
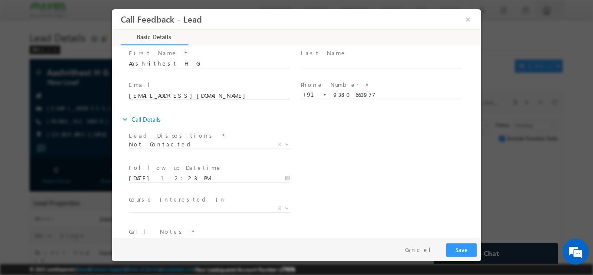
scroll to position [46, 0]
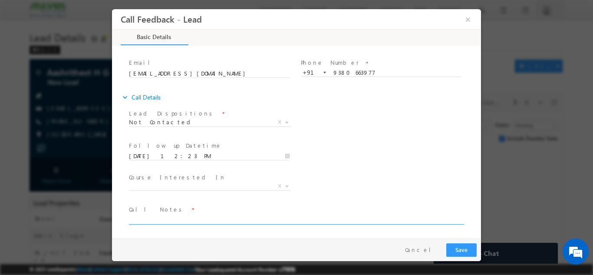
click at [211, 218] on textarea at bounding box center [296, 219] width 334 height 10
paste textarea "Not able to connect the call"
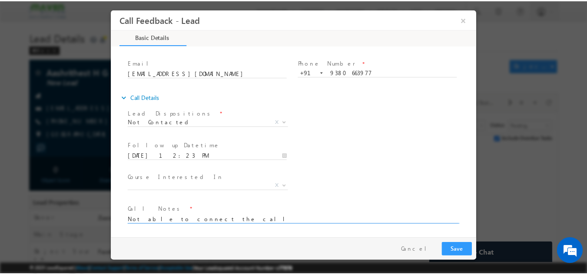
scroll to position [0, 0]
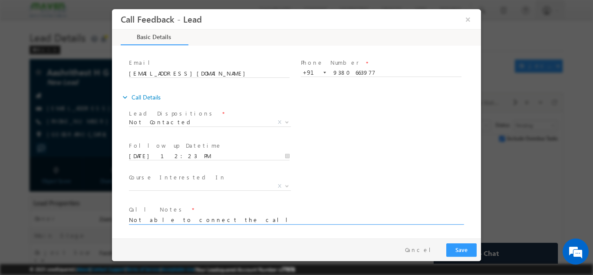
type textarea "Not able to connect the call"
click at [472, 253] on button "Save" at bounding box center [461, 249] width 30 height 13
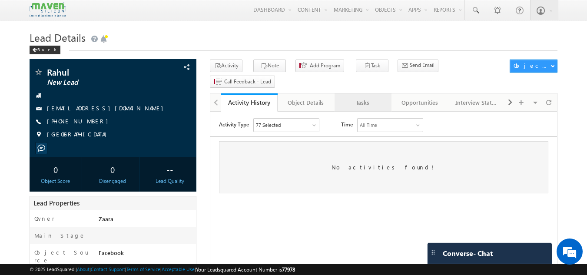
click at [360, 97] on div "Tasks" at bounding box center [362, 102] width 42 height 10
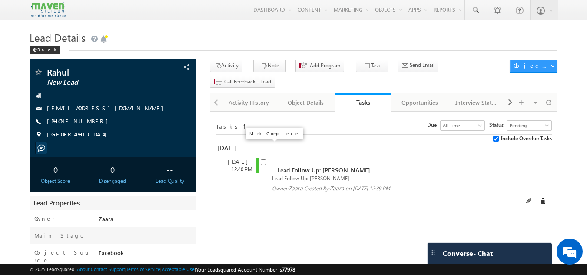
click at [263, 159] on input "checkbox" at bounding box center [264, 162] width 6 height 6
checkbox input "false"
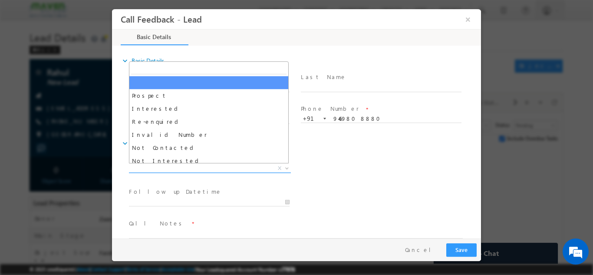
click at [179, 169] on span "X" at bounding box center [210, 168] width 162 height 9
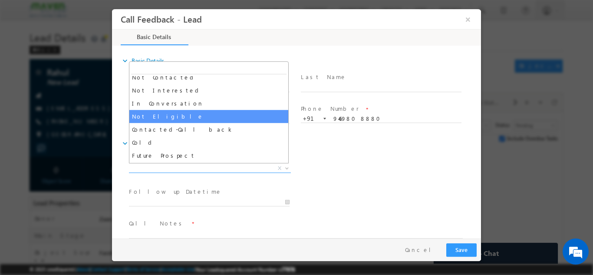
select select "Not Eligible"
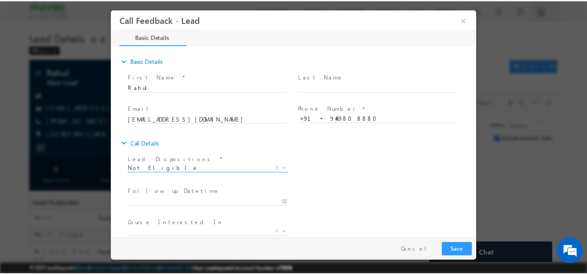
scroll to position [46, 0]
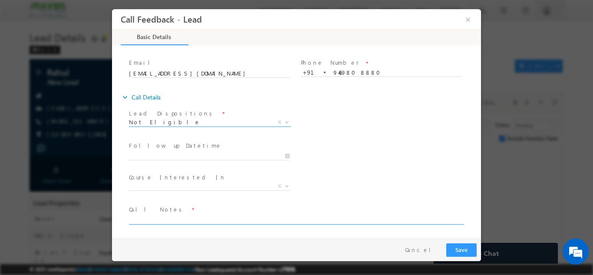
click at [190, 217] on textarea at bounding box center [296, 219] width 334 height 10
paste textarea "Not Educated"
type textarea "Not Educated"
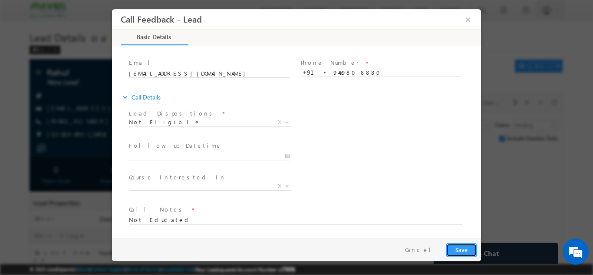
click at [462, 253] on button "Save" at bounding box center [461, 249] width 30 height 13
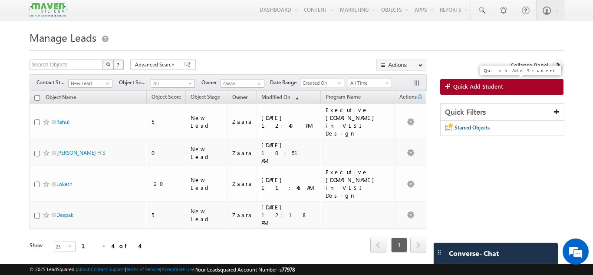
click at [464, 86] on span "Quick Add Student" at bounding box center [478, 87] width 50 height 8
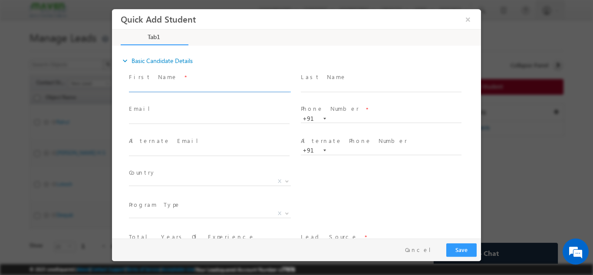
click at [183, 90] on input "text" at bounding box center [209, 87] width 161 height 9
click at [227, 86] on input "Dev debabrata22.roy@gmail.com 7532032327" at bounding box center [209, 87] width 161 height 9
type input "Dev debabrata22.roy@gmail.com"
click at [345, 115] on input "text" at bounding box center [381, 118] width 161 height 9
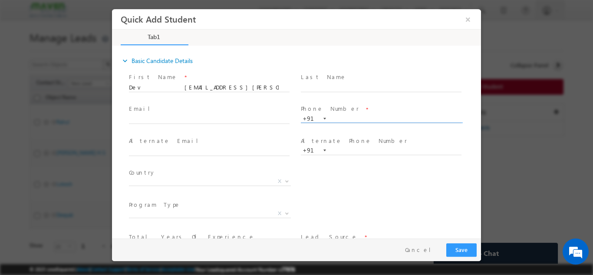
paste input "7532032327"
type input "7532032327"
drag, startPoint x: 142, startPoint y: 86, endPoint x: 211, endPoint y: 86, distance: 69.5
click at [211, 86] on input "Dev debabrata22.roy@gmail.com" at bounding box center [209, 87] width 161 height 9
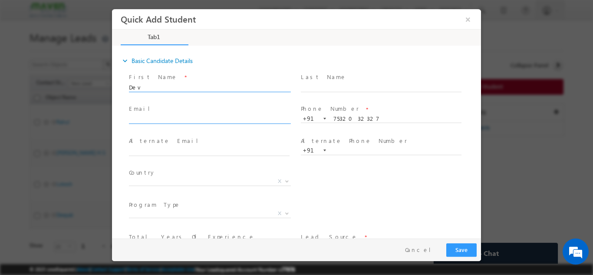
type input "Dev"
click at [179, 122] on input "text" at bounding box center [209, 119] width 161 height 9
paste input "[EMAIL_ADDRESS][PERSON_NAME][DOMAIN_NAME]"
type input "debabrata22.roy@gmail.com"
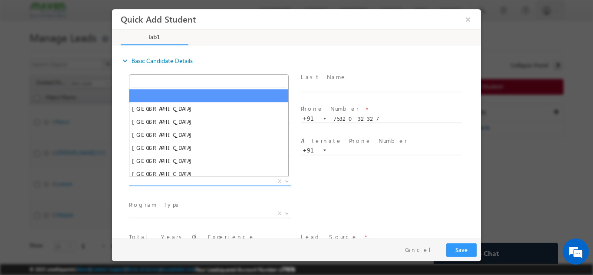
click at [173, 181] on span "X" at bounding box center [210, 181] width 162 height 9
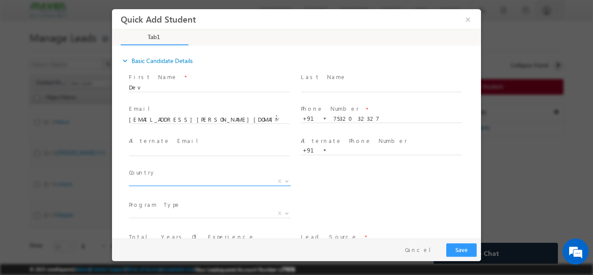
click at [173, 181] on span "X" at bounding box center [210, 181] width 162 height 9
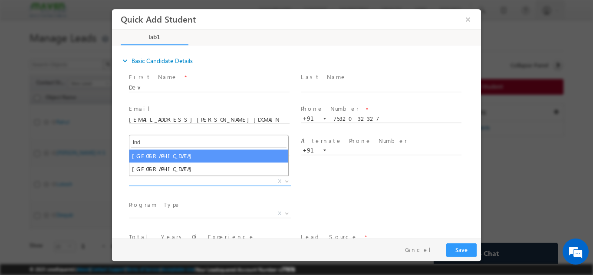
type input "ind"
select select "[GEOGRAPHIC_DATA]"
select select
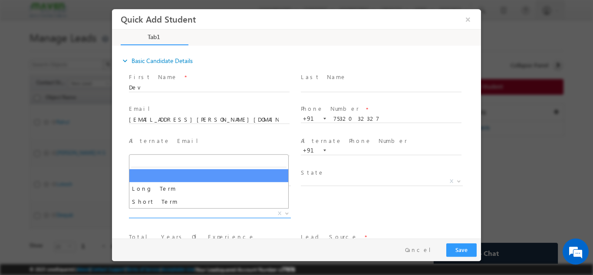
click at [160, 214] on span "X" at bounding box center [210, 213] width 162 height 9
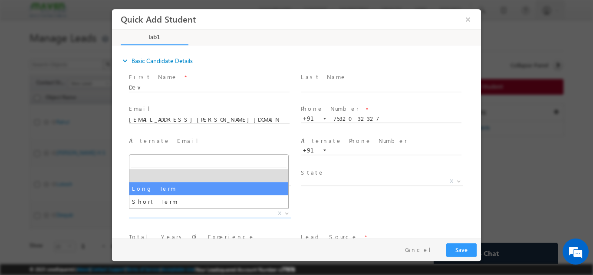
select select "Long Term"
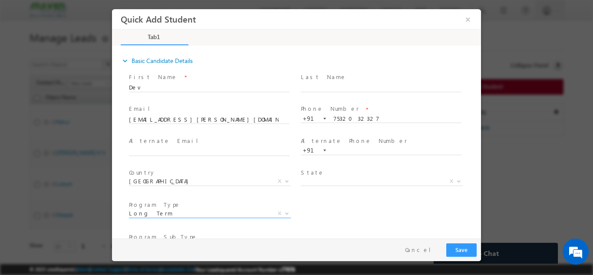
scroll to position [92, 0]
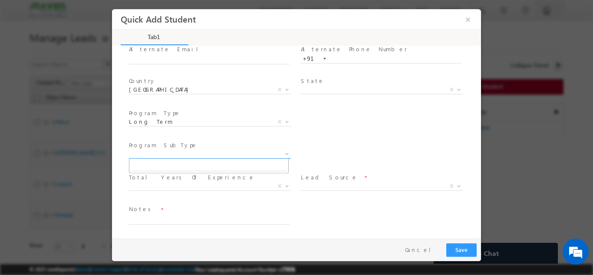
click at [164, 156] on span "X" at bounding box center [210, 153] width 162 height 9
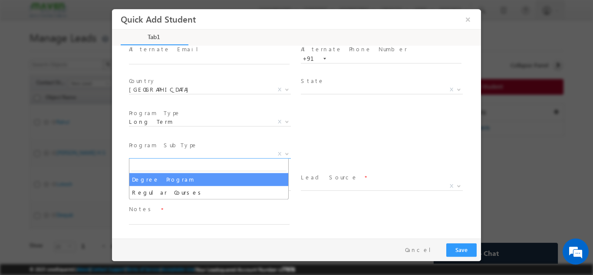
select select "Degree Program"
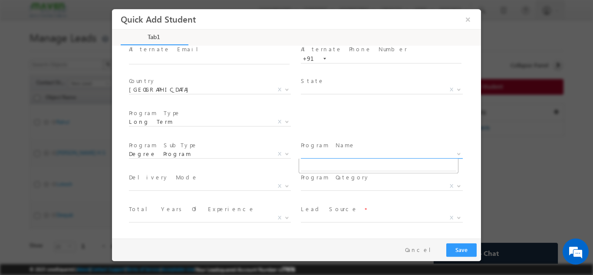
click at [348, 155] on span "X" at bounding box center [382, 153] width 162 height 9
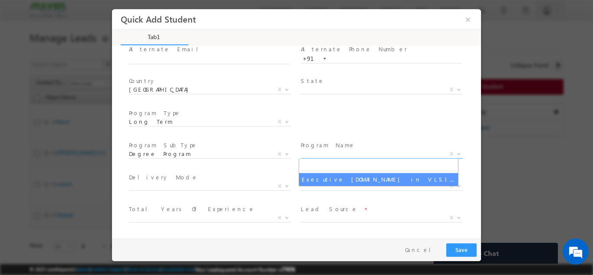
select select "Executive [DOMAIN_NAME] in VLSI Design"
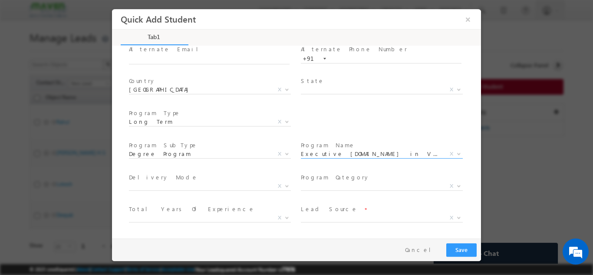
scroll to position [123, 0]
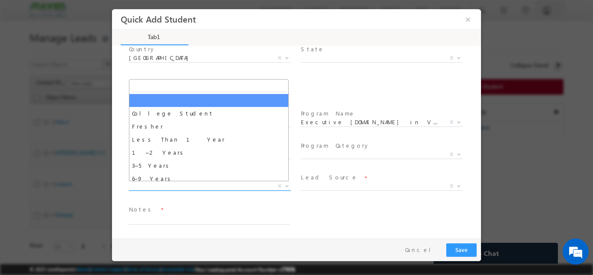
click at [186, 186] on span "X" at bounding box center [210, 186] width 162 height 9
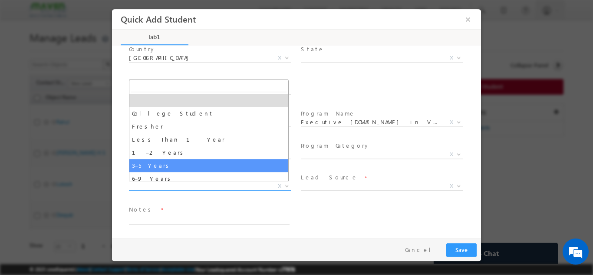
select select "3–5 Years"
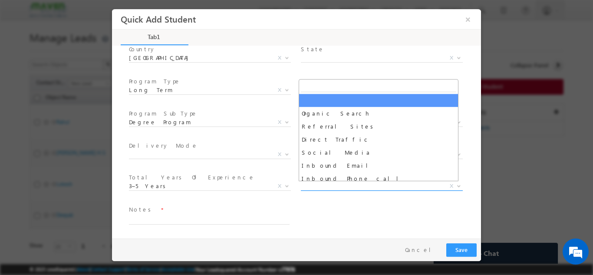
click at [315, 187] on span "X" at bounding box center [382, 186] width 162 height 9
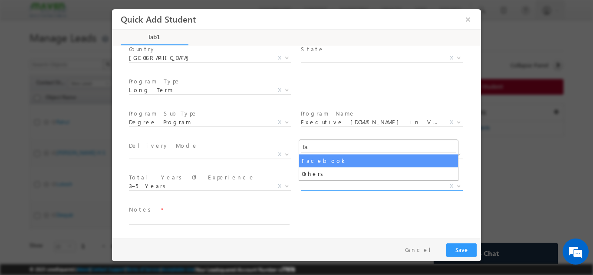
type input "fa"
select select "Facebook"
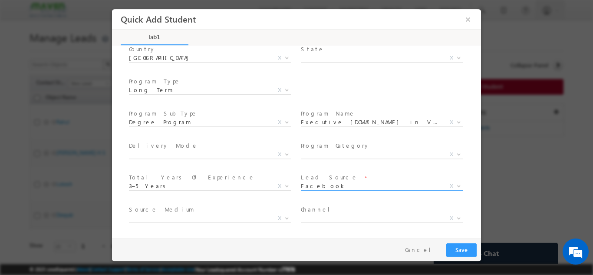
scroll to position [155, 0]
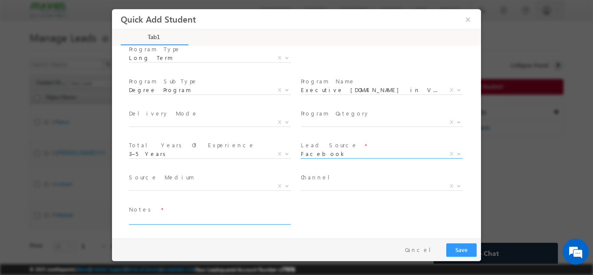
click at [210, 221] on textarea at bounding box center [209, 219] width 161 height 10
type textarea "Lead from sheet"
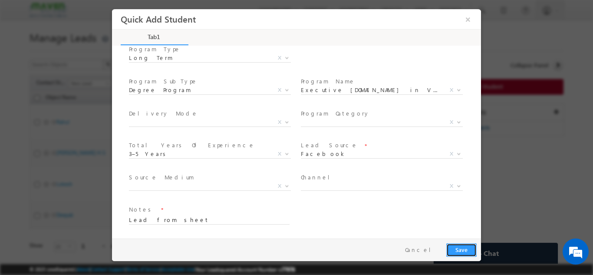
click at [450, 248] on button "Save" at bounding box center [461, 249] width 30 height 13
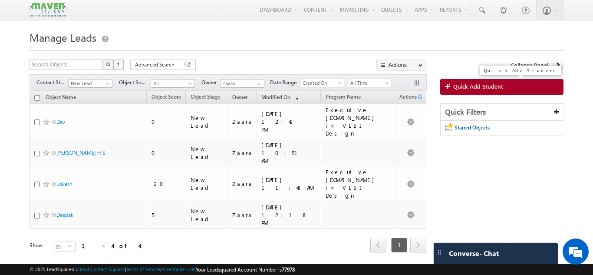
click at [476, 89] on span "Quick Add Student" at bounding box center [478, 87] width 50 height 8
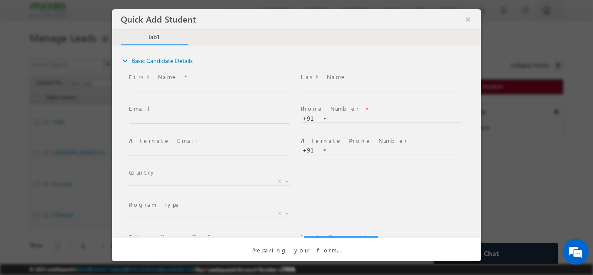
scroll to position [0, 0]
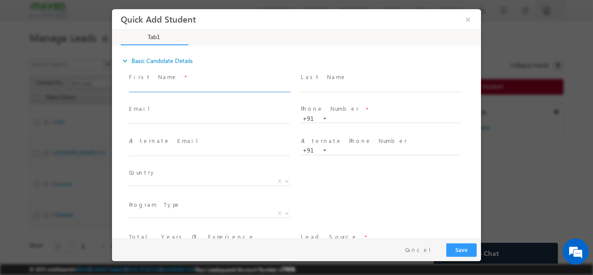
click at [228, 84] on input "text" at bounding box center [209, 87] width 161 height 9
drag, startPoint x: 245, startPoint y: 87, endPoint x: 280, endPoint y: 88, distance: 34.3
click at [280, 88] on input "suhas sukumarswamyhssukii@gmail.com p:+918073998558" at bounding box center [209, 87] width 161 height 9
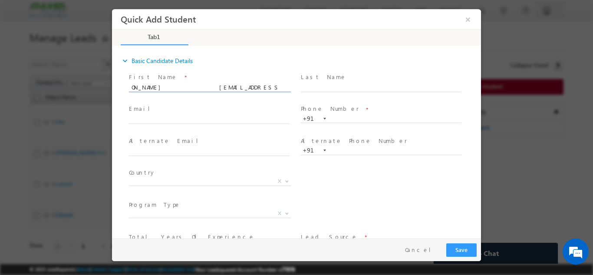
scroll to position [0, 0]
type input "suhas sukumarswamyhssukii@gmail.com p:+91"
click at [348, 117] on input "text" at bounding box center [381, 118] width 161 height 9
paste input "8073998558"
type input "8073998558"
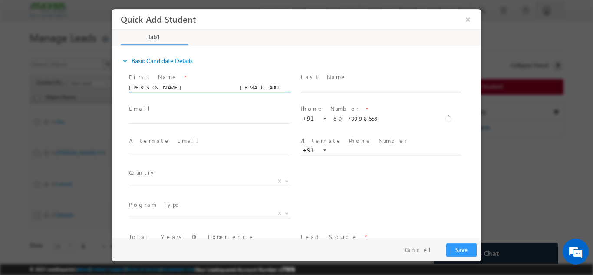
drag, startPoint x: 252, startPoint y: 87, endPoint x: 275, endPoint y: 89, distance: 23.1
click at [275, 89] on input "suhas sukumarswamyhssukii@gmail.com p:+91" at bounding box center [209, 87] width 161 height 9
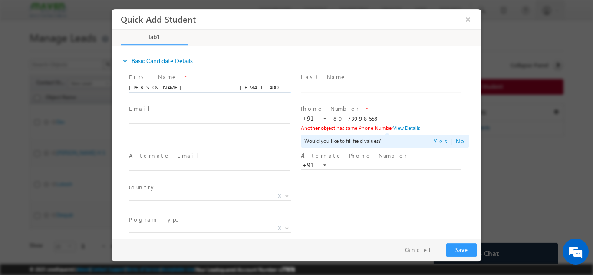
click at [220, 84] on input "suhas sukumarswamyhssukii@gmail.com" at bounding box center [209, 87] width 161 height 9
paste input "Chandu Gowda chandugowda.india@gmail.com p:+919353470431"
drag, startPoint x: 246, startPoint y: 89, endPoint x: 283, endPoint y: 90, distance: 36.5
click at [283, 90] on input "Chandu Gowda chandugowda.india@gmail.com p:+919353470431" at bounding box center [209, 87] width 161 height 9
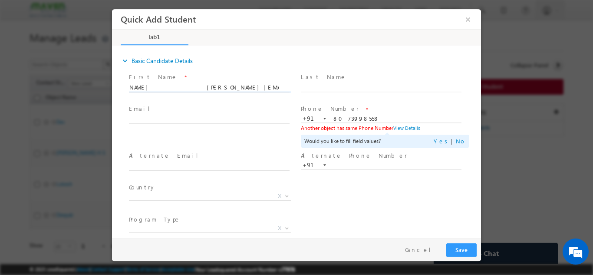
scroll to position [0, 3]
type input "Chandu Gowda chandugowda.india@gmail.com p:+91"
click at [193, 119] on input "text" at bounding box center [209, 119] width 161 height 9
paste input "9353470431"
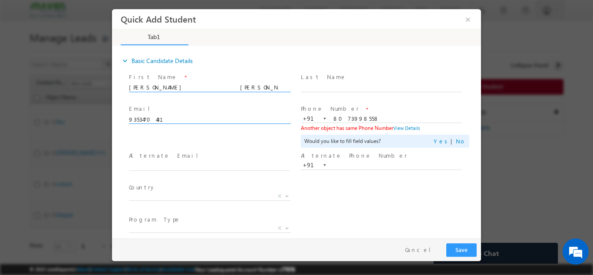
type input "9353470431"
drag, startPoint x: 262, startPoint y: 85, endPoint x: 280, endPoint y: 94, distance: 20.0
click at [280, 92] on span "Chandu Gowda chandugowda.india@gmail.com" at bounding box center [213, 88] width 169 height 10
drag, startPoint x: 178, startPoint y: 86, endPoint x: 258, endPoint y: 89, distance: 80.8
click at [258, 89] on input "Chandu Gowda chandugowda.india@gmail.com" at bounding box center [209, 87] width 161 height 9
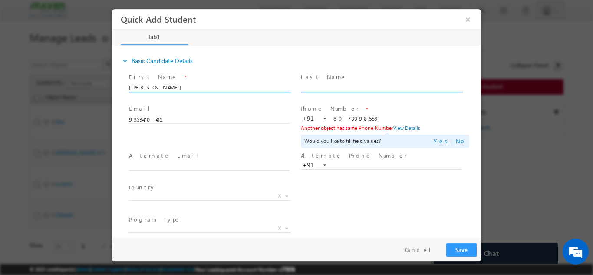
type input "Chandu Gowda"
click at [306, 84] on input "text" at bounding box center [381, 87] width 161 height 9
paste input "chandugowda.india@gmail.com"
type input "chandugowda.india@gmail.com"
click at [200, 117] on input "9353470431" at bounding box center [209, 119] width 161 height 9
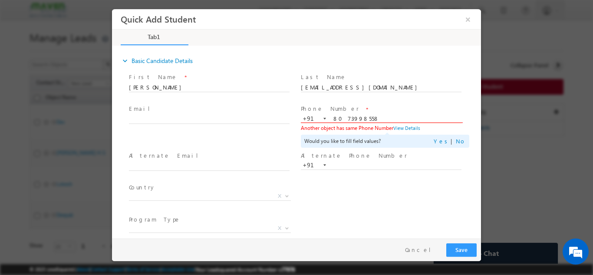
click at [350, 119] on input "8073998558" at bounding box center [381, 118] width 161 height 9
paste input "9353470431"
type input "9353470431"
click at [350, 88] on input "chandugowda.india@gmail.com" at bounding box center [381, 87] width 161 height 9
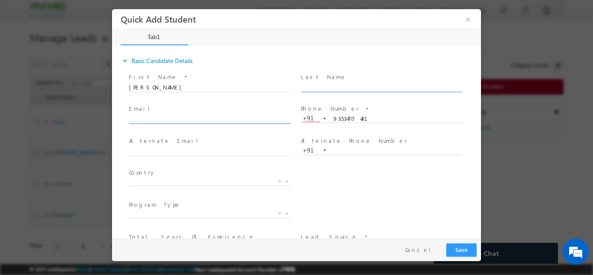
click at [142, 116] on input "text" at bounding box center [209, 119] width 161 height 9
paste input "chandugowda.india@gmail.com"
type input "chandugowda.india@gmail.com"
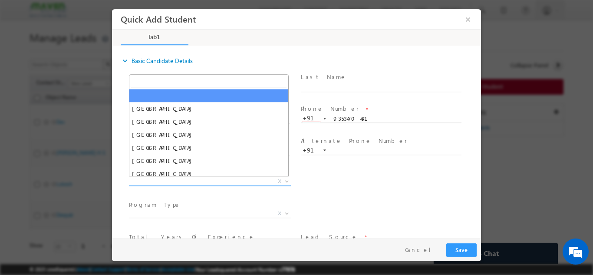
click at [161, 182] on span "X" at bounding box center [210, 181] width 162 height 9
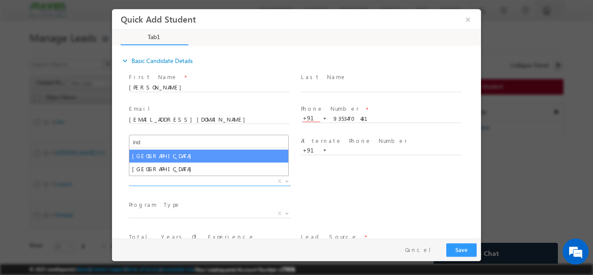
type input "ind"
select select "[GEOGRAPHIC_DATA]"
select select
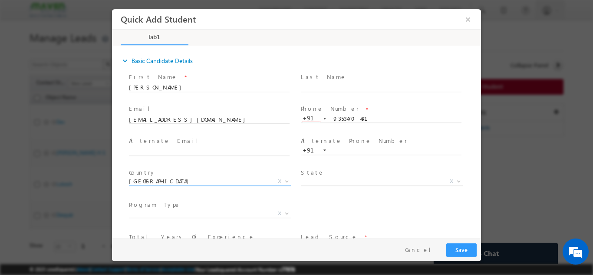
scroll to position [60, 0]
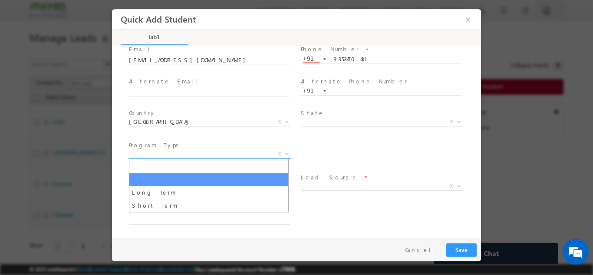
click at [201, 156] on span "X" at bounding box center [210, 153] width 162 height 9
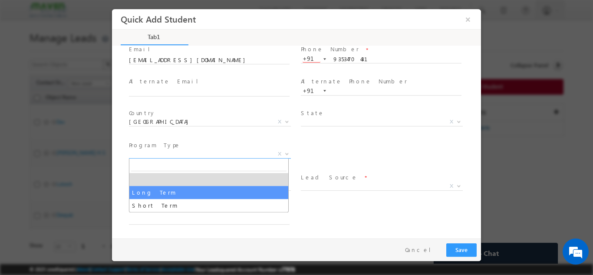
drag, startPoint x: 192, startPoint y: 155, endPoint x: 175, endPoint y: 187, distance: 36.1
select select "Long Term"
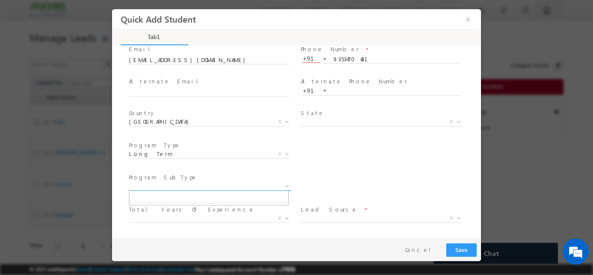
click at [175, 187] on span "X" at bounding box center [210, 186] width 162 height 9
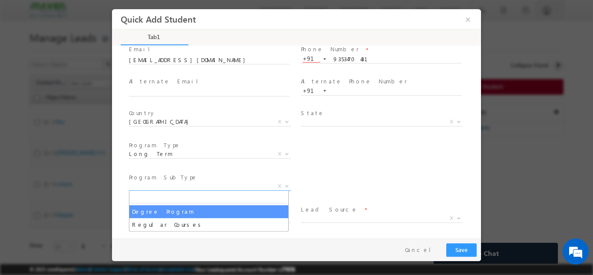
select select "Degree Program"
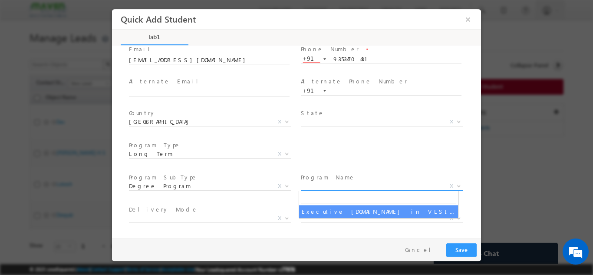
click at [335, 182] on span "X" at bounding box center [382, 186] width 162 height 9
select select "Executive [DOMAIN_NAME] in VLSI Design"
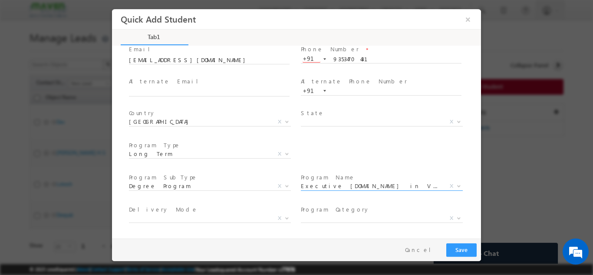
scroll to position [123, 0]
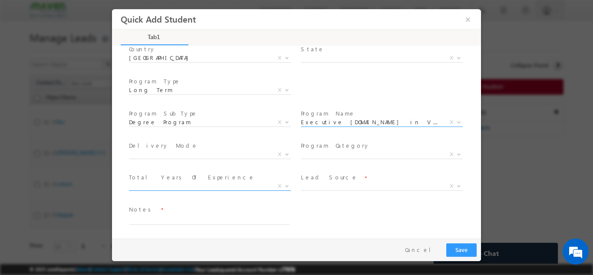
click at [177, 188] on span "X" at bounding box center [210, 186] width 162 height 9
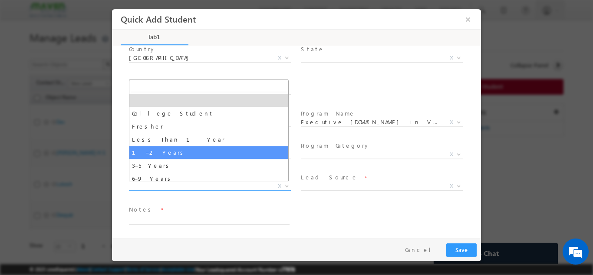
select select "1–2 Years"
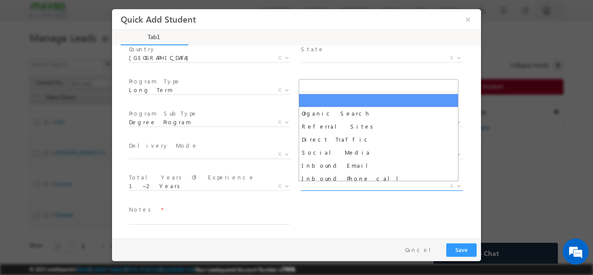
click at [313, 186] on span "X" at bounding box center [382, 186] width 162 height 9
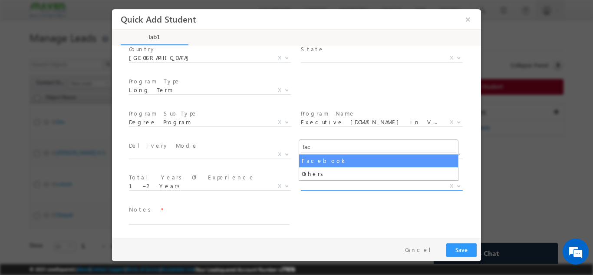
type input "fac"
select select "Facebook"
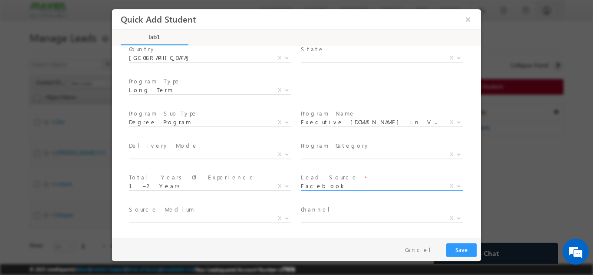
click at [348, 197] on span at bounding box center [381, 197] width 160 height 10
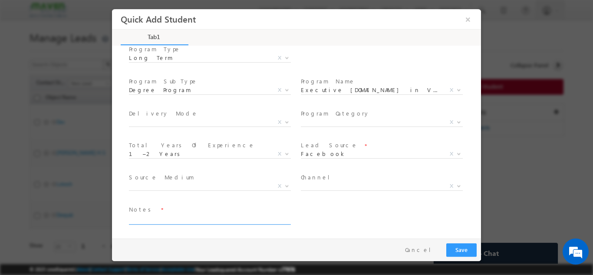
click at [223, 223] on span at bounding box center [213, 220] width 169 height 10
type textarea "Lead from Sheet"
click at [461, 248] on button "Save" at bounding box center [461, 249] width 30 height 13
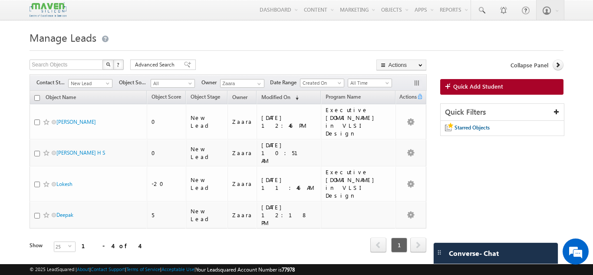
drag, startPoint x: 82, startPoint y: 108, endPoint x: 26, endPoint y: 111, distance: 55.7
click at [26, 111] on body "Menu Zaara lsq2@ maven -sili con.c om" at bounding box center [296, 138] width 593 height 277
click at [535, 90] on link "Quick Add Student" at bounding box center [501, 87] width 123 height 16
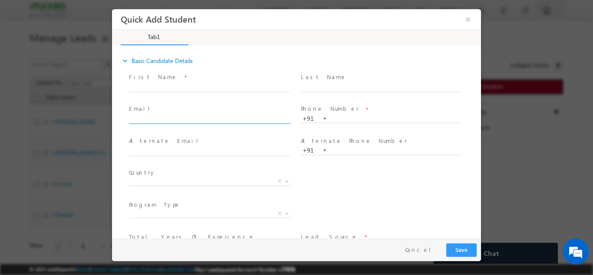
scroll to position [0, 0]
click at [198, 86] on input "text" at bounding box center [209, 87] width 161 height 9
paste input "𝐇 𝐀 𝐑 𝐒 𝐇 𝐈 harshithhr1929@gmail.com p:+919353758174"
drag, startPoint x: 247, startPoint y: 87, endPoint x: 281, endPoint y: 83, distance: 34.1
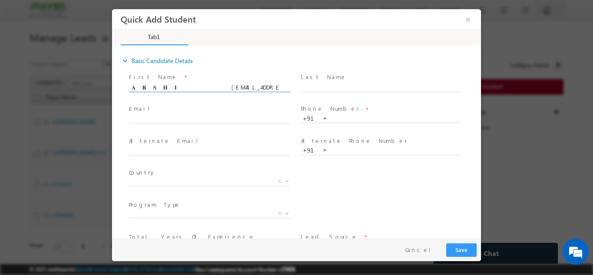
click at [281, 83] on input "𝐇 𝐀 𝐑 𝐒 𝐇 𝐈 harshithhr1929@gmail.com p:+919353758174" at bounding box center [209, 87] width 161 height 9
type input "𝐇 𝐀 𝐑 𝐒 𝐇 𝐈 harshithhr1929@gmail.com p:+91"
click at [346, 114] on input "text" at bounding box center [381, 118] width 161 height 9
paste input "9353758174"
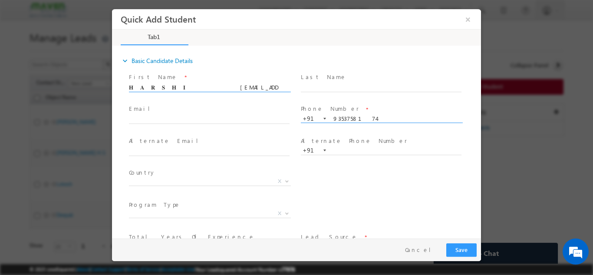
type input "9353758174"
drag, startPoint x: 238, startPoint y: 87, endPoint x: 265, endPoint y: 96, distance: 29.0
click at [265, 92] on span "𝐇 𝐀 𝐑 𝐒 𝐇 𝐈 harshithhr1929@gmail.com p:+91" at bounding box center [213, 88] width 169 height 10
drag, startPoint x: 165, startPoint y: 86, endPoint x: 237, endPoint y: 89, distance: 72.2
click at [237, 89] on input "𝐇 𝐀 𝐑 𝐒 𝐇 𝐈 harshithhr1929@gmail.com" at bounding box center [209, 87] width 161 height 9
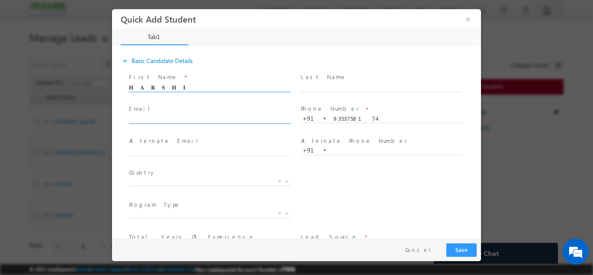
type input "𝐇 𝐀 𝐑 𝐒 𝐇 𝐈"
click at [187, 118] on input "text" at bounding box center [209, 119] width 161 height 9
paste input "harshithhr1929@gmail.com"
type input "harshithhr1929@gmail.com"
click at [161, 87] on input "𝐇 𝐀 𝐑 𝐒 𝐇 𝐈" at bounding box center [209, 87] width 161 height 9
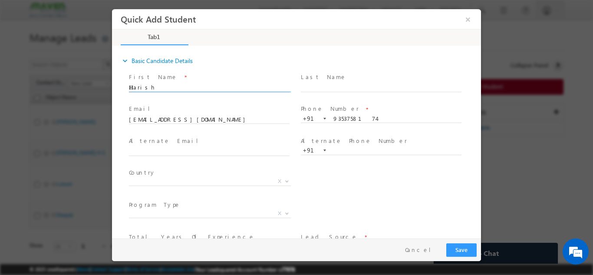
click at [136, 85] on input "𝐇arish" at bounding box center [209, 87] width 161 height 9
click at [169, 83] on input "𝐇arish" at bounding box center [209, 87] width 161 height 9
type input "𝐇arish"
click at [463, 248] on button "Save" at bounding box center [461, 249] width 30 height 13
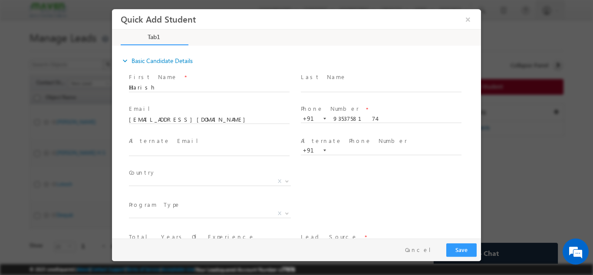
scroll to position [56, 0]
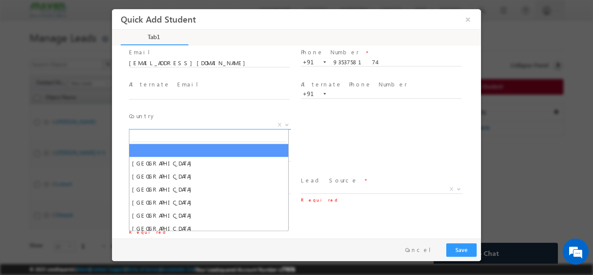
click at [197, 123] on span "X" at bounding box center [210, 124] width 162 height 9
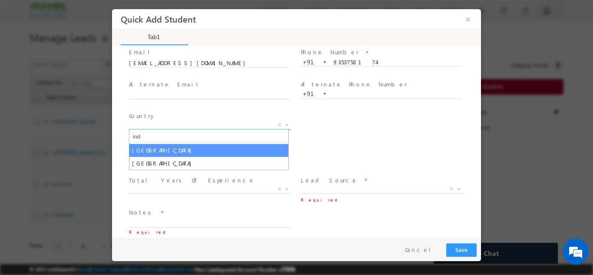
type input "ind"
select select "[GEOGRAPHIC_DATA]"
select select
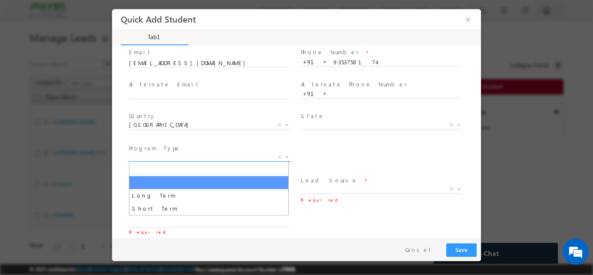
click at [179, 155] on span "X" at bounding box center [210, 156] width 162 height 9
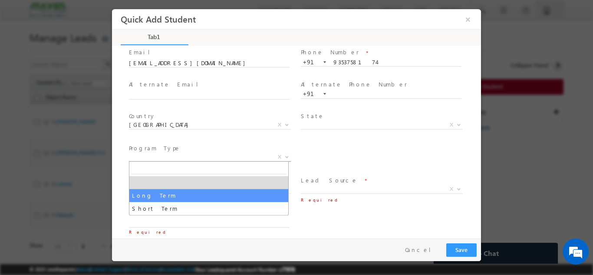
select select "Long Term"
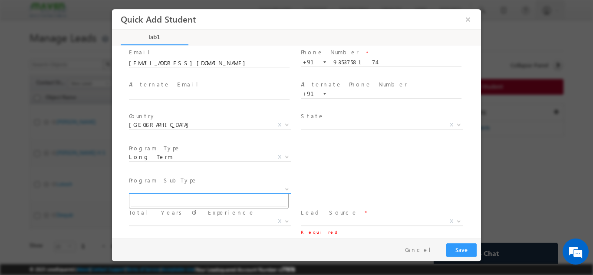
click at [191, 185] on span "X" at bounding box center [210, 189] width 162 height 9
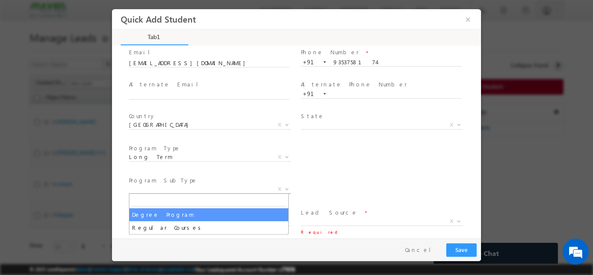
select select "Degree Program"
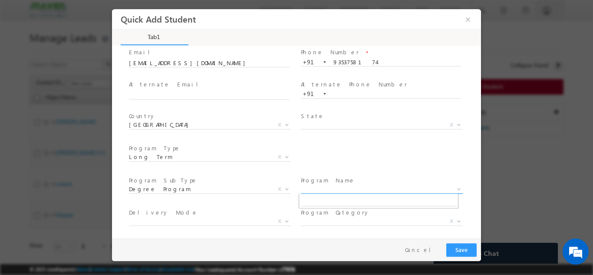
click at [315, 188] on span "X" at bounding box center [382, 189] width 162 height 9
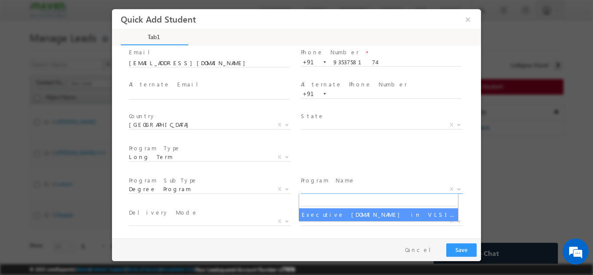
select select "Executive [DOMAIN_NAME] in VLSI Design"
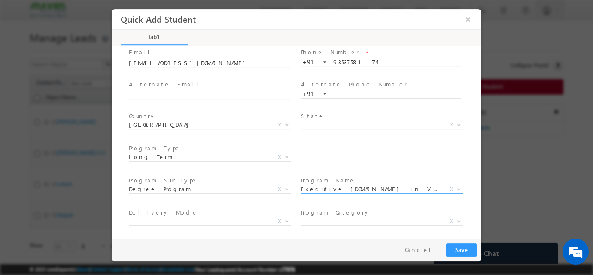
scroll to position [123, 0]
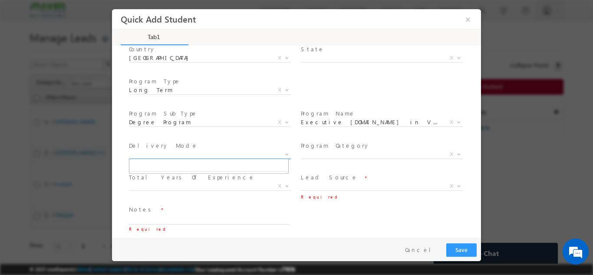
click at [174, 154] on span "X" at bounding box center [210, 154] width 162 height 9
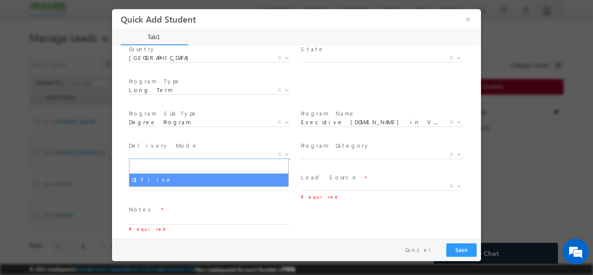
select select "Offline"
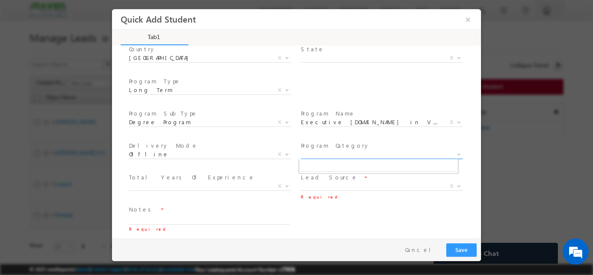
click at [320, 155] on span "X" at bounding box center [382, 154] width 162 height 9
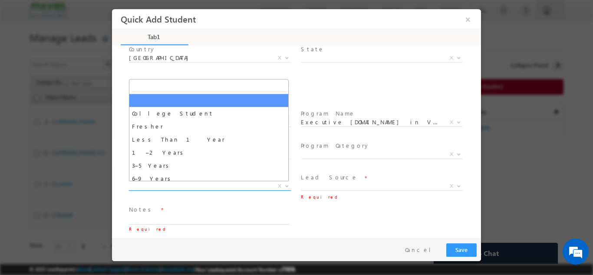
click at [195, 188] on span "X" at bounding box center [210, 186] width 162 height 9
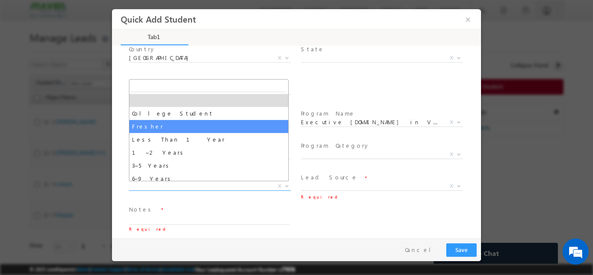
select select "Fresher"
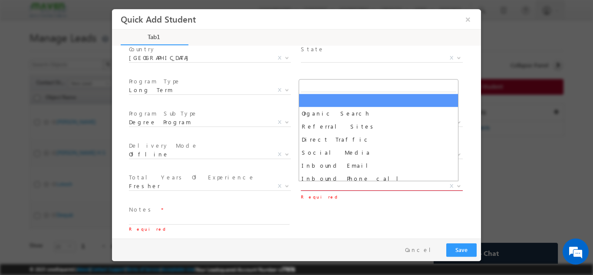
click at [311, 188] on span "X" at bounding box center [382, 186] width 162 height 9
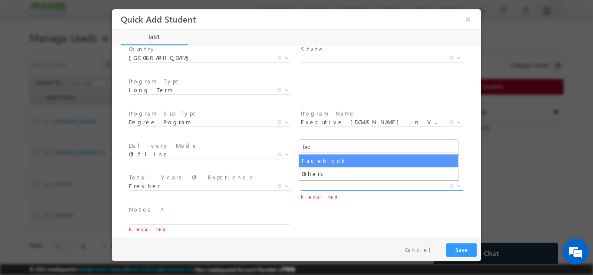
type input "fac"
select select "Facebook"
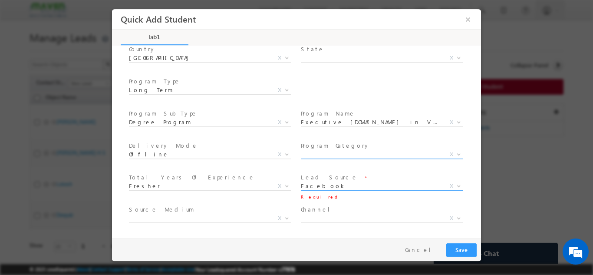
scroll to position [155, 0]
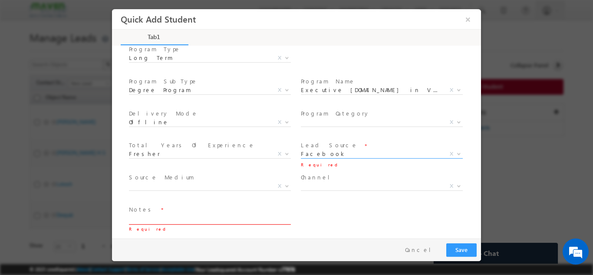
click at [212, 219] on textarea at bounding box center [209, 219] width 161 height 10
type textarea "Lead from sheet"
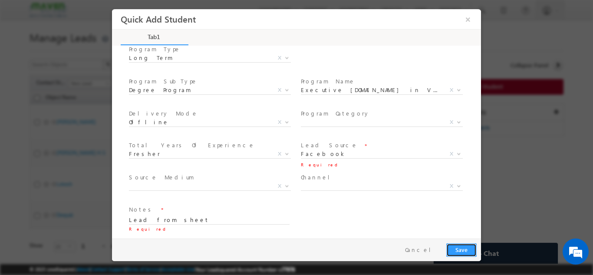
click at [466, 250] on button "Save" at bounding box center [461, 249] width 30 height 13
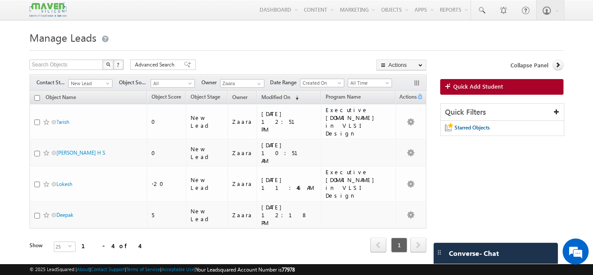
click at [470, 91] on link "Quick Add Student" at bounding box center [501, 87] width 123 height 16
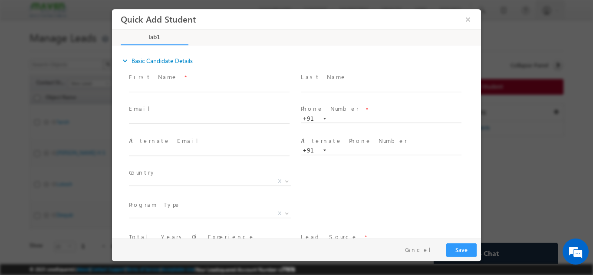
scroll to position [0, 0]
click at [199, 89] on input "text" at bounding box center [209, 87] width 161 height 9
drag, startPoint x: 248, startPoint y: 86, endPoint x: 278, endPoint y: 89, distance: 30.2
click at [278, 89] on input "vidya vidyashetty16200@gmail.com p:+917676561120" at bounding box center [209, 87] width 161 height 9
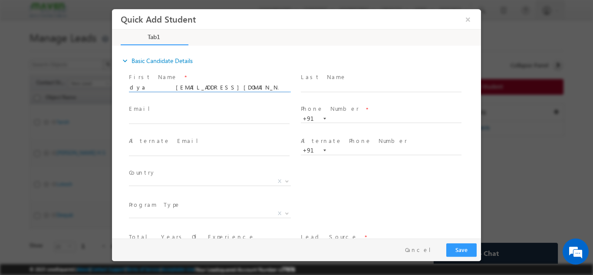
scroll to position [0, 0]
type input "vidya vidyashetty16200@gmail.com p:+91"
click at [333, 119] on input "text" at bounding box center [381, 118] width 161 height 9
paste input "7676561120"
type input "7676561120"
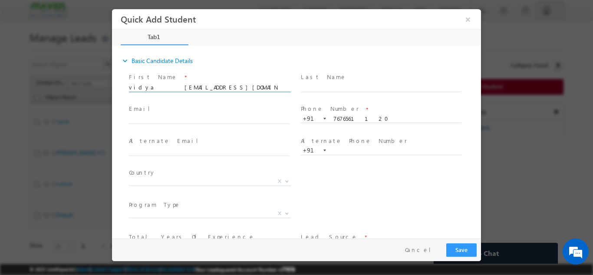
drag, startPoint x: 240, startPoint y: 85, endPoint x: 260, endPoint y: 89, distance: 19.9
click at [260, 89] on input "vidya vidyashetty16200@gmail.com p:+91" at bounding box center [209, 87] width 161 height 9
drag, startPoint x: 155, startPoint y: 89, endPoint x: 231, endPoint y: 96, distance: 76.8
click at [231, 92] on span "vidya vidyashetty16200@gmail.com" at bounding box center [213, 88] width 169 height 10
type input "vidya"
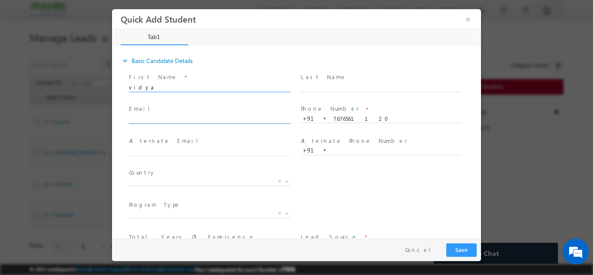
click at [145, 116] on input "text" at bounding box center [209, 119] width 161 height 9
paste input "[EMAIL_ADDRESS][DOMAIN_NAME]"
type input "[EMAIL_ADDRESS][DOMAIN_NAME]"
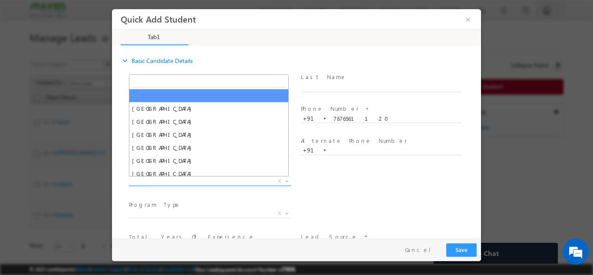
click at [147, 178] on span "X" at bounding box center [210, 181] width 162 height 9
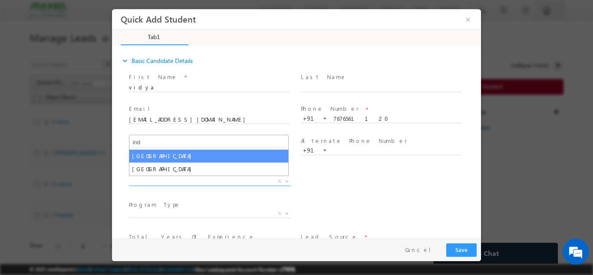
type input "ind"
select select "[GEOGRAPHIC_DATA]"
select select
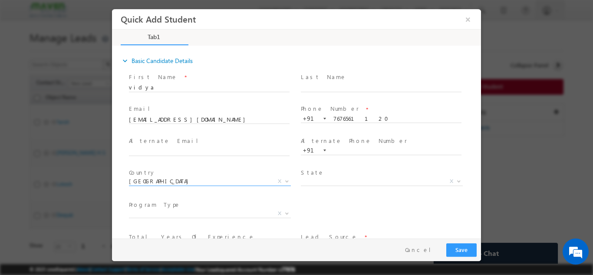
scroll to position [60, 0]
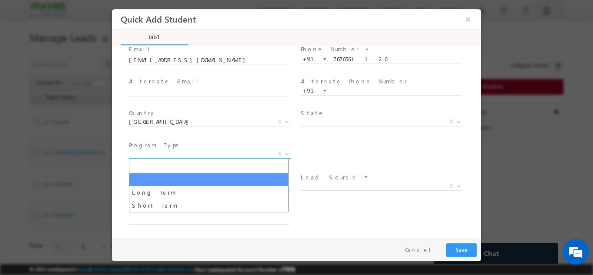
click at [204, 151] on span "X" at bounding box center [210, 153] width 162 height 9
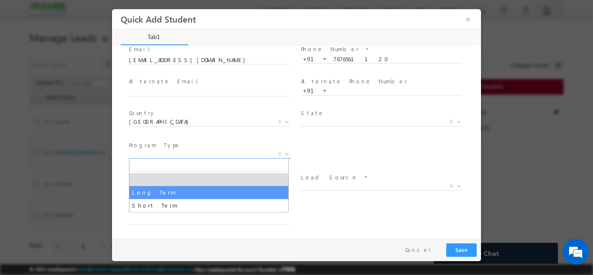
select select "Long Term"
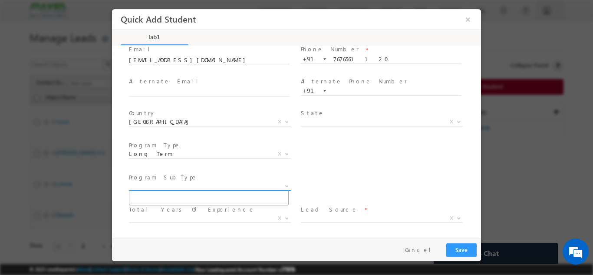
click at [184, 183] on span "X" at bounding box center [210, 186] width 162 height 9
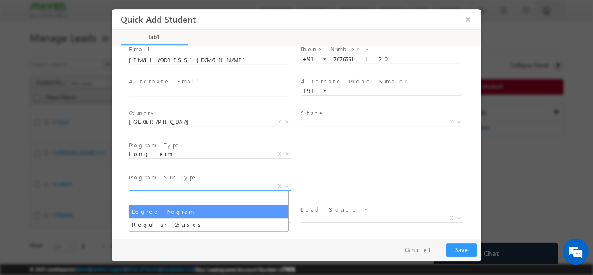
select select "Degree Program"
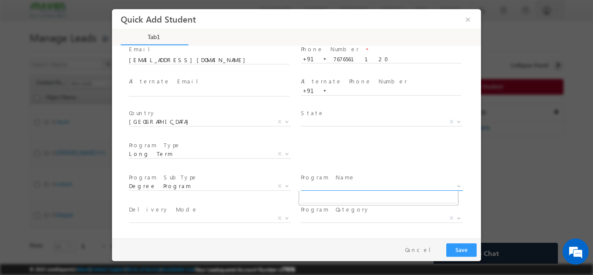
click at [321, 186] on span "X" at bounding box center [382, 186] width 162 height 9
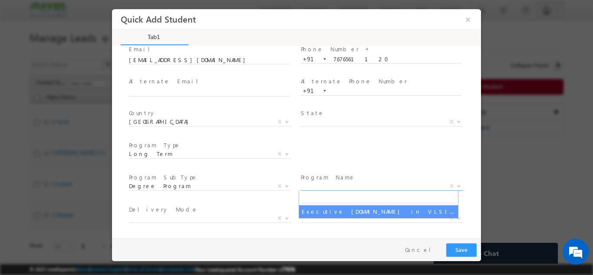
select select "Executive [DOMAIN_NAME] in VLSI Design"
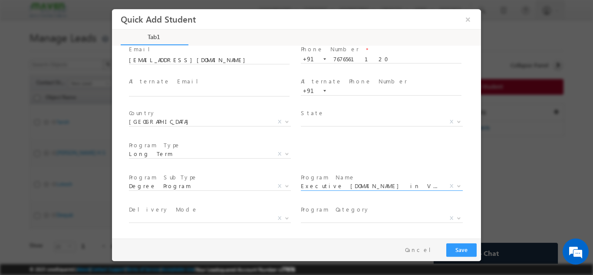
scroll to position [123, 0]
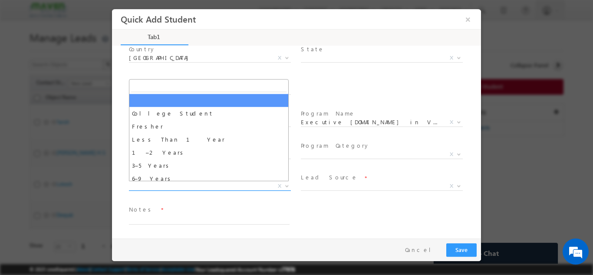
click at [198, 184] on span "X" at bounding box center [210, 186] width 162 height 9
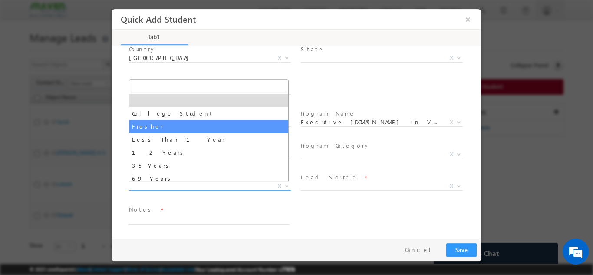
select select "Fresher"
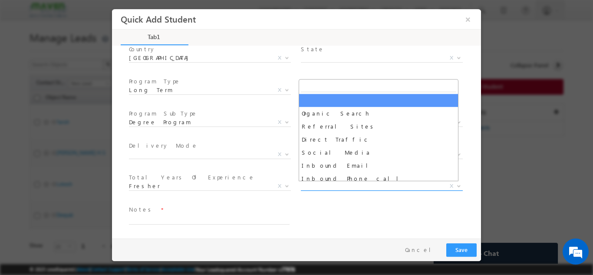
click at [314, 186] on span "X" at bounding box center [382, 186] width 162 height 9
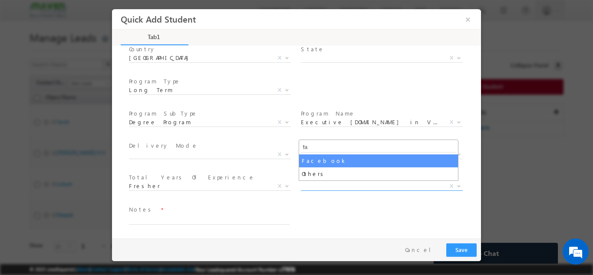
type input "fa"
select select "Facebook"
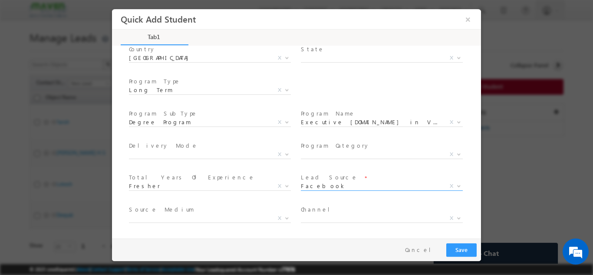
scroll to position [155, 0]
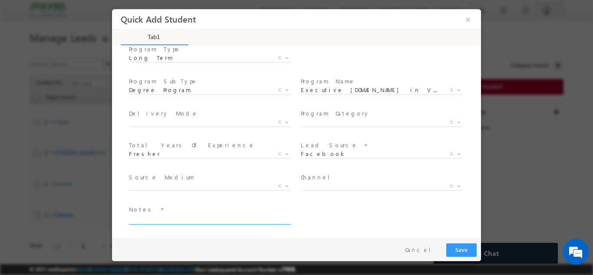
click at [248, 220] on textarea at bounding box center [209, 219] width 161 height 10
type textarea "Lead from sheet"
click at [462, 245] on button "Save" at bounding box center [461, 249] width 30 height 13
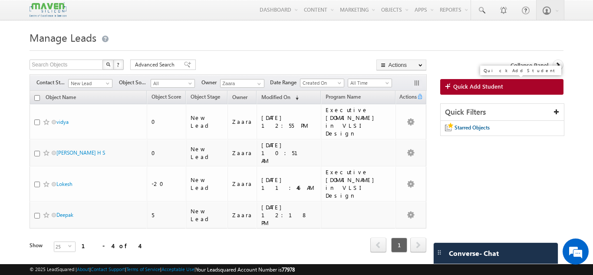
click at [457, 88] on span "Quick Add Student" at bounding box center [478, 87] width 50 height 8
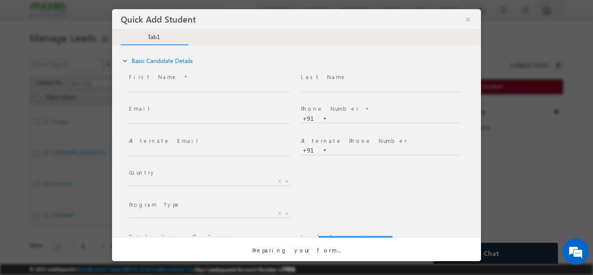
scroll to position [0, 0]
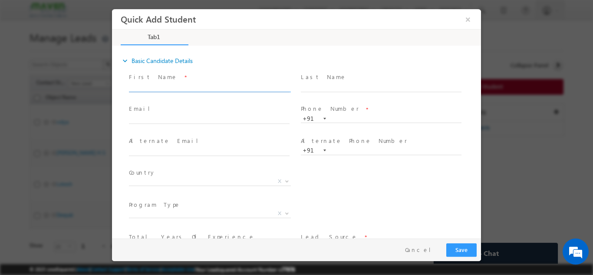
click at [175, 90] on input "text" at bounding box center [209, 87] width 161 height 9
paste input "[PERSON_NAME] [EMAIL_ADDRESS][DOMAIN_NAME] p:[PHONE_NUMBER]"
drag, startPoint x: 247, startPoint y: 87, endPoint x: 278, endPoint y: 98, distance: 33.2
click at [278, 92] on span "[PERSON_NAME] [EMAIL_ADDRESS][DOMAIN_NAME] p:[PHONE_NUMBER]" at bounding box center [213, 88] width 169 height 10
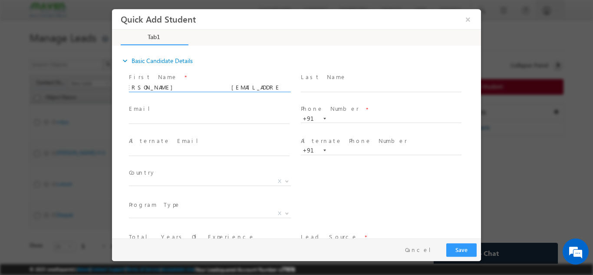
scroll to position [0, 0]
type input "Harshul Morey harshul031@gmail.com p:+91"
click at [341, 116] on input "text" at bounding box center [381, 118] width 161 height 9
paste input "9353689347"
type input "9353689347"
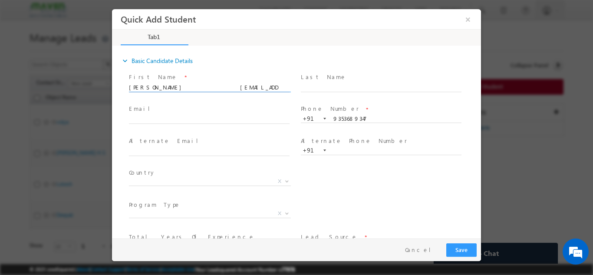
drag, startPoint x: 176, startPoint y: 85, endPoint x: 237, endPoint y: 86, distance: 60.8
click at [237, 86] on input "Harshul Morey harshul031@gmail.com p:+91" at bounding box center [209, 87] width 161 height 9
type input "Harshul Morey p:+91"
click at [155, 120] on input "text" at bounding box center [209, 119] width 161 height 9
paste input "harshul031@gmail.com"
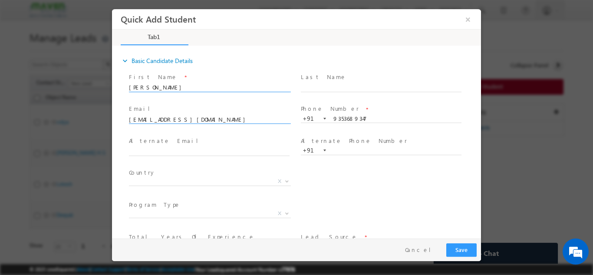
type input "harshul031@gmail.com"
drag, startPoint x: 188, startPoint y: 85, endPoint x: 212, endPoint y: 91, distance: 24.2
click at [212, 91] on span "Harshul Morey p:+91" at bounding box center [213, 88] width 169 height 10
type input "Harshul Morey"
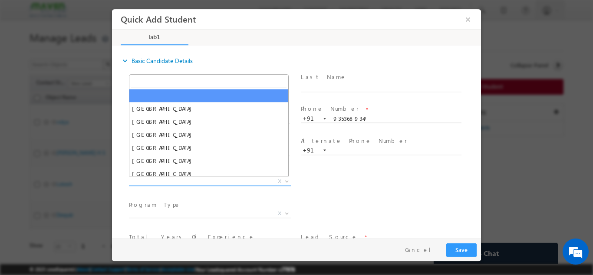
click at [136, 177] on span "X" at bounding box center [210, 181] width 162 height 9
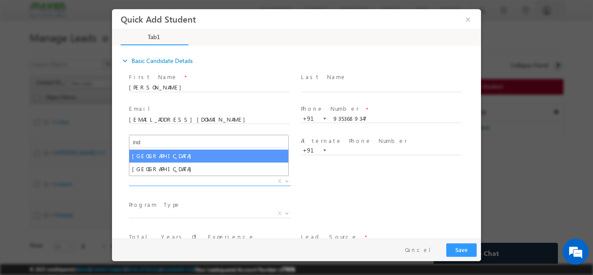
type input "ind"
select select "[GEOGRAPHIC_DATA]"
select select
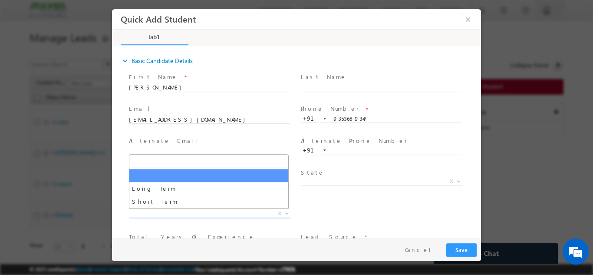
click at [151, 215] on span "X" at bounding box center [210, 213] width 162 height 9
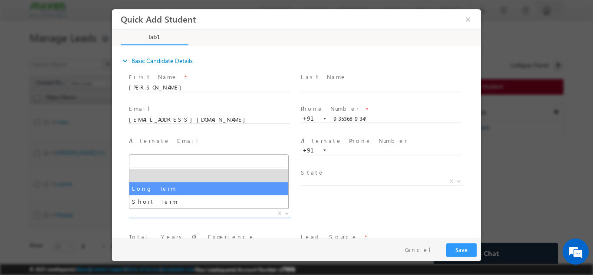
select select "Long Term"
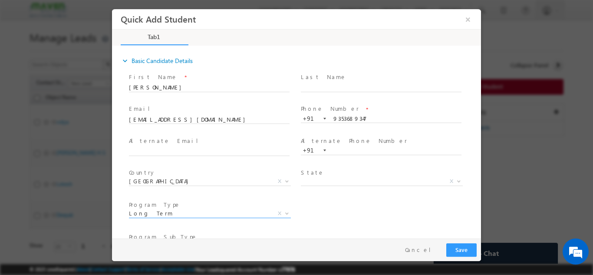
scroll to position [92, 0]
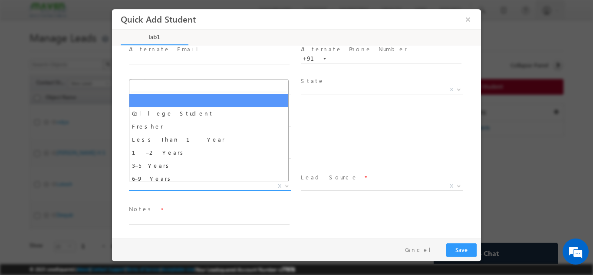
click at [155, 185] on span "X" at bounding box center [210, 186] width 162 height 9
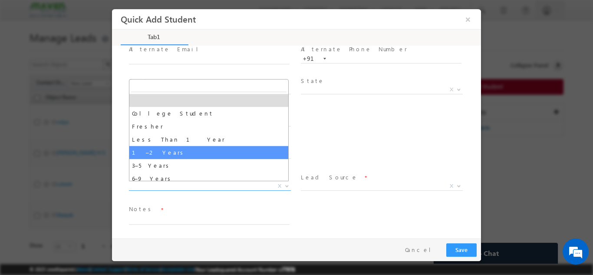
select select "1–2 Years"
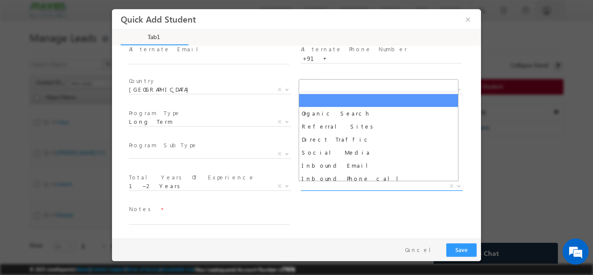
click at [311, 184] on span "X" at bounding box center [382, 186] width 162 height 9
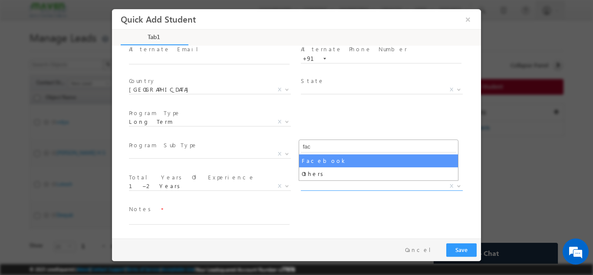
type input "fac"
select select "Facebook"
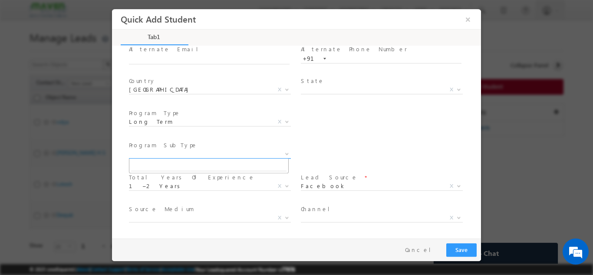
click at [187, 153] on span "X" at bounding box center [210, 153] width 162 height 9
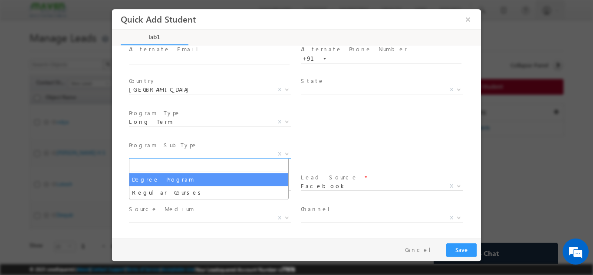
select select "Degree Program"
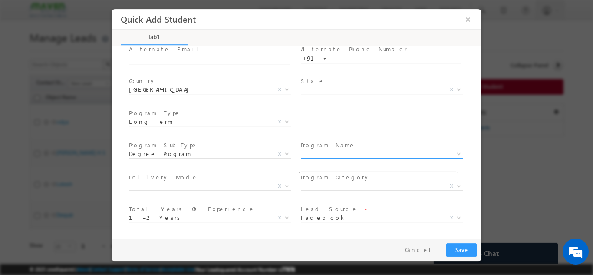
click at [342, 155] on span "X" at bounding box center [382, 153] width 162 height 9
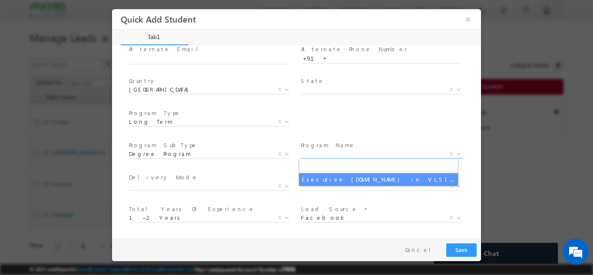
select select "Executive [DOMAIN_NAME] in VLSI Design"
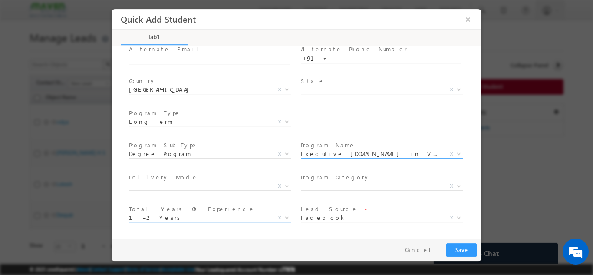
scroll to position [155, 0]
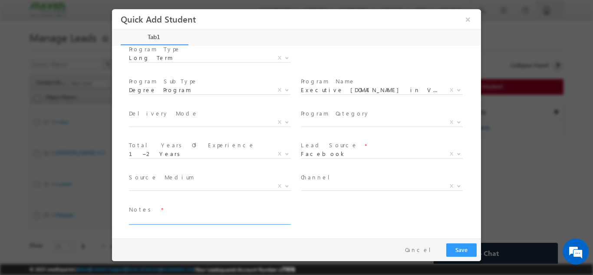
click at [258, 222] on textarea at bounding box center [209, 219] width 161 height 10
type textarea "Lead from Sheet"
click at [458, 247] on button "Save" at bounding box center [461, 249] width 30 height 13
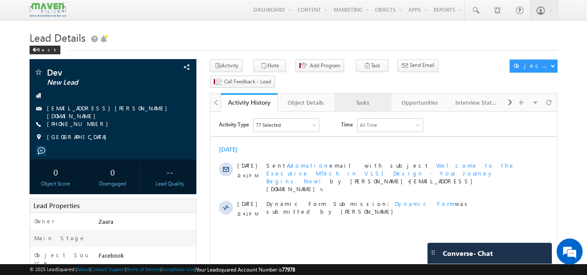
click at [372, 97] on div "Tasks" at bounding box center [362, 102] width 42 height 10
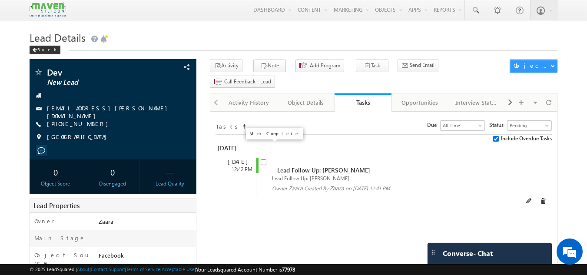
click at [262, 159] on input "checkbox" at bounding box center [264, 162] width 6 height 6
checkbox input "false"
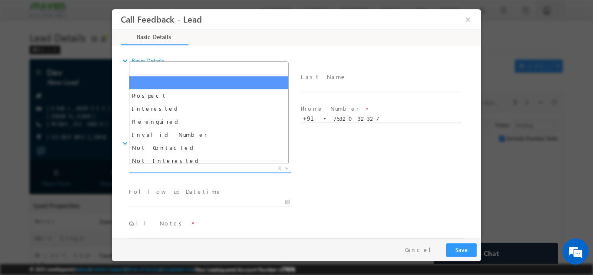
click at [187, 165] on span "X" at bounding box center [210, 168] width 162 height 9
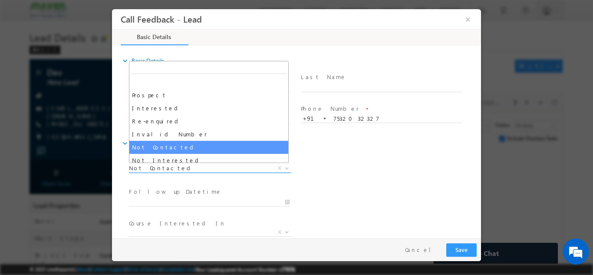
click at [161, 167] on span "Not Contacted" at bounding box center [199, 168] width 141 height 8
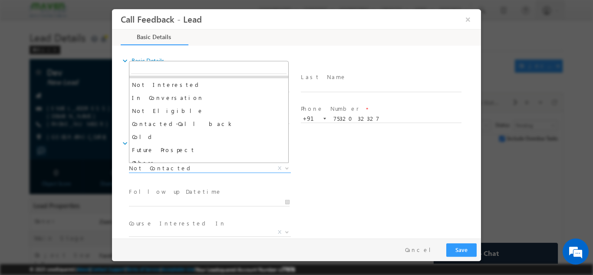
scroll to position [77, 0]
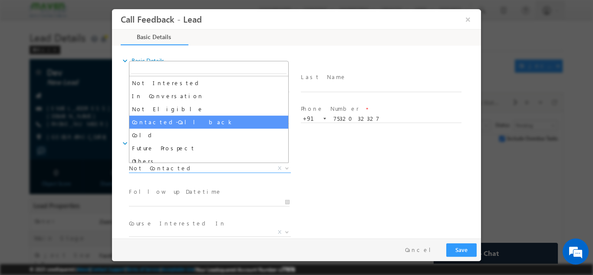
select select "Contacted-Call back"
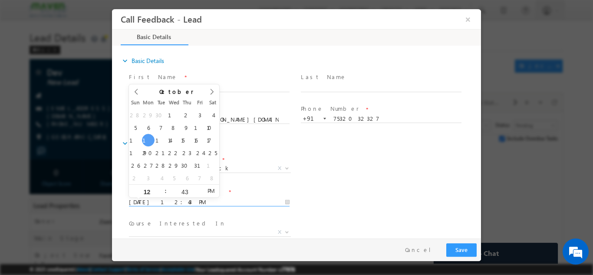
click at [153, 201] on input "[DATE] 12:43 PM" at bounding box center [209, 202] width 161 height 9
type input "[DATE] 12:43 PM"
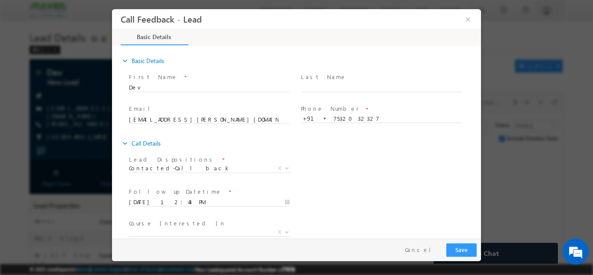
click at [320, 187] on div "Follow up Datetime * [DATE] 12:43 PM Program Type * Long Term Short Term X" at bounding box center [304, 201] width 354 height 32
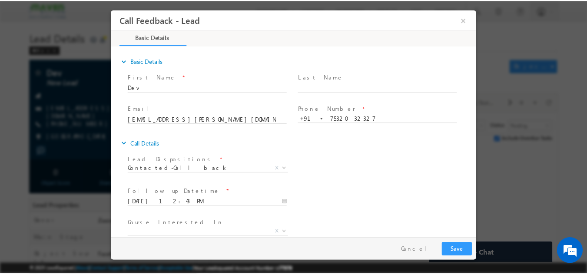
scroll to position [46, 0]
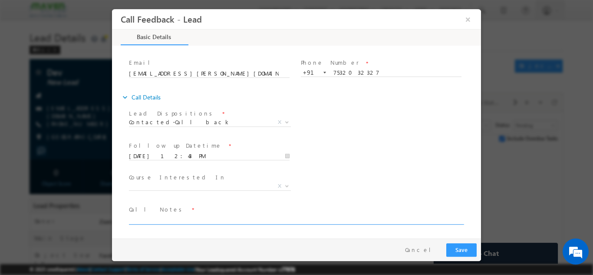
click at [164, 219] on textarea at bounding box center [296, 219] width 334 height 10
type textarea "Call back later he is busy"
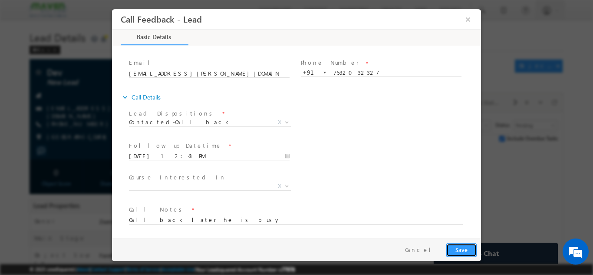
click at [470, 248] on button "Save" at bounding box center [461, 249] width 30 height 13
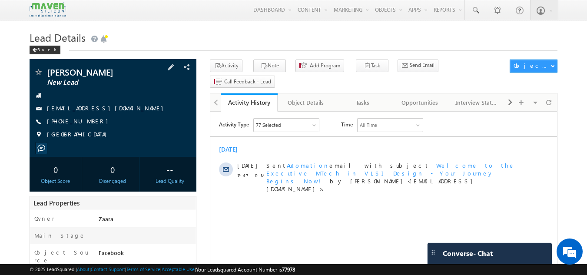
click at [103, 112] on link "[EMAIL_ADDRESS][DOMAIN_NAME]" at bounding box center [107, 107] width 121 height 7
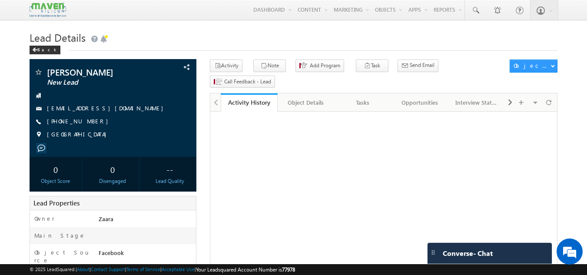
click at [360, 97] on div "Tasks" at bounding box center [362, 102] width 42 height 10
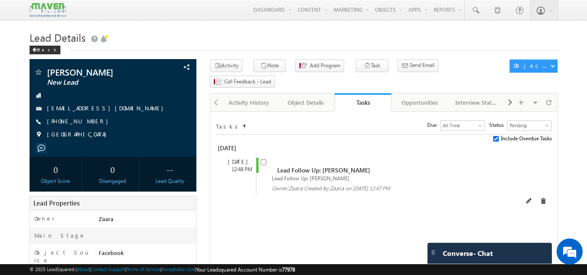
click at [262, 158] on span at bounding box center [266, 166] width 10 height 16
click at [263, 159] on input "checkbox" at bounding box center [264, 162] width 6 height 6
checkbox input "false"
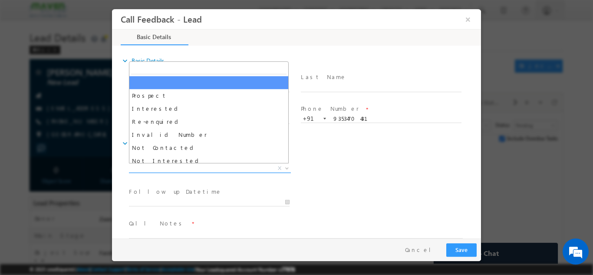
click at [239, 168] on span "X" at bounding box center [210, 168] width 162 height 9
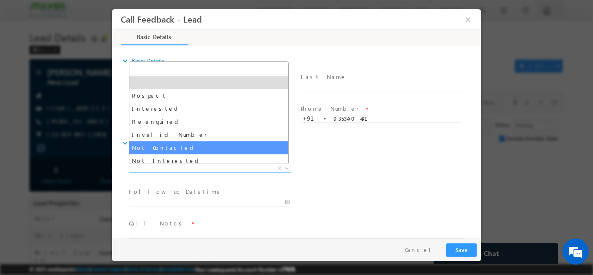
select select "Not Contacted"
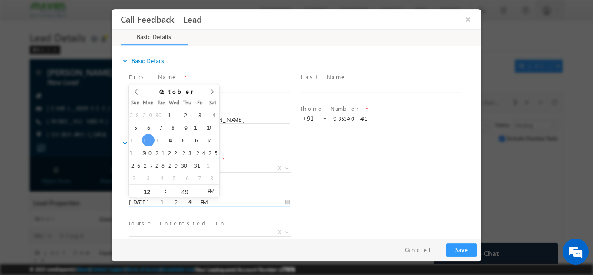
click at [215, 200] on input "13/10/2025 12:49 PM" at bounding box center [209, 202] width 161 height 9
type input "15/10/2025 12:49 PM"
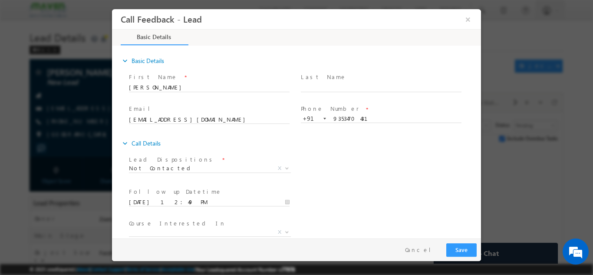
click at [348, 179] on div "Lead Dispositions * Prospect Interested Re-enquired Invalid Number Not Contacte…" at bounding box center [304, 169] width 354 height 32
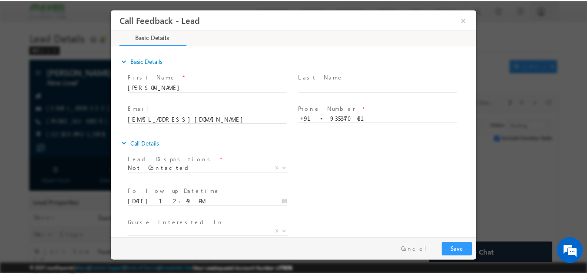
scroll to position [46, 0]
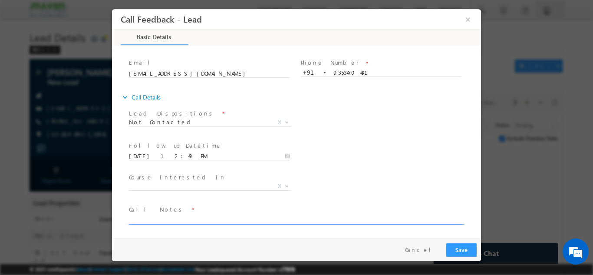
click at [242, 217] on textarea at bounding box center [296, 219] width 334 height 10
type textarea "NPU"
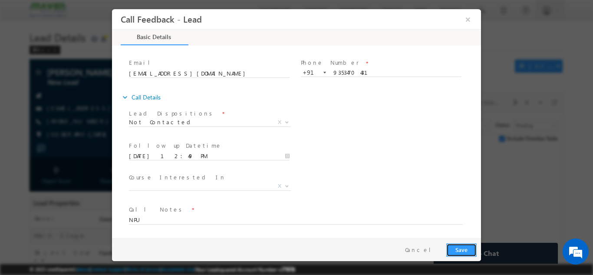
click at [468, 245] on button "Save" at bounding box center [461, 249] width 30 height 13
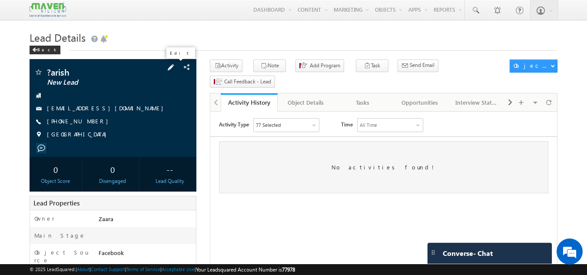
click at [175, 67] on span at bounding box center [171, 68] width 10 height 10
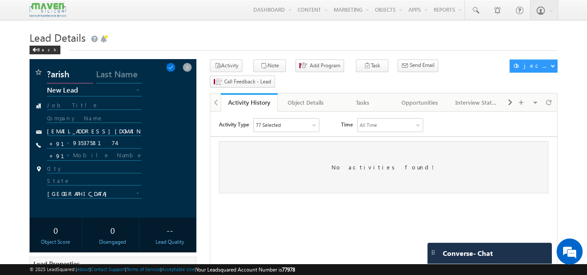
click at [49, 72] on input "?arish" at bounding box center [70, 76] width 46 height 16
type input "Harish"
click at [175, 67] on span at bounding box center [171, 68] width 10 height 10
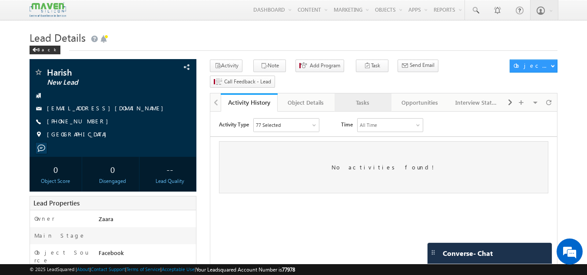
click at [364, 97] on div "Tasks" at bounding box center [362, 102] width 42 height 10
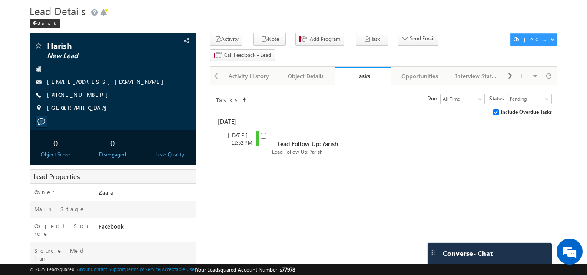
scroll to position [26, 0]
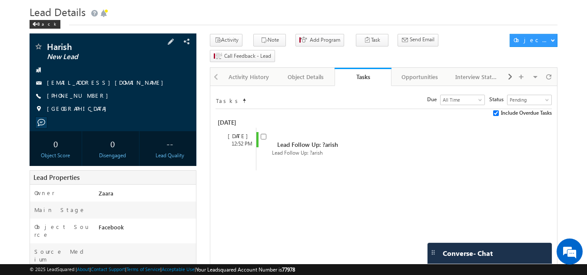
click at [105, 84] on link "[EMAIL_ADDRESS][DOMAIN_NAME]" at bounding box center [107, 82] width 121 height 7
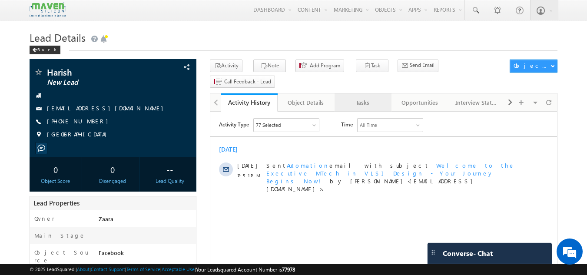
click at [372, 97] on div "Tasks" at bounding box center [362, 102] width 42 height 10
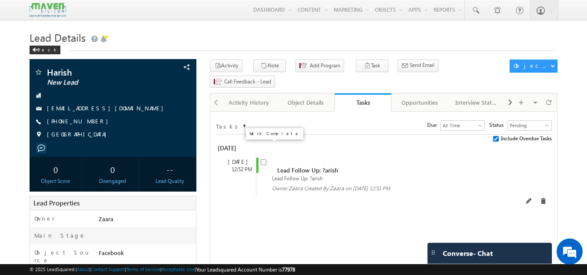
click at [263, 159] on input "checkbox" at bounding box center [264, 162] width 6 height 6
checkbox input "false"
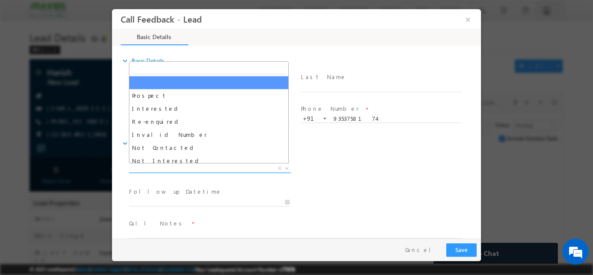
click at [173, 164] on span "X" at bounding box center [210, 168] width 162 height 9
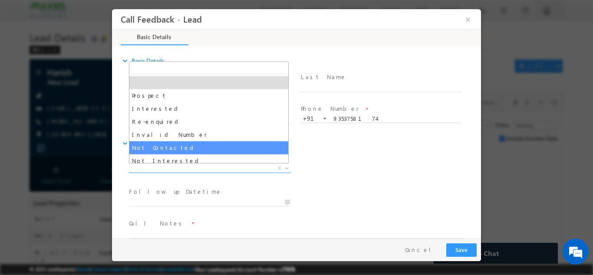
select select "Not Contacted"
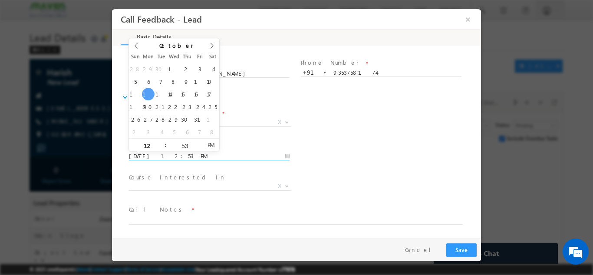
click at [168, 155] on input "13/10/2025 12:53 PM" at bounding box center [209, 156] width 161 height 9
type input "15/10/2025 12:53 PM"
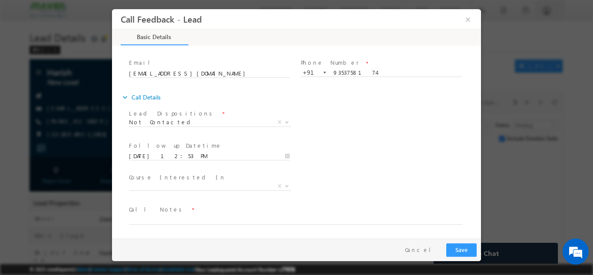
click at [320, 119] on div "Lead Dispositions * Prospect Interested Re-enquired Invalid Number Not Contacte…" at bounding box center [304, 123] width 354 height 32
click at [164, 215] on textarea at bounding box center [296, 219] width 334 height 10
type textarea "NPU"
click at [468, 249] on button "Save" at bounding box center [461, 249] width 30 height 13
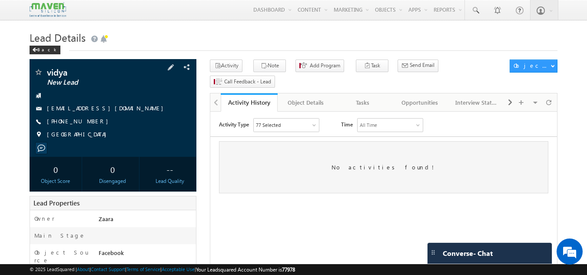
click at [111, 110] on link "[EMAIL_ADDRESS][DOMAIN_NAME]" at bounding box center [107, 107] width 121 height 7
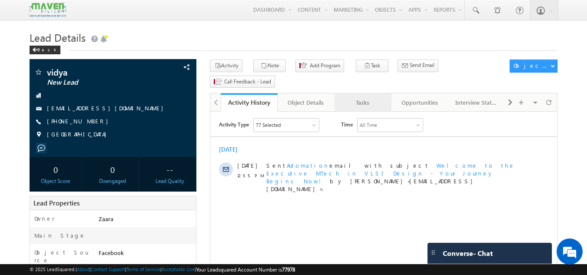
click at [378, 97] on div "Tasks" at bounding box center [362, 102] width 42 height 10
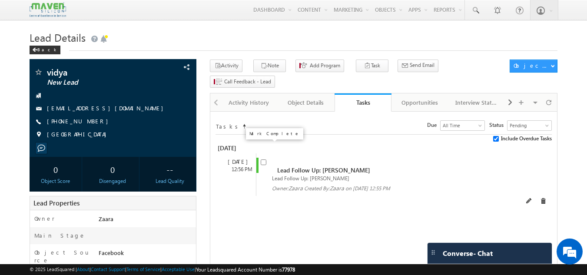
click at [265, 159] on input "checkbox" at bounding box center [264, 162] width 6 height 6
checkbox input "false"
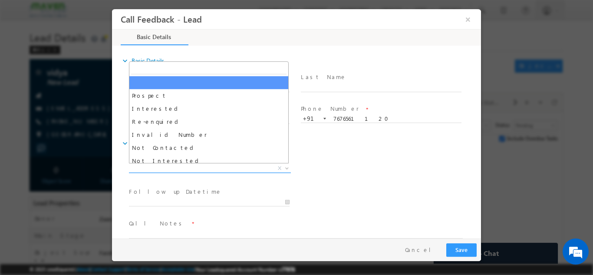
click at [164, 164] on span "X" at bounding box center [210, 168] width 162 height 9
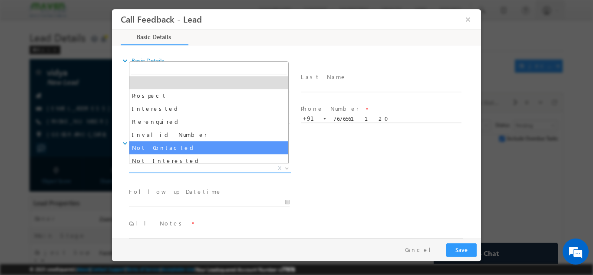
select select "Not Contacted"
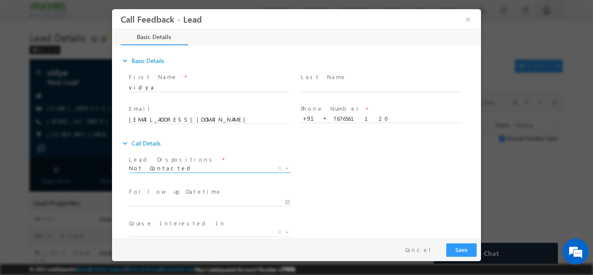
click at [161, 163] on label "Lead Dispositions" at bounding box center [172, 159] width 86 height 8
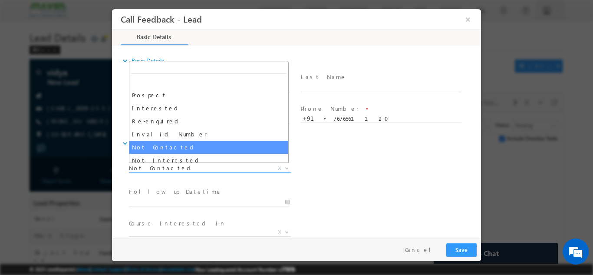
click at [161, 166] on span "Not Contacted" at bounding box center [199, 168] width 141 height 8
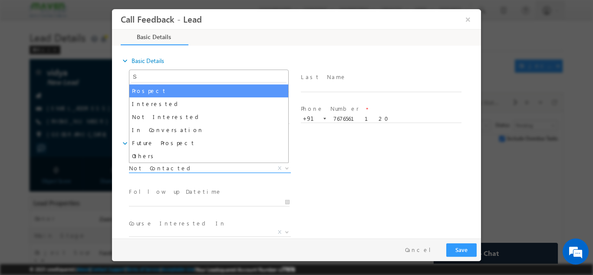
type input "Sw"
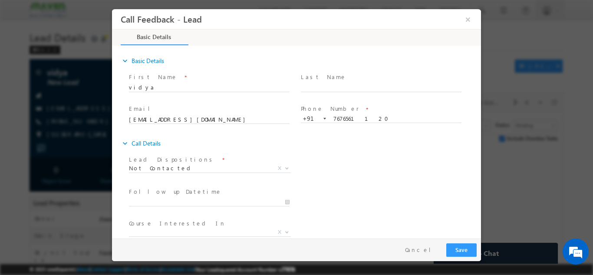
click at [319, 148] on div "expand_more Call Details" at bounding box center [301, 143] width 360 height 16
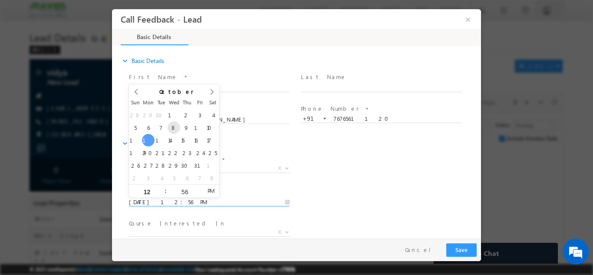
drag, startPoint x: 170, startPoint y: 201, endPoint x: 176, endPoint y: 132, distance: 68.9
click at [176, 132] on body "Call Feedback - Lead × Basic Details" at bounding box center [296, 123] width 369 height 229
type input "[DATE] 12:56 PM"
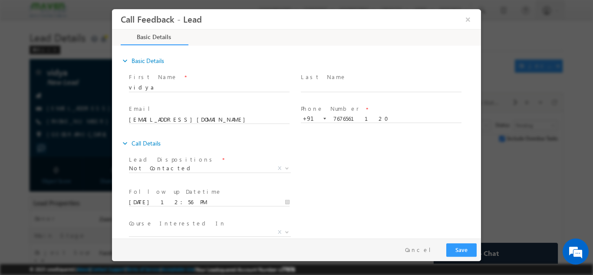
click at [341, 190] on div "Follow up Datetime * [DATE] 12:56 PM Program Type * Long Term Short Term X" at bounding box center [304, 201] width 354 height 32
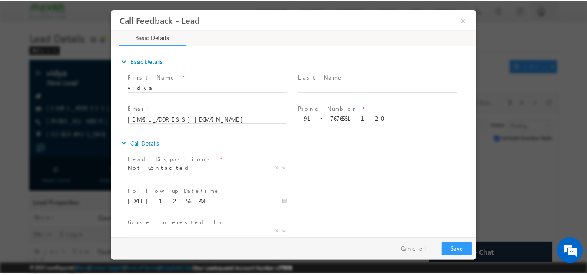
scroll to position [46, 0]
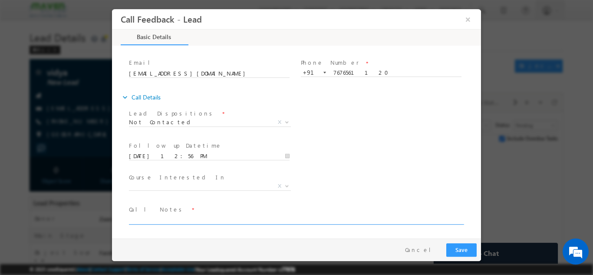
click at [246, 222] on textarea at bounding box center [296, 219] width 334 height 10
paste textarea "[PERSON_NAME] [EMAIL_ADDRESS][DOMAIN_NAME] p:[PHONE_NUMBER]"
type textarea "Number Switched Off"
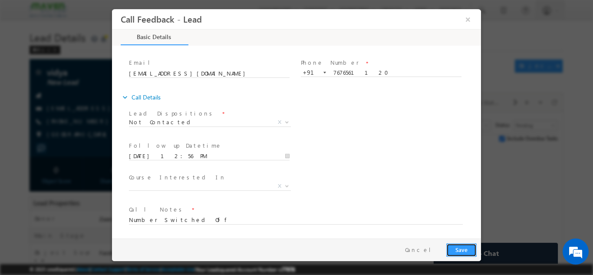
click at [463, 247] on button "Save" at bounding box center [461, 249] width 30 height 13
